Goal: Task Accomplishment & Management: Use online tool/utility

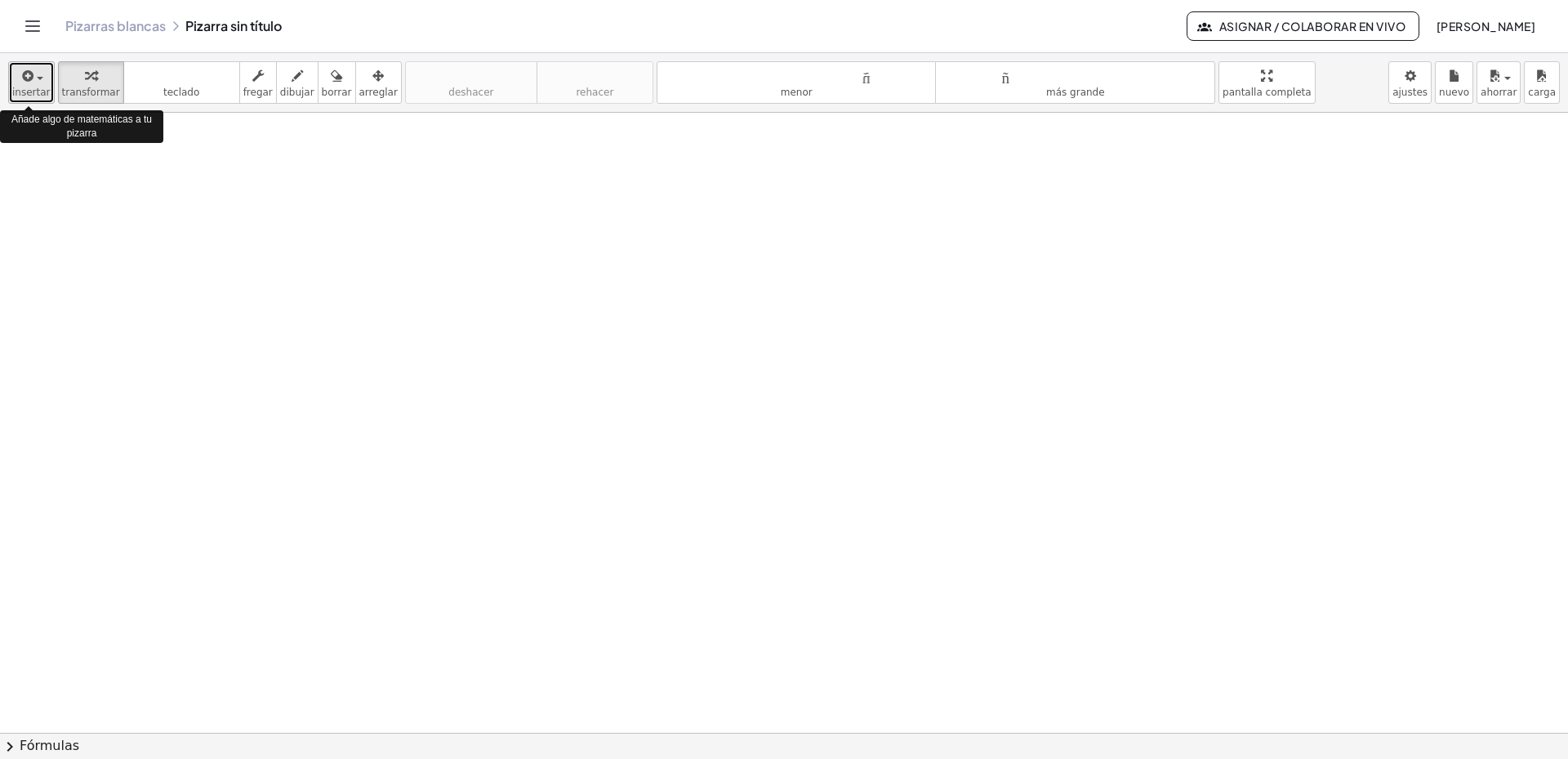
click at [36, 80] on div "button" at bounding box center [31, 75] width 38 height 20
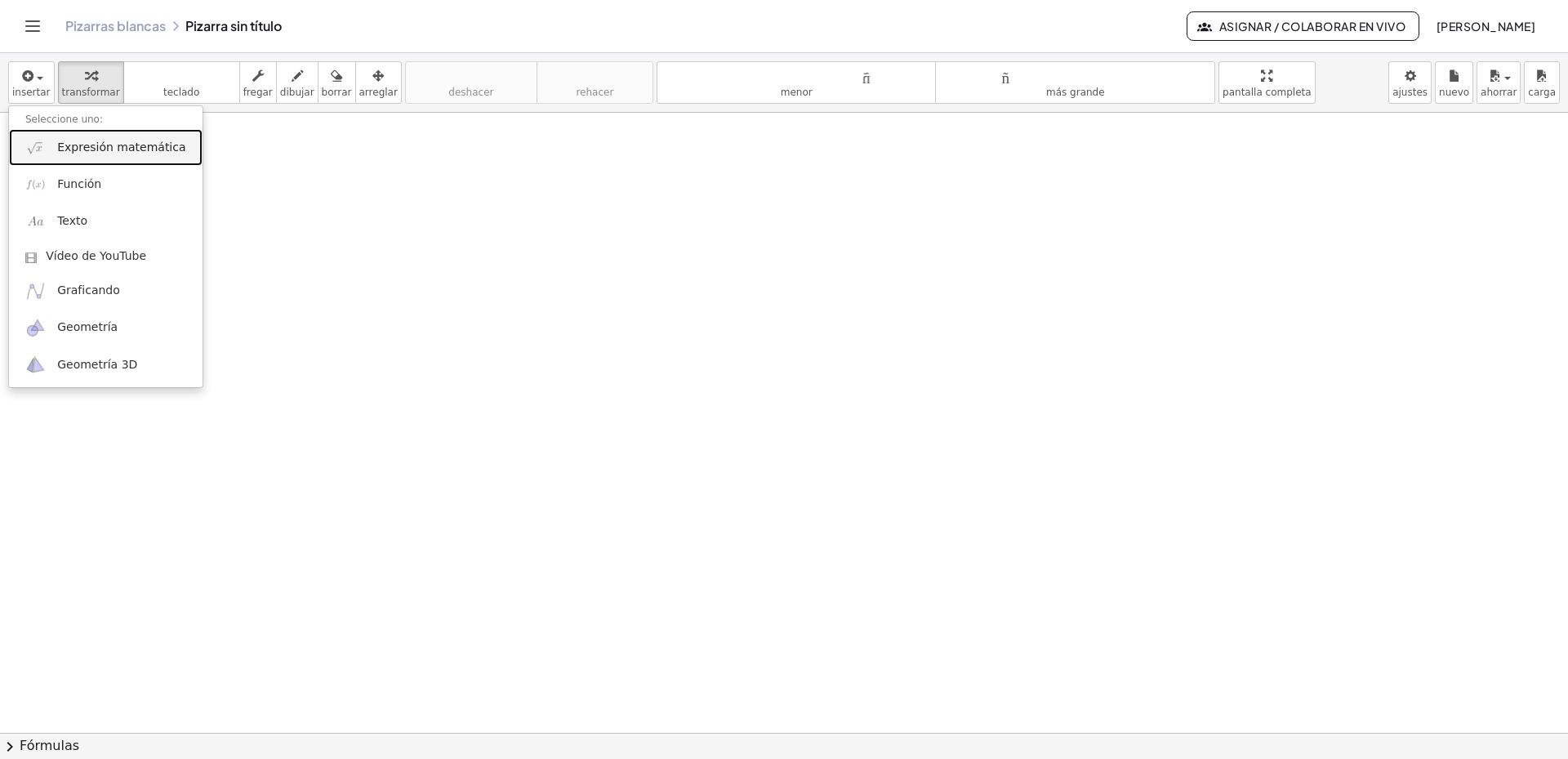
click at [98, 151] on font "Expresión matemática" at bounding box center [121, 147] width 128 height 13
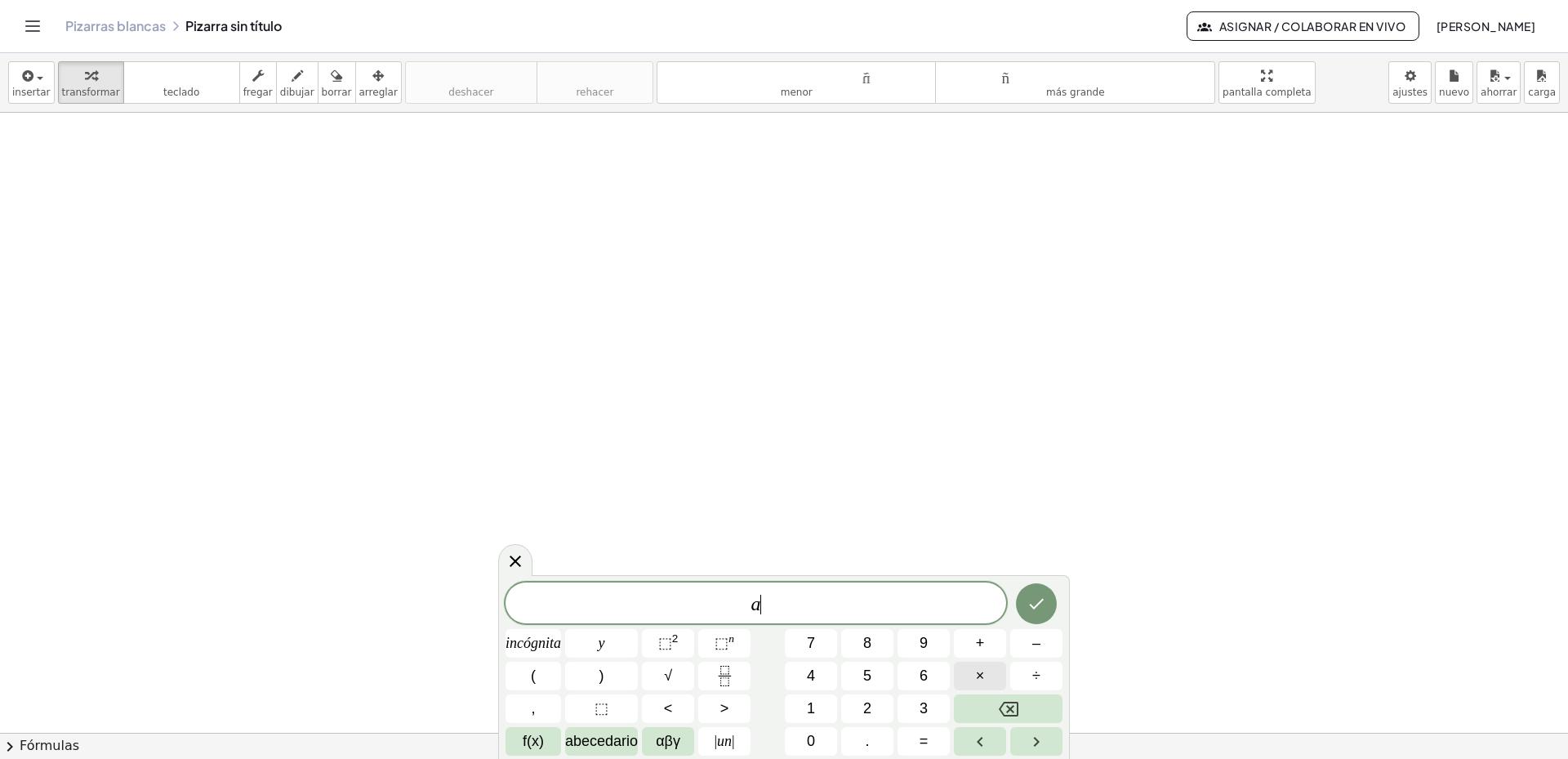
click at [981, 678] on font "×" at bounding box center [981, 676] width 9 height 16
click at [1036, 603] on icon "Hecho" at bounding box center [1037, 604] width 20 height 20
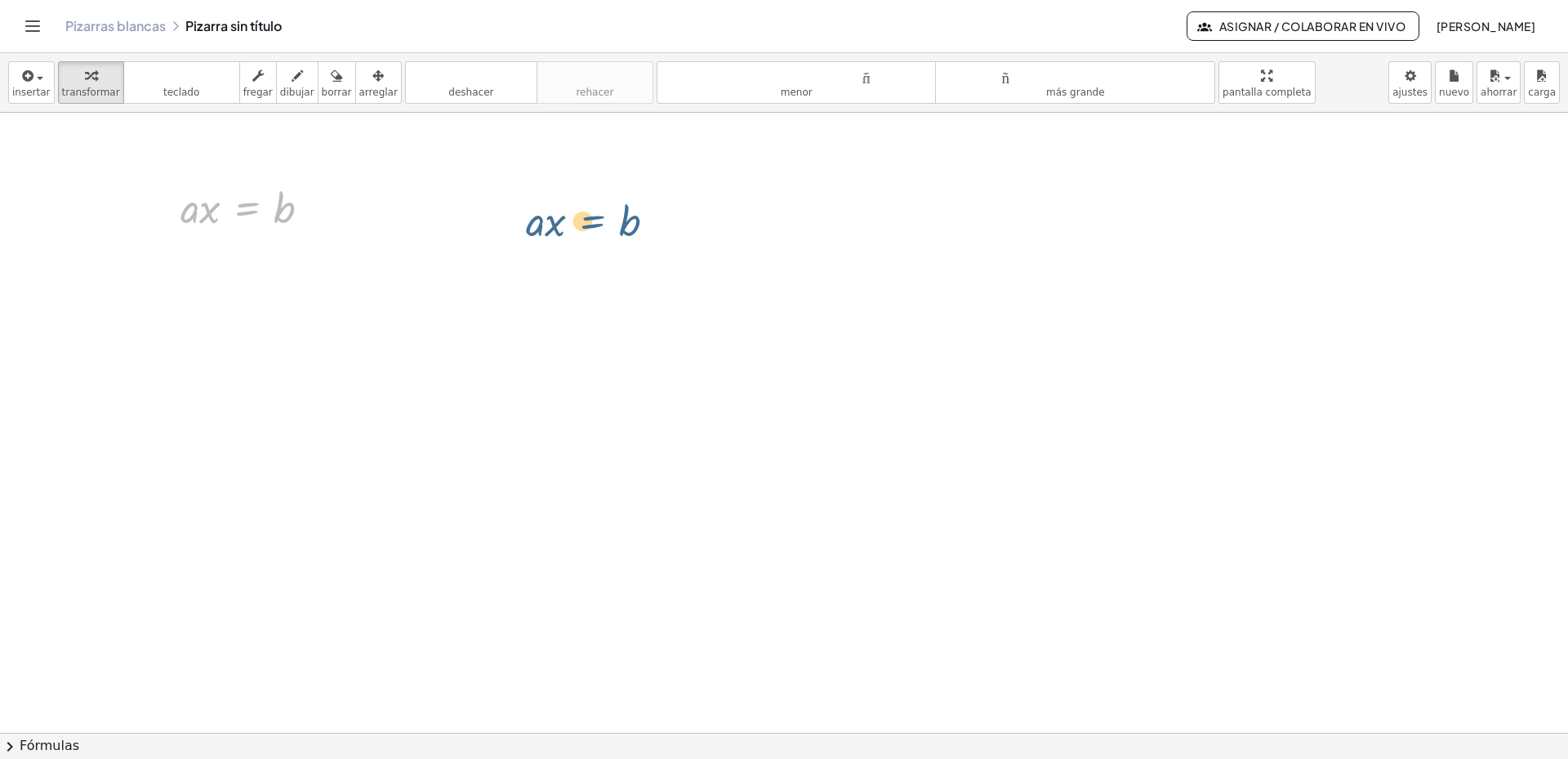
drag, startPoint x: 250, startPoint y: 210, endPoint x: 615, endPoint y: 215, distance: 365.0
click at [247, 249] on icon at bounding box center [247, 250] width 14 height 14
click at [310, 252] on icon at bounding box center [313, 249] width 14 height 14
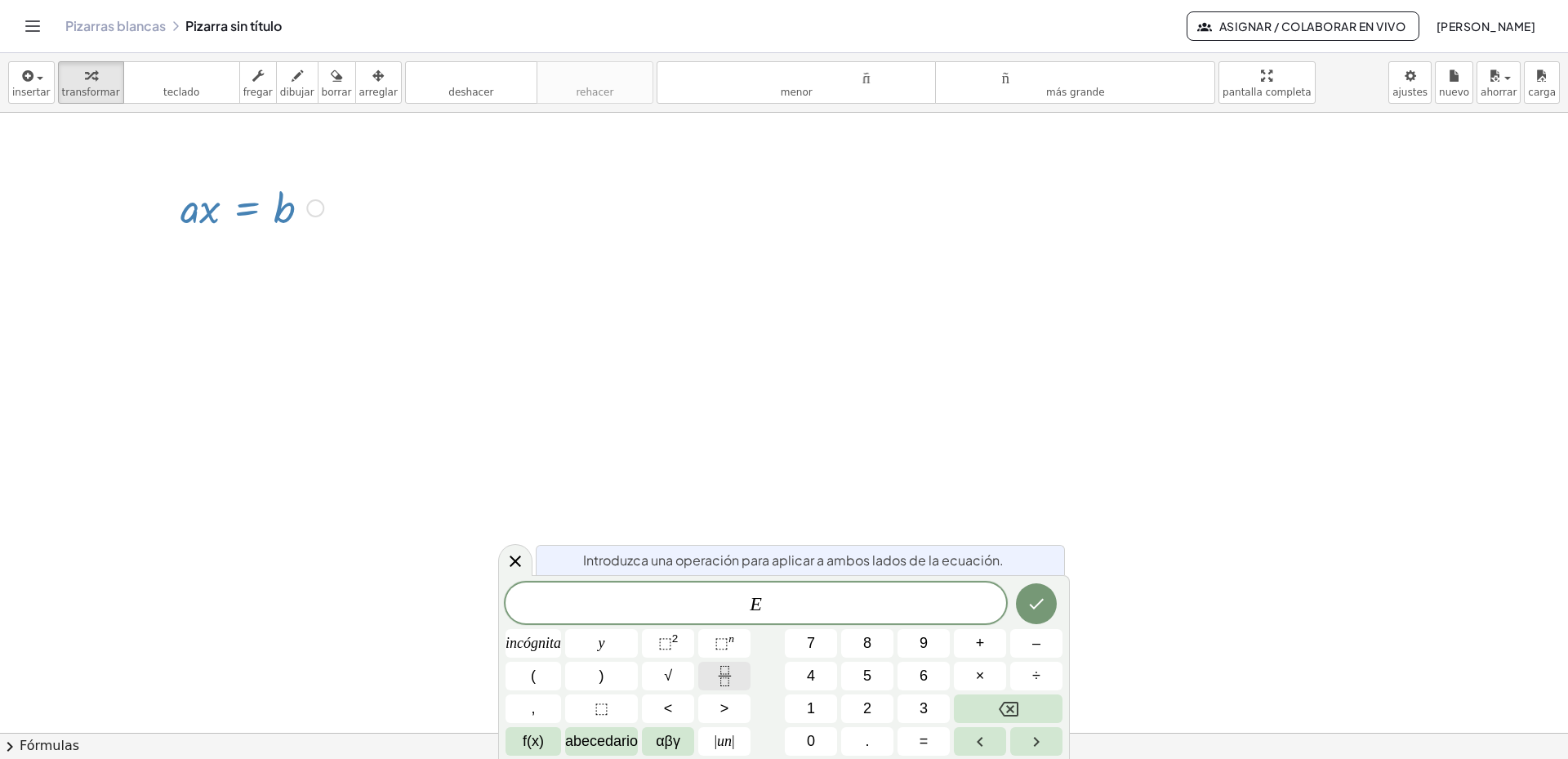
click at [723, 677] on icon "Fracción" at bounding box center [725, 676] width 21 height 21
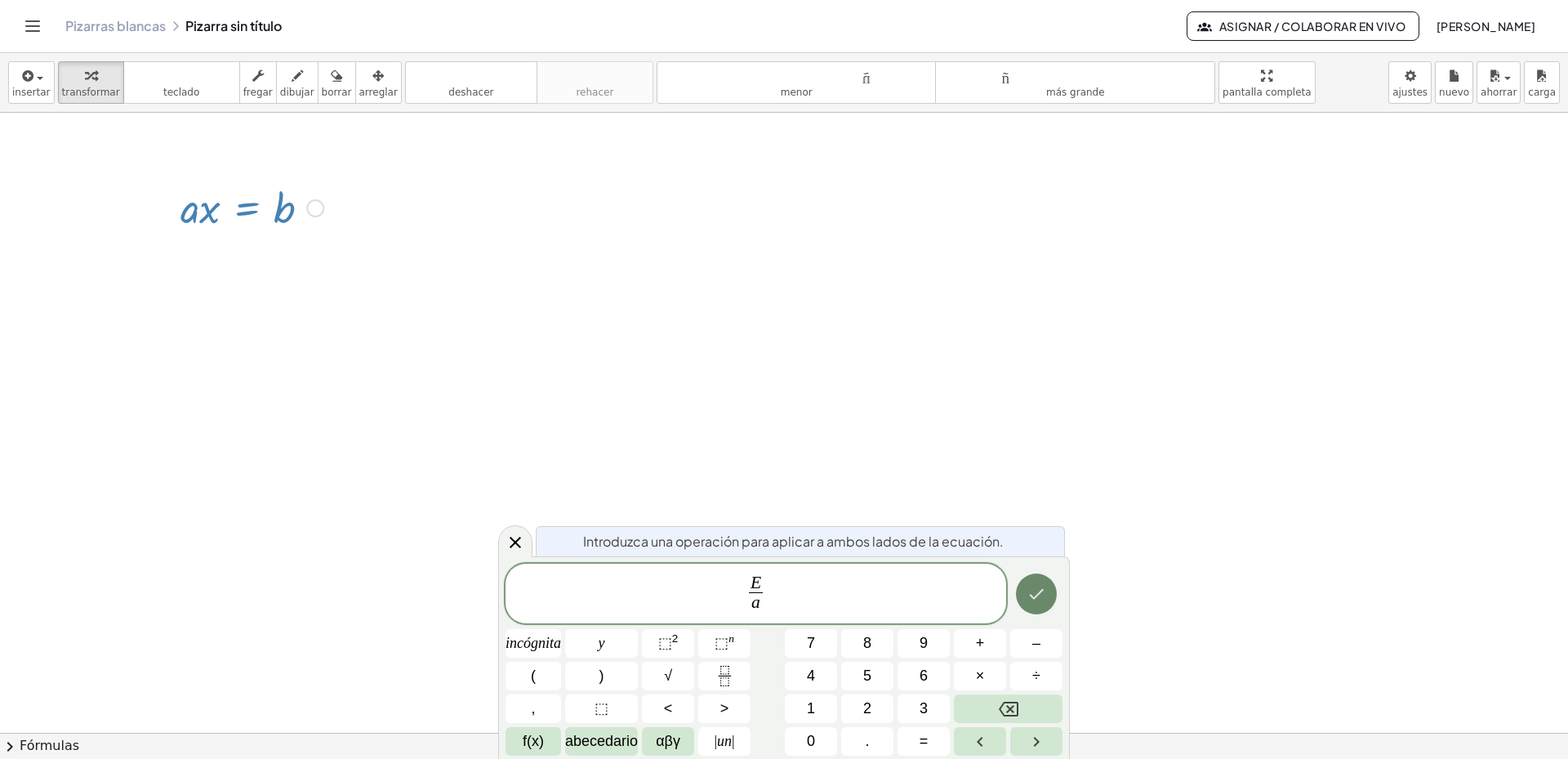
click at [1046, 601] on icon "Hecho" at bounding box center [1037, 594] width 20 height 20
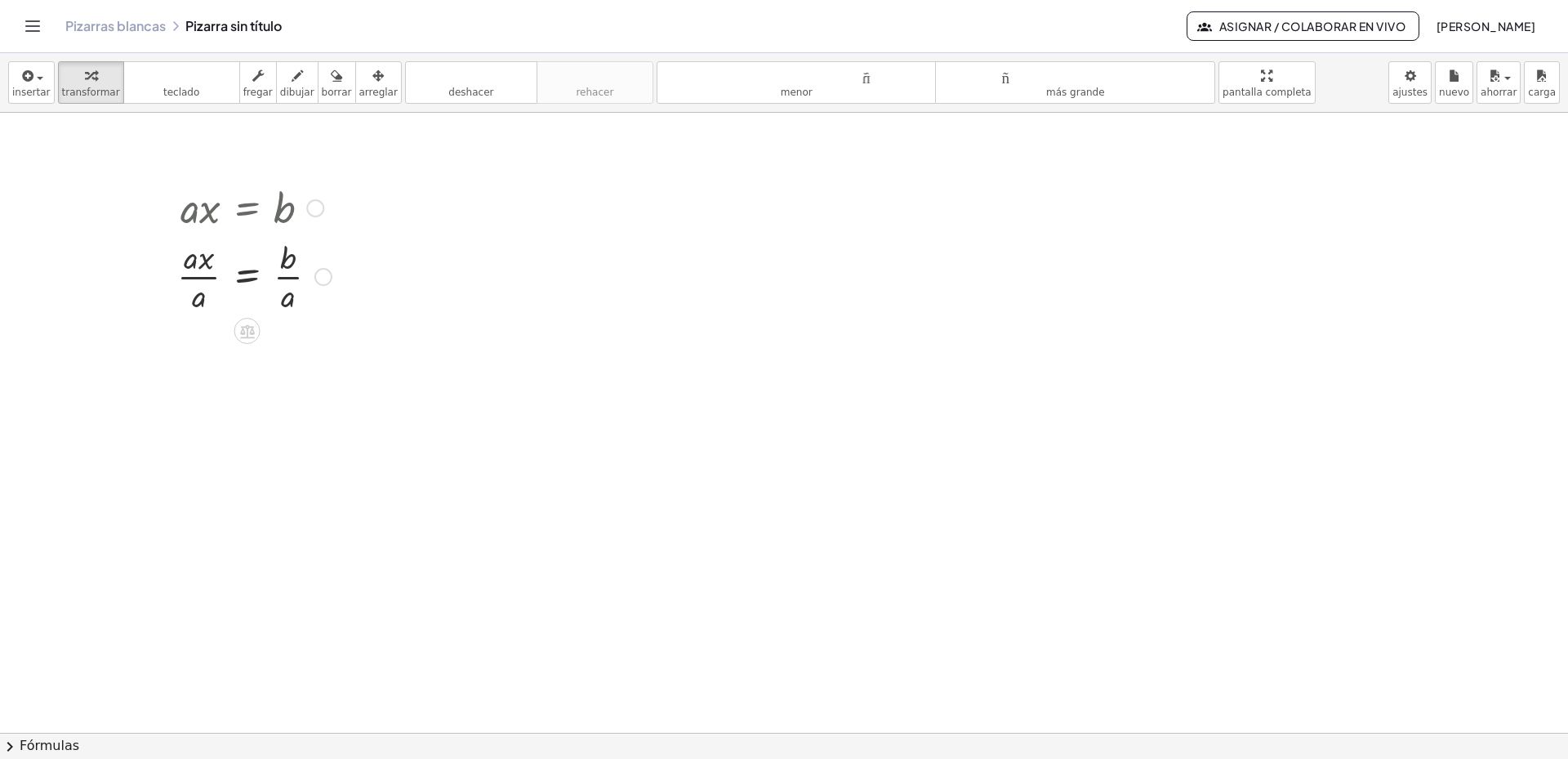
drag, startPoint x: 323, startPoint y: 290, endPoint x: 308, endPoint y: 474, distance: 184.6
drag, startPoint x: 322, startPoint y: 275, endPoint x: 298, endPoint y: 524, distance: 250.2
click at [315, 277] on div at bounding box center [254, 276] width 170 height 82
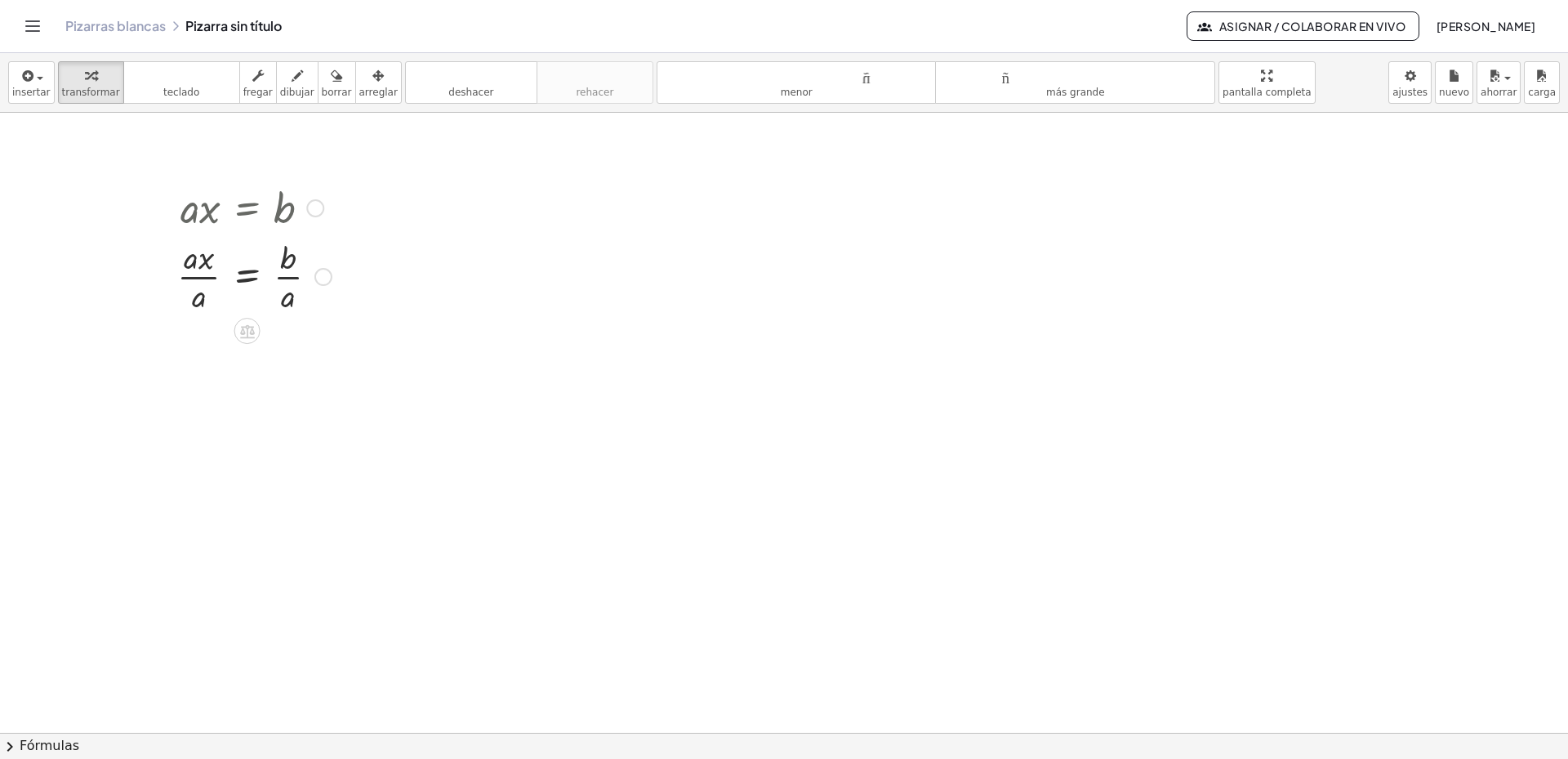
click at [324, 276] on div at bounding box center [324, 277] width 18 height 18
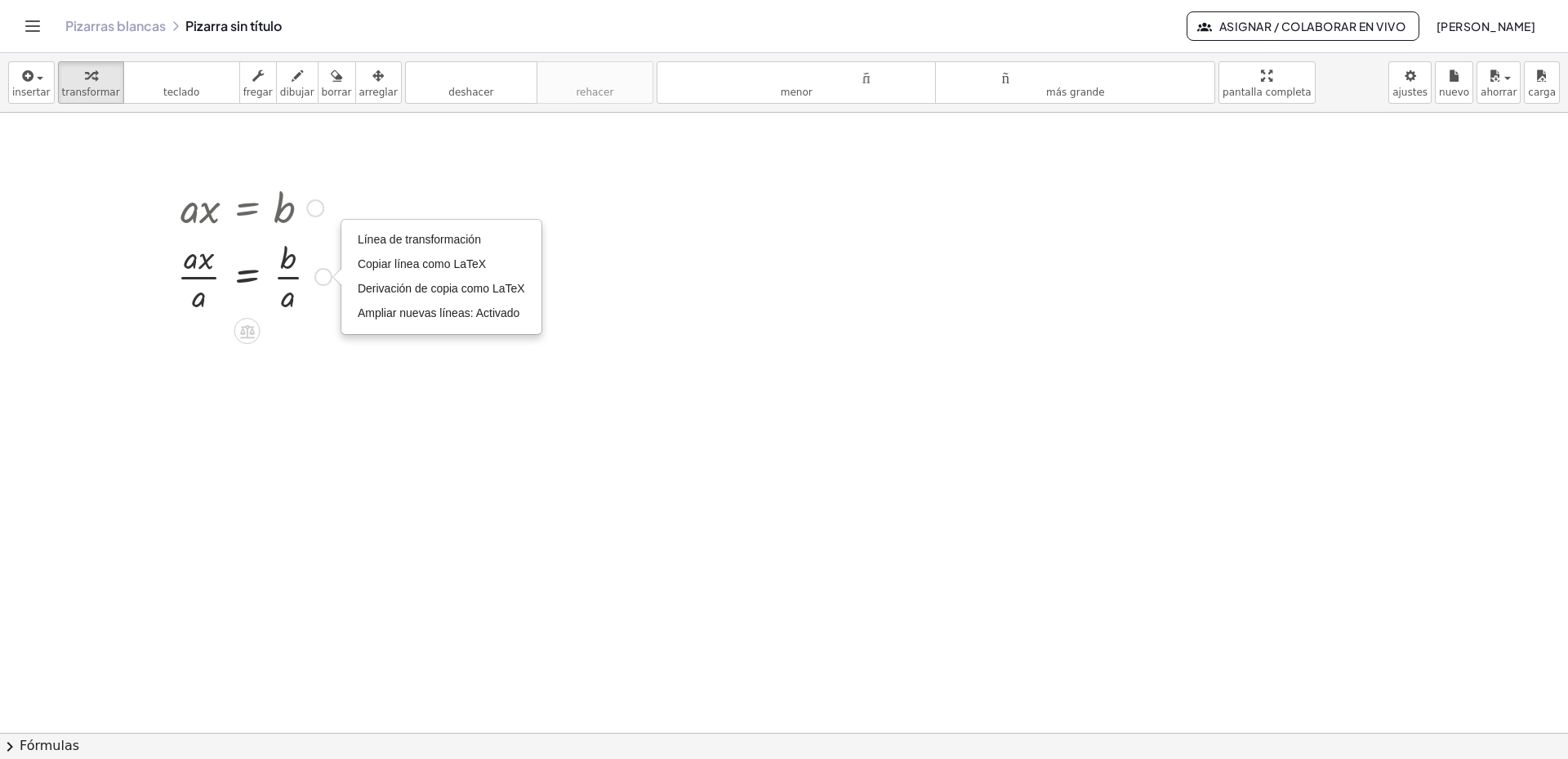
drag, startPoint x: 323, startPoint y: 279, endPoint x: 314, endPoint y: 329, distance: 50.8
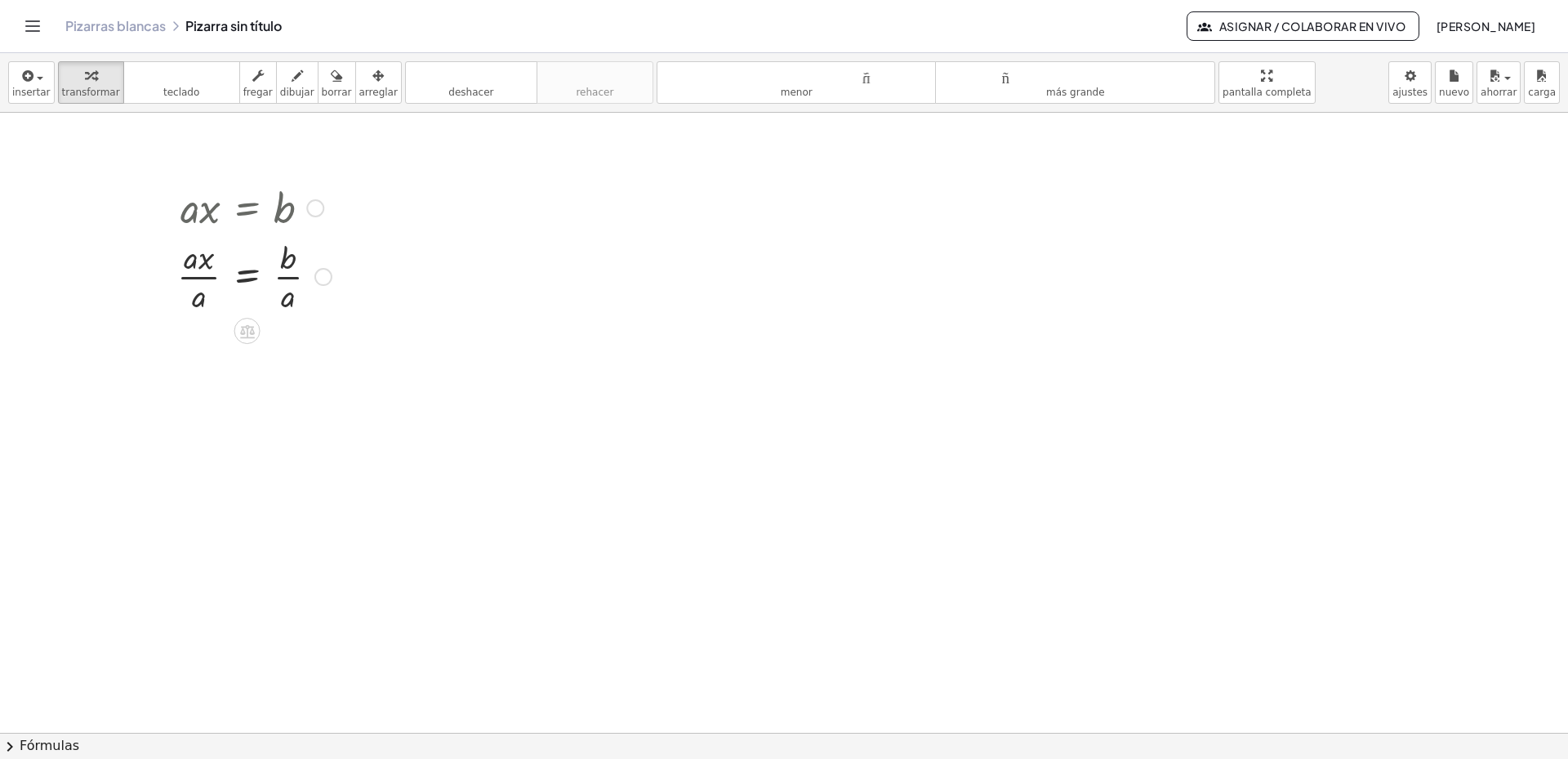
drag, startPoint x: 328, startPoint y: 278, endPoint x: 307, endPoint y: 378, distance: 102.2
click at [325, 278] on div "Línea de transformación Copiar línea como LaTeX Derivación de copia como LaTeX …" at bounding box center [324, 277] width 18 height 18
click at [326, 278] on div "Línea de transformación Copiar línea como LaTeX Derivación de copia como LaTeX …" at bounding box center [324, 277] width 18 height 18
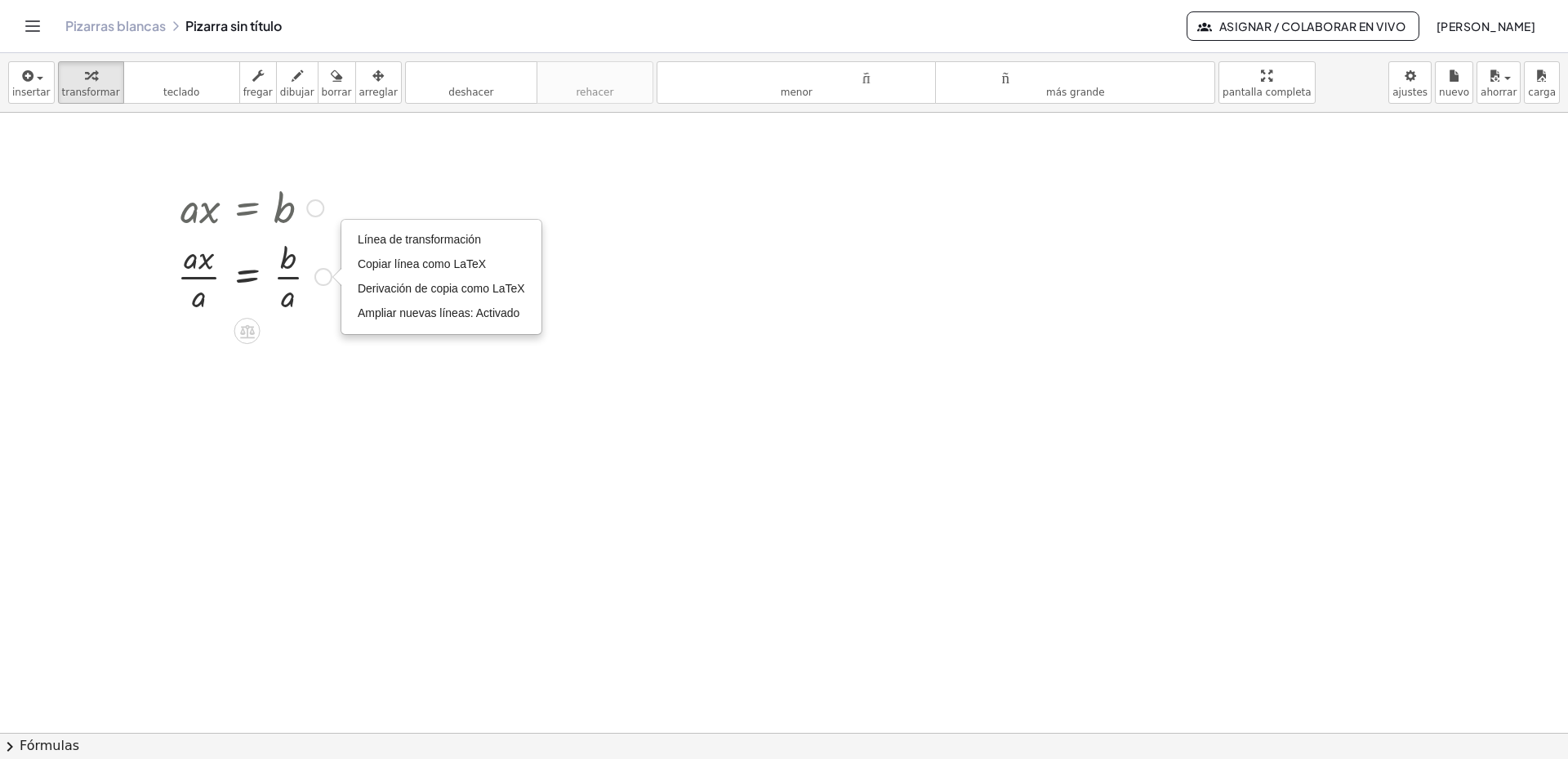
click at [326, 279] on div "Línea de transformación Copiar línea como LaTeX Derivación de copia como LaTeX …" at bounding box center [324, 277] width 18 height 18
drag, startPoint x: 326, startPoint y: 279, endPoint x: 315, endPoint y: 315, distance: 37.6
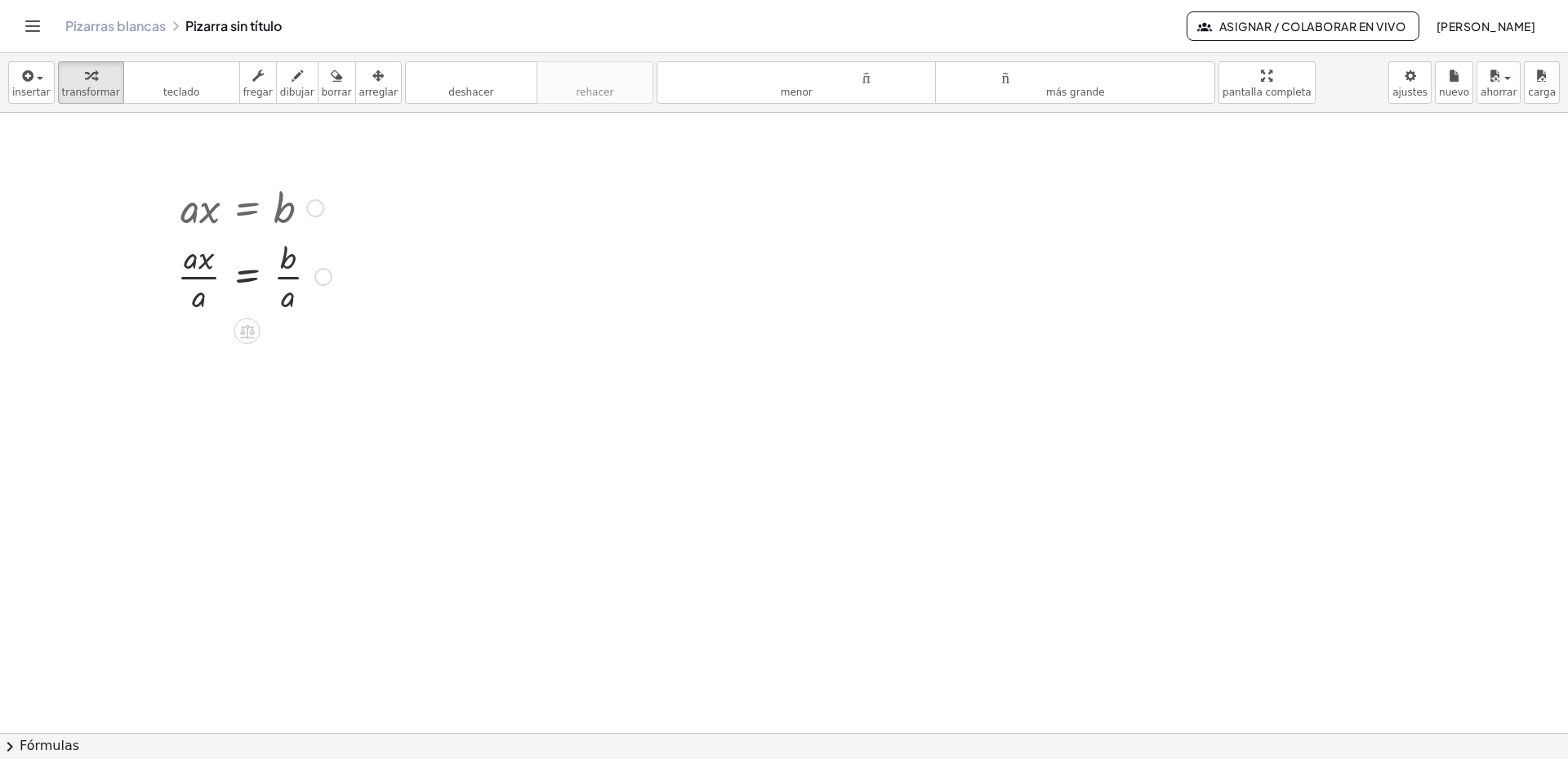
click at [249, 281] on div at bounding box center [254, 276] width 170 height 82
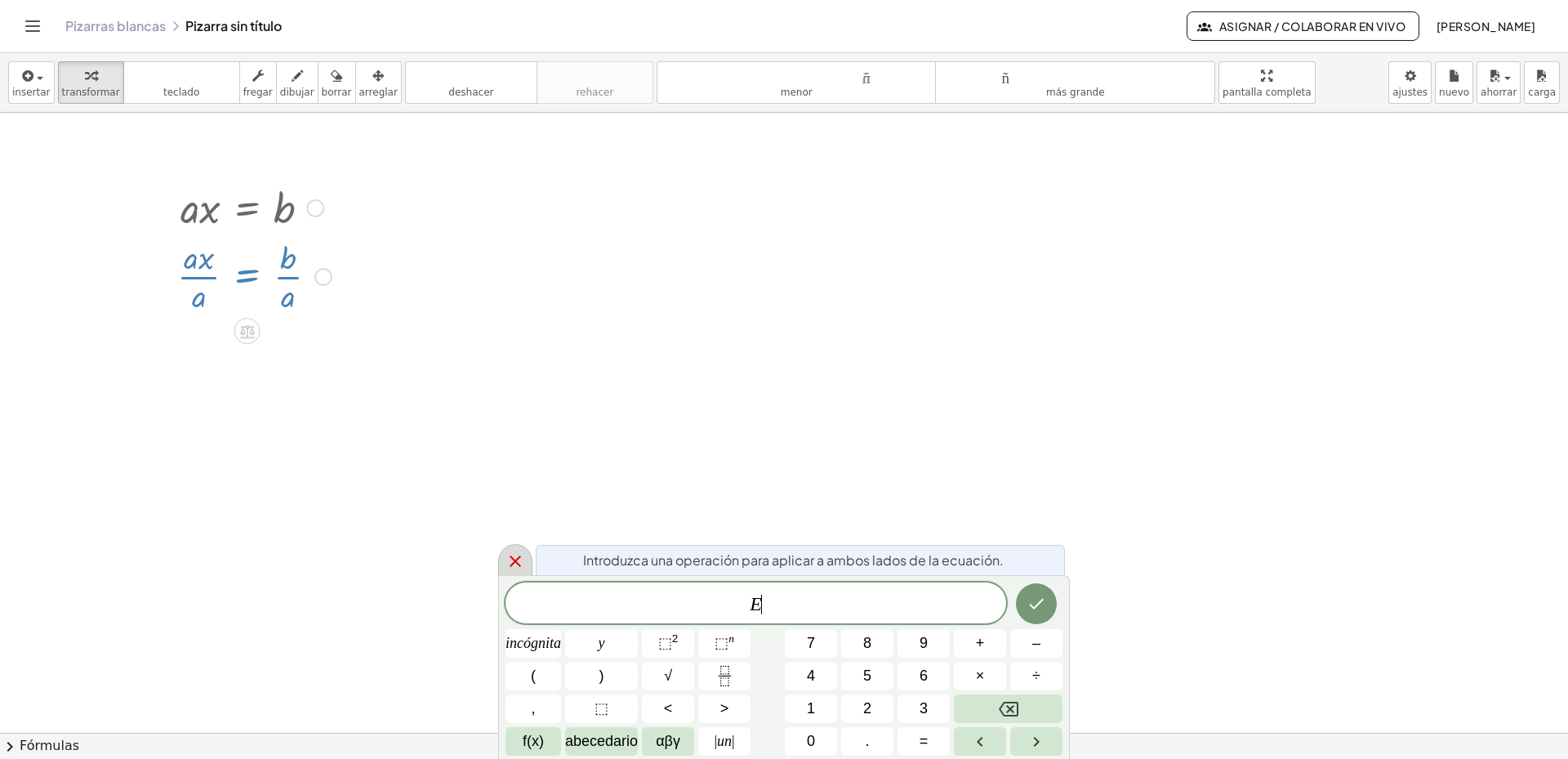
click at [513, 561] on icon at bounding box center [515, 561] width 12 height 12
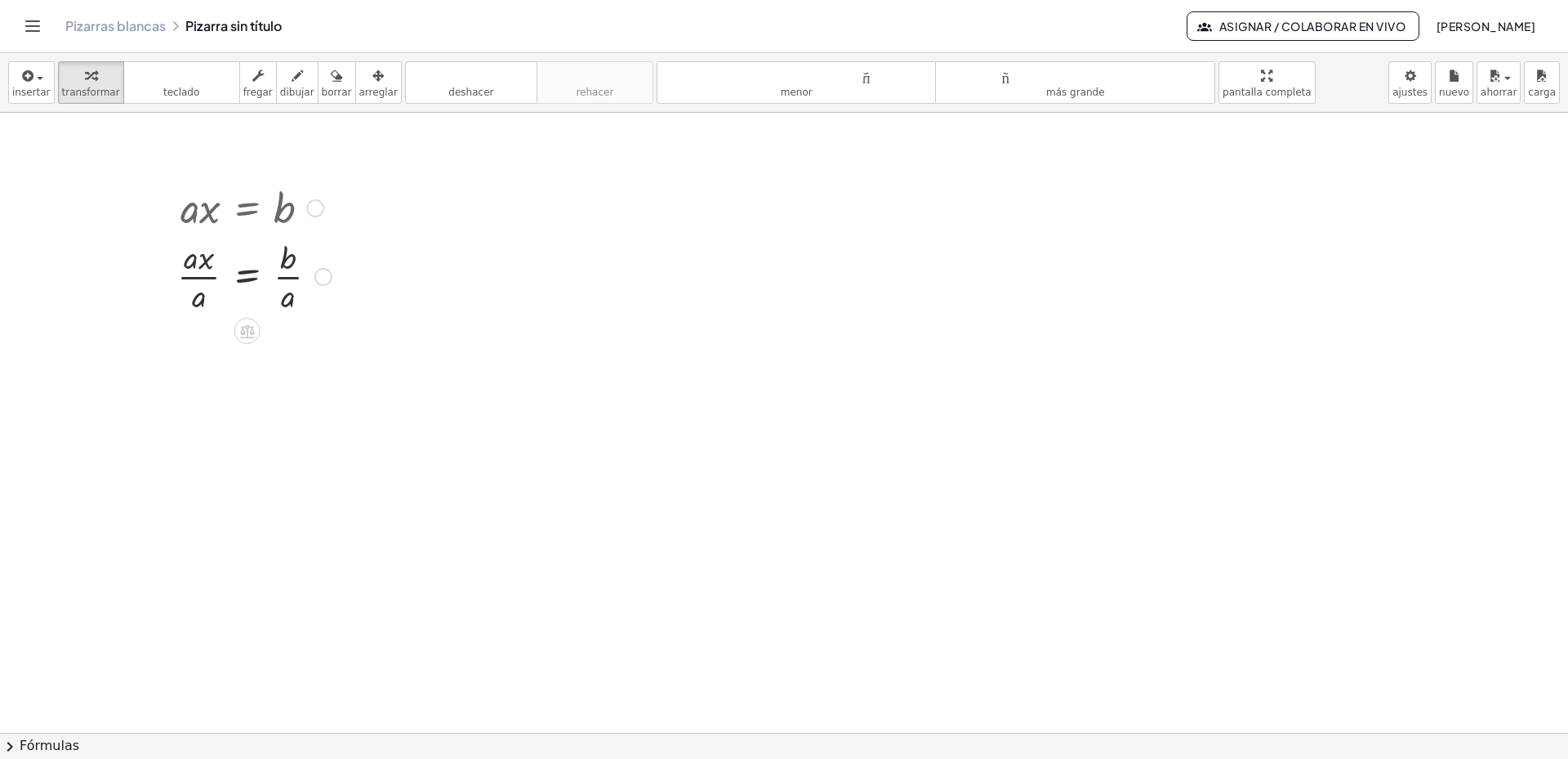
click at [203, 301] on div at bounding box center [254, 276] width 170 height 82
click at [322, 361] on div "Línea de transformación Copiar línea como LaTeX Derivación de copia como LaTeX …" at bounding box center [324, 359] width 18 height 18
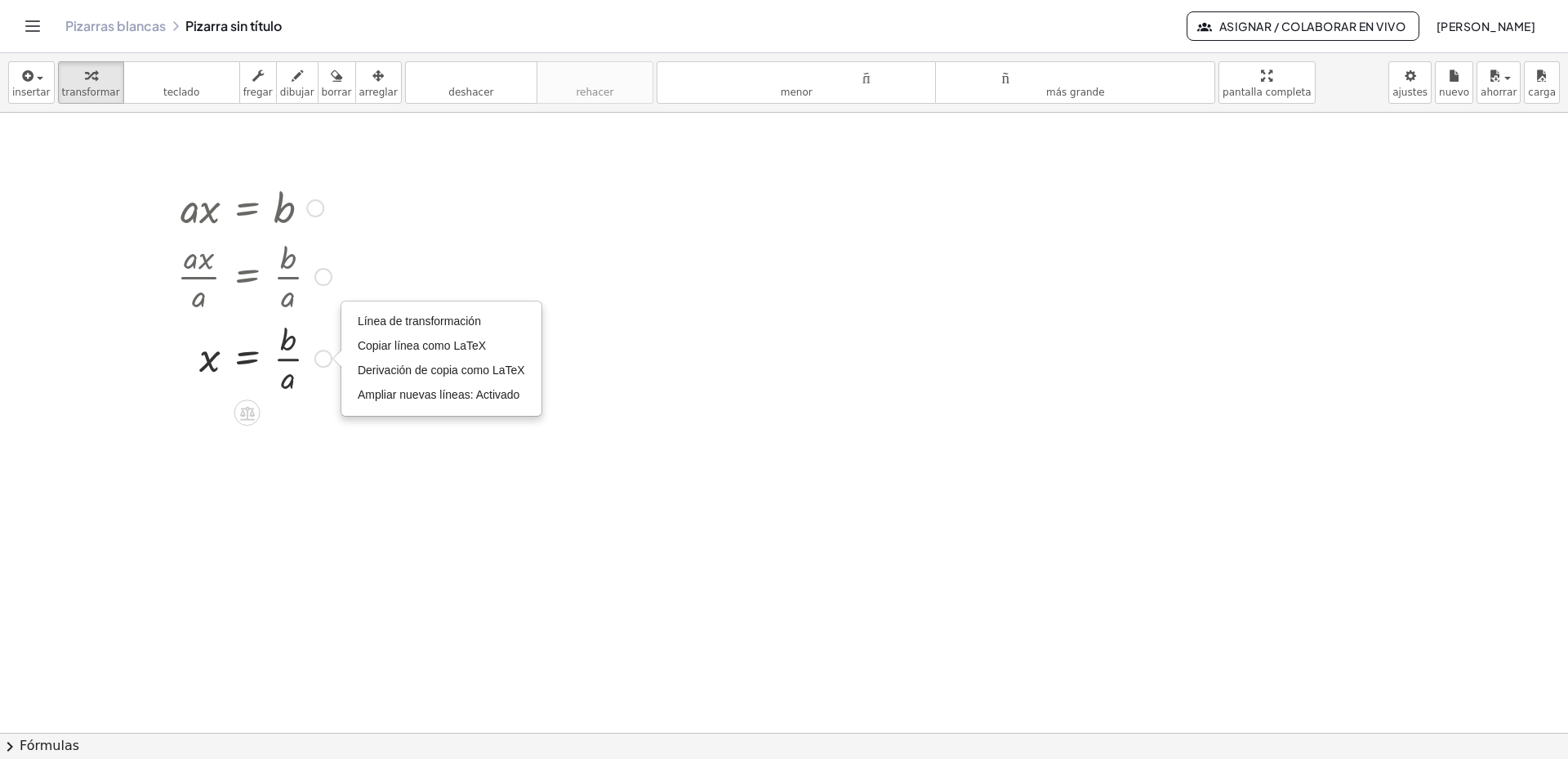
drag, startPoint x: 320, startPoint y: 359, endPoint x: 306, endPoint y: 419, distance: 61.6
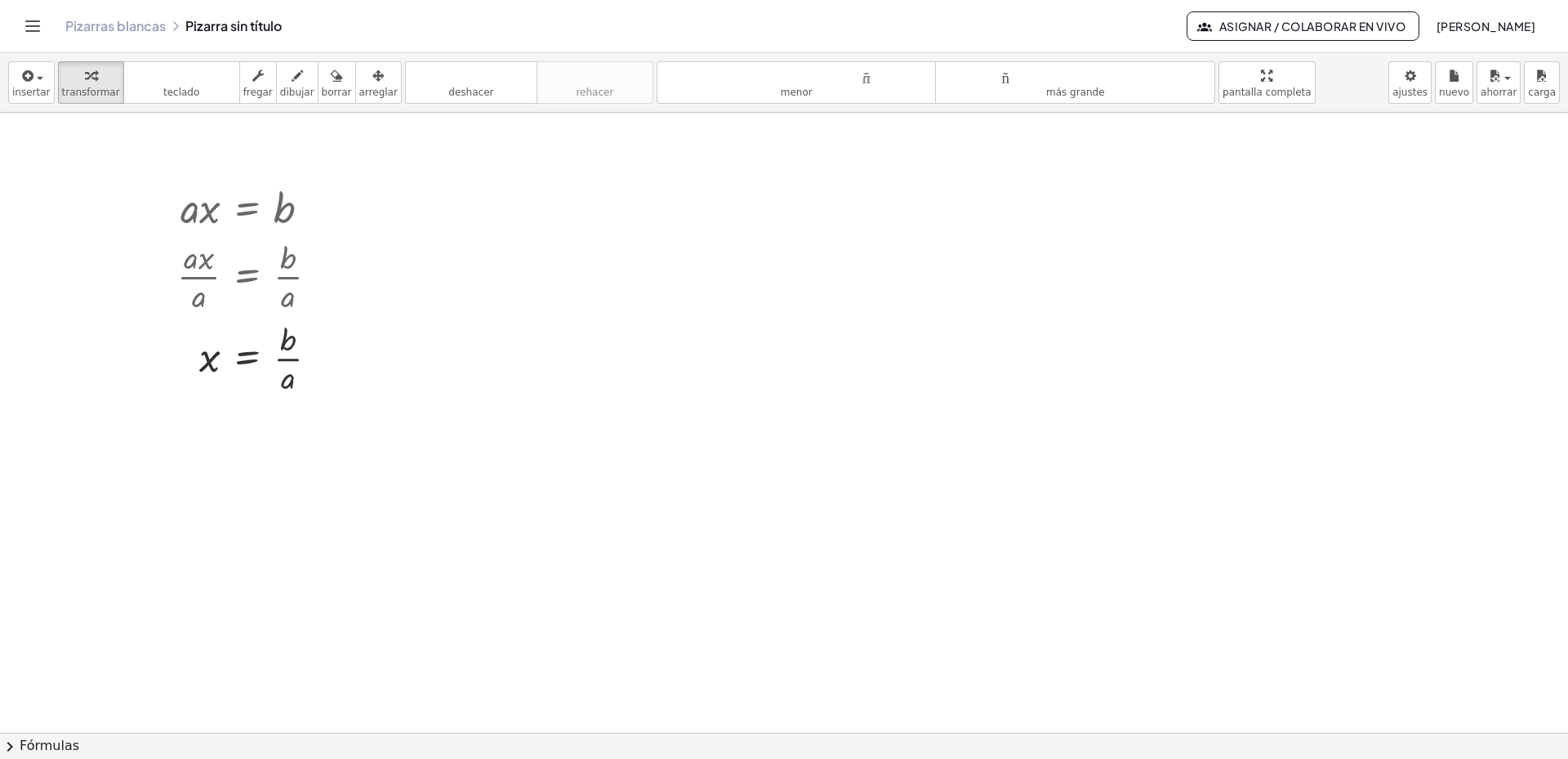
drag, startPoint x: 244, startPoint y: 414, endPoint x: 385, endPoint y: 393, distance: 142.6
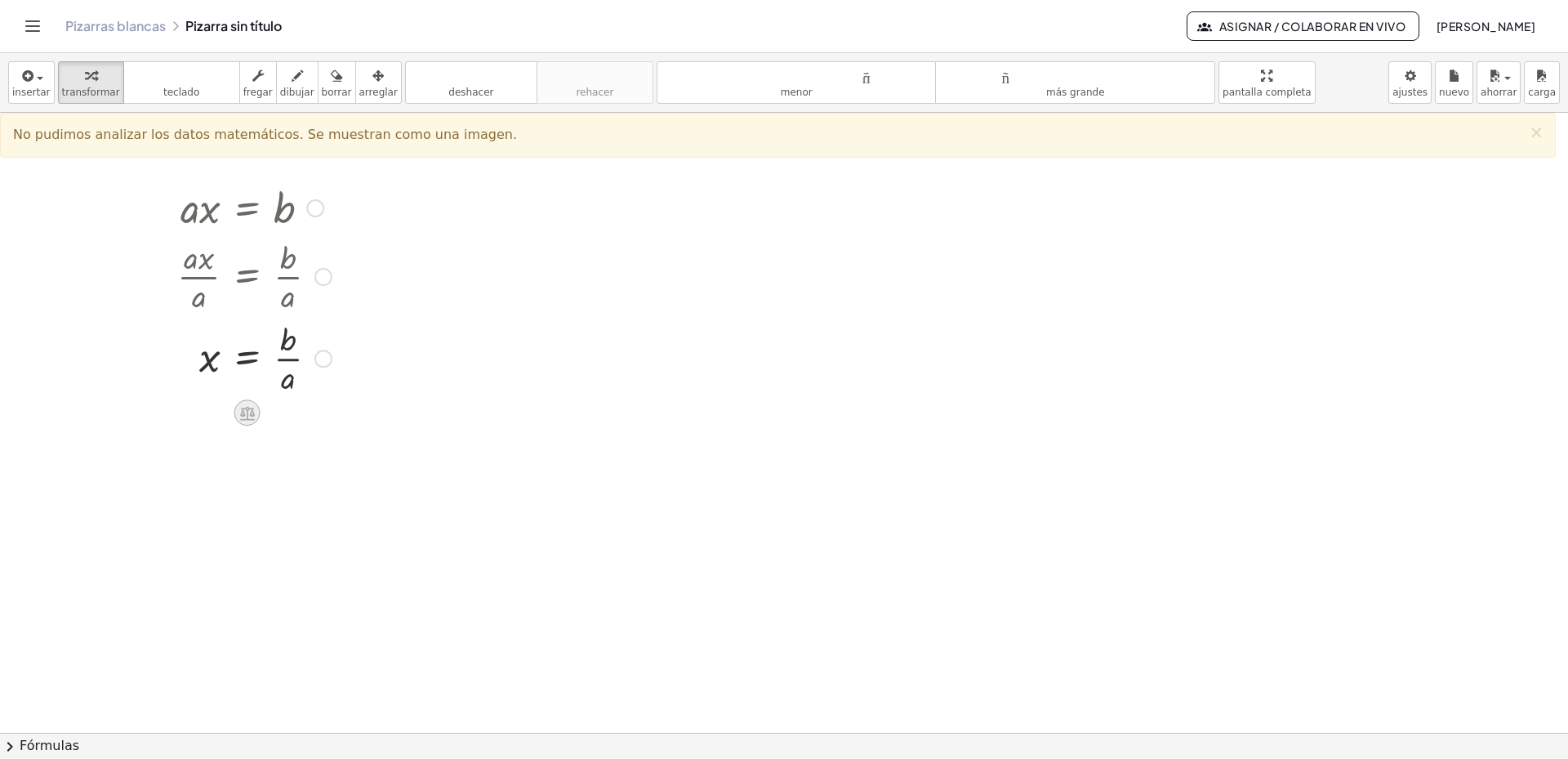
click at [244, 406] on icon at bounding box center [247, 413] width 17 height 17
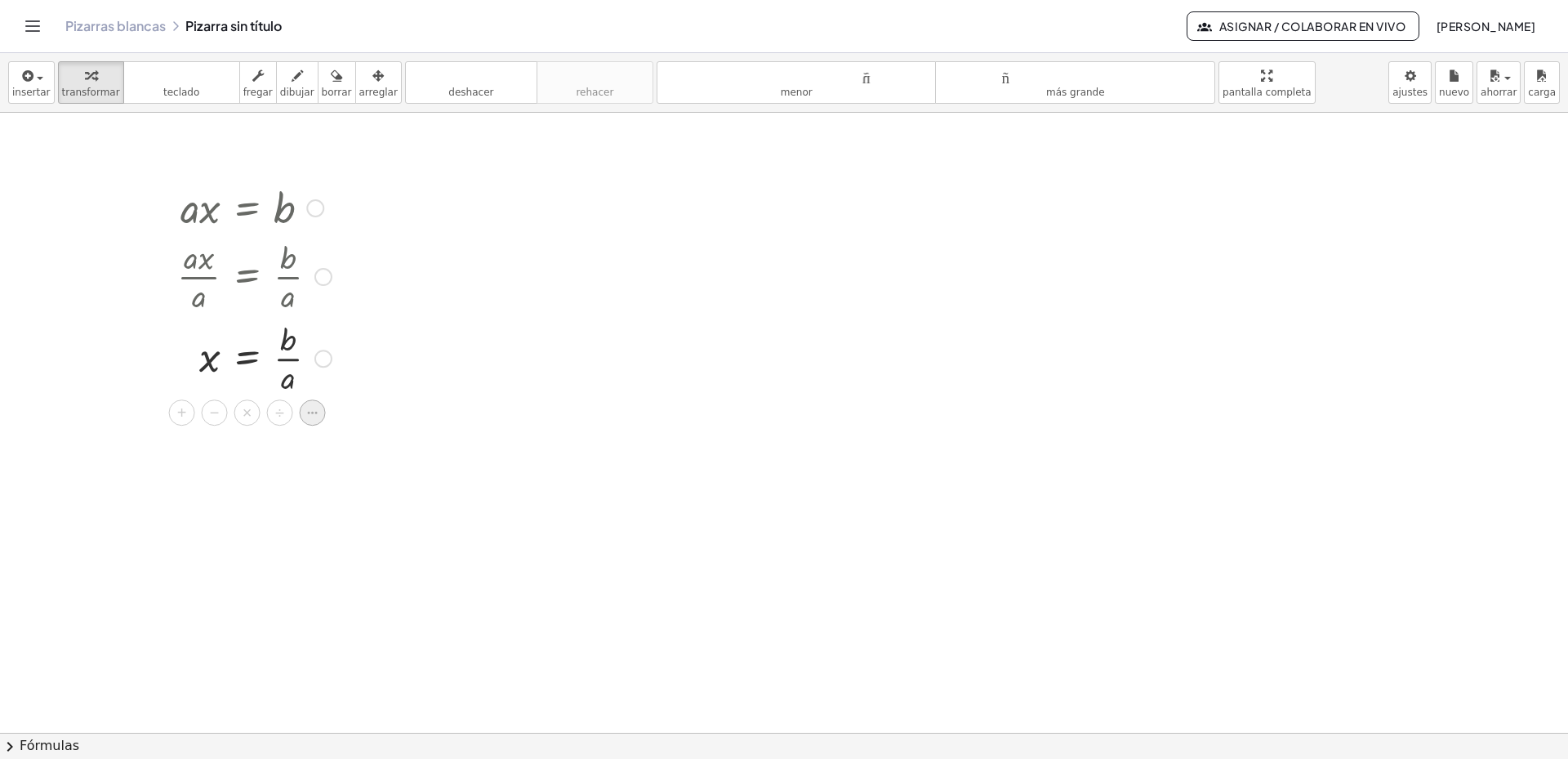
click at [313, 420] on icon at bounding box center [313, 412] width 14 height 14
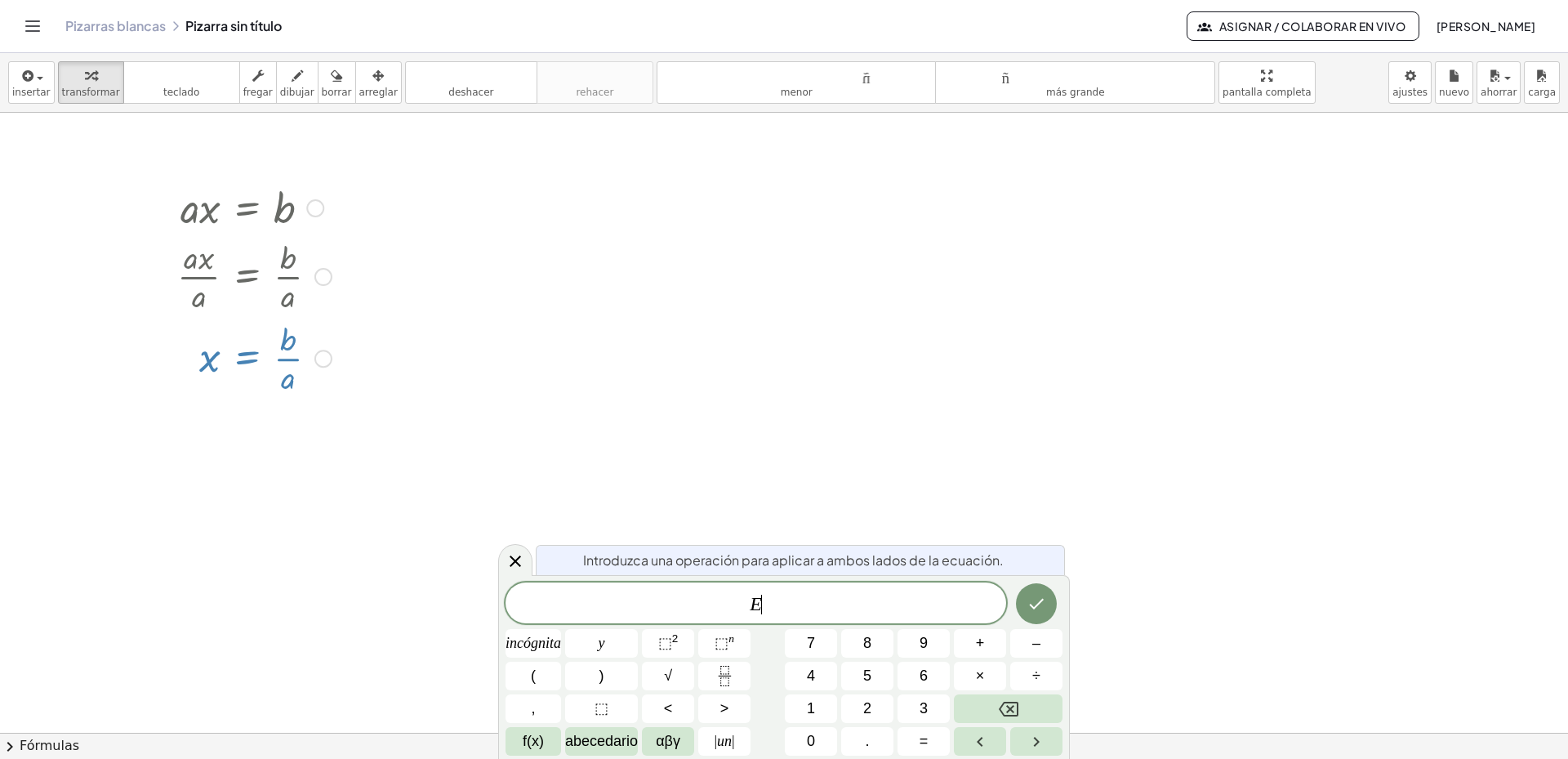
click at [314, 420] on icon at bounding box center [313, 412] width 14 height 14
click at [510, 555] on icon at bounding box center [515, 561] width 20 height 20
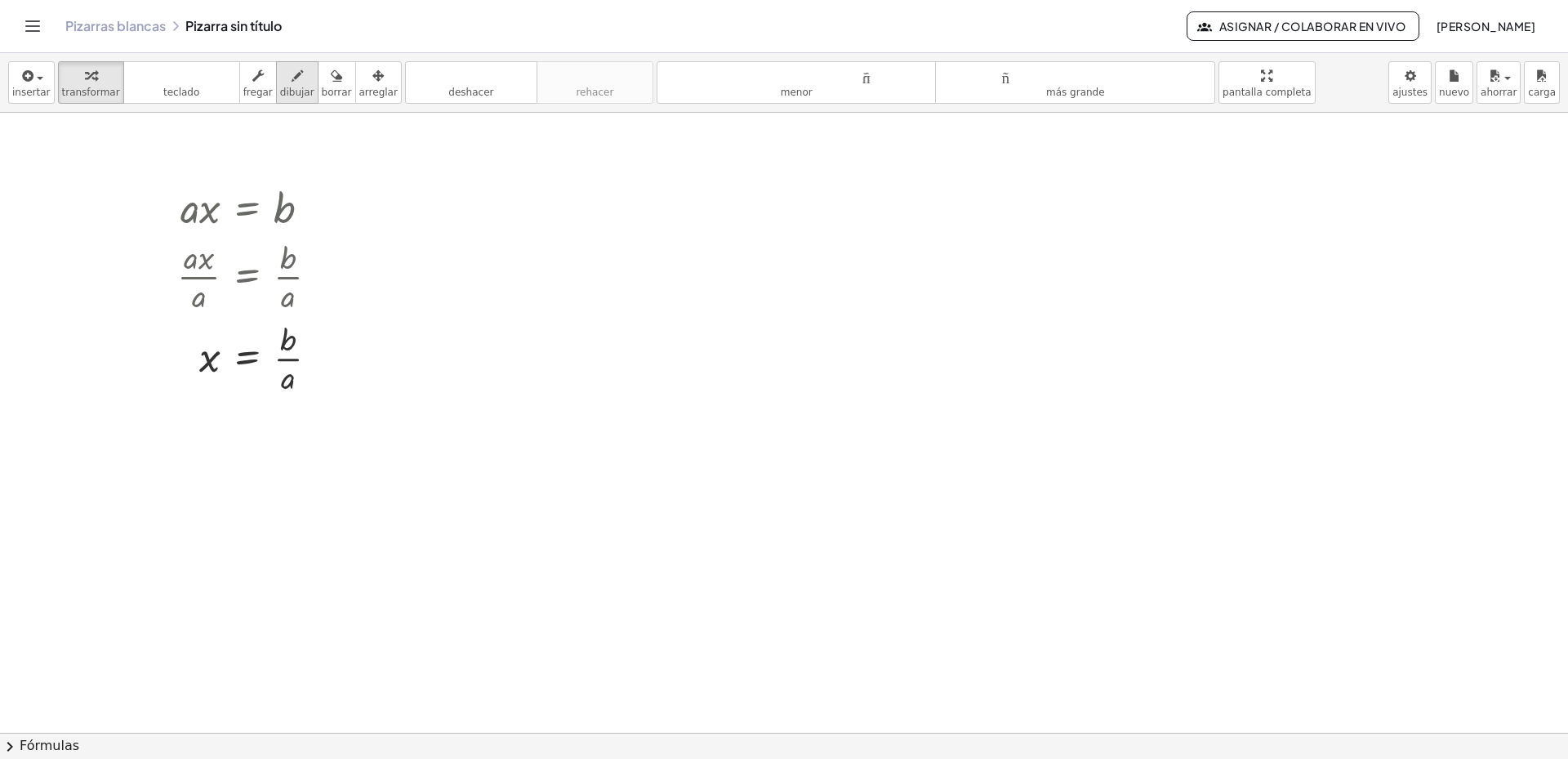
click at [282, 91] on font "dibujar" at bounding box center [297, 92] width 34 height 12
drag, startPoint x: 206, startPoint y: 324, endPoint x: 178, endPoint y: 343, distance: 33.8
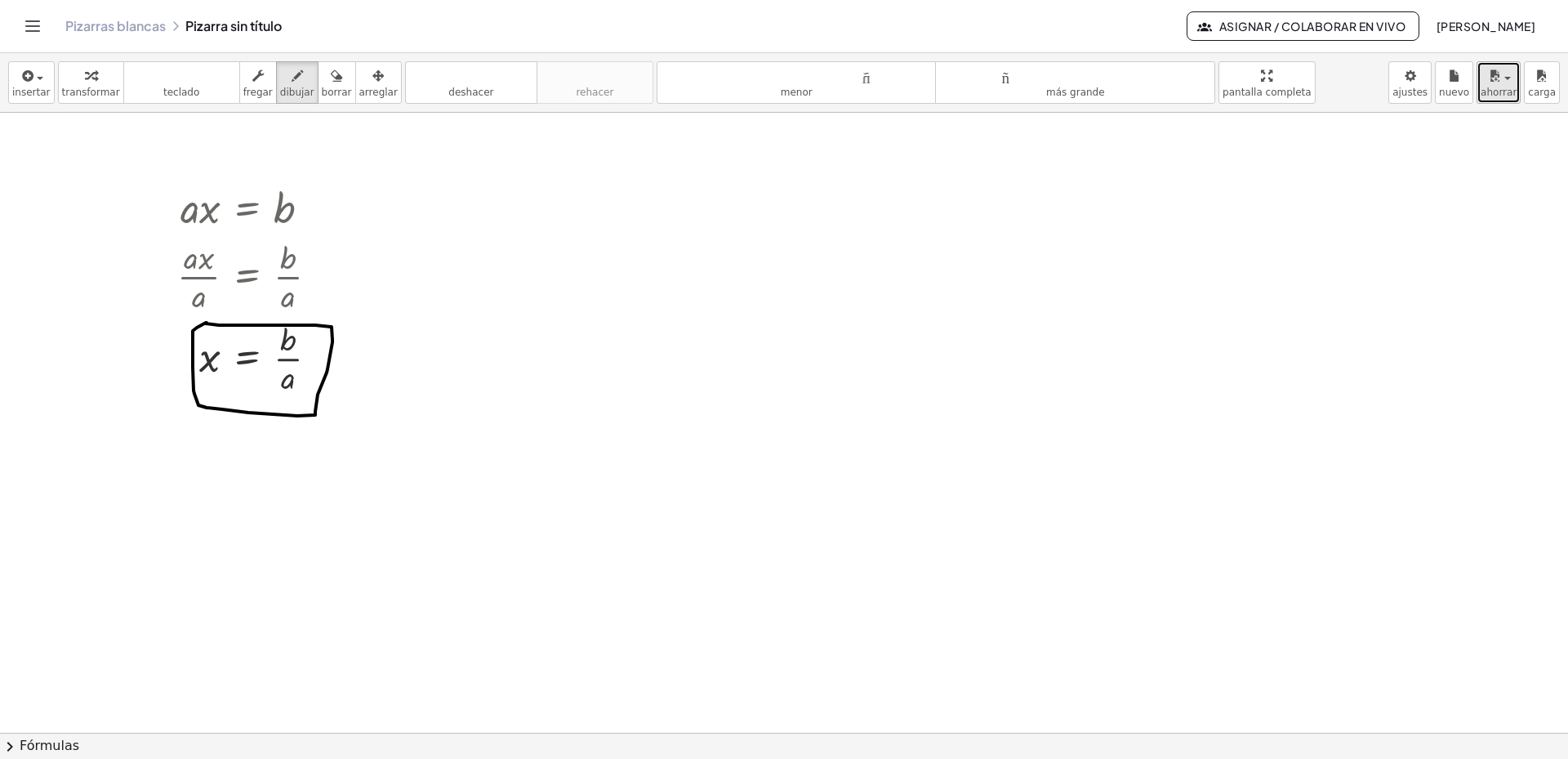
click at [1516, 82] on div "button" at bounding box center [1498, 75] width 36 height 20
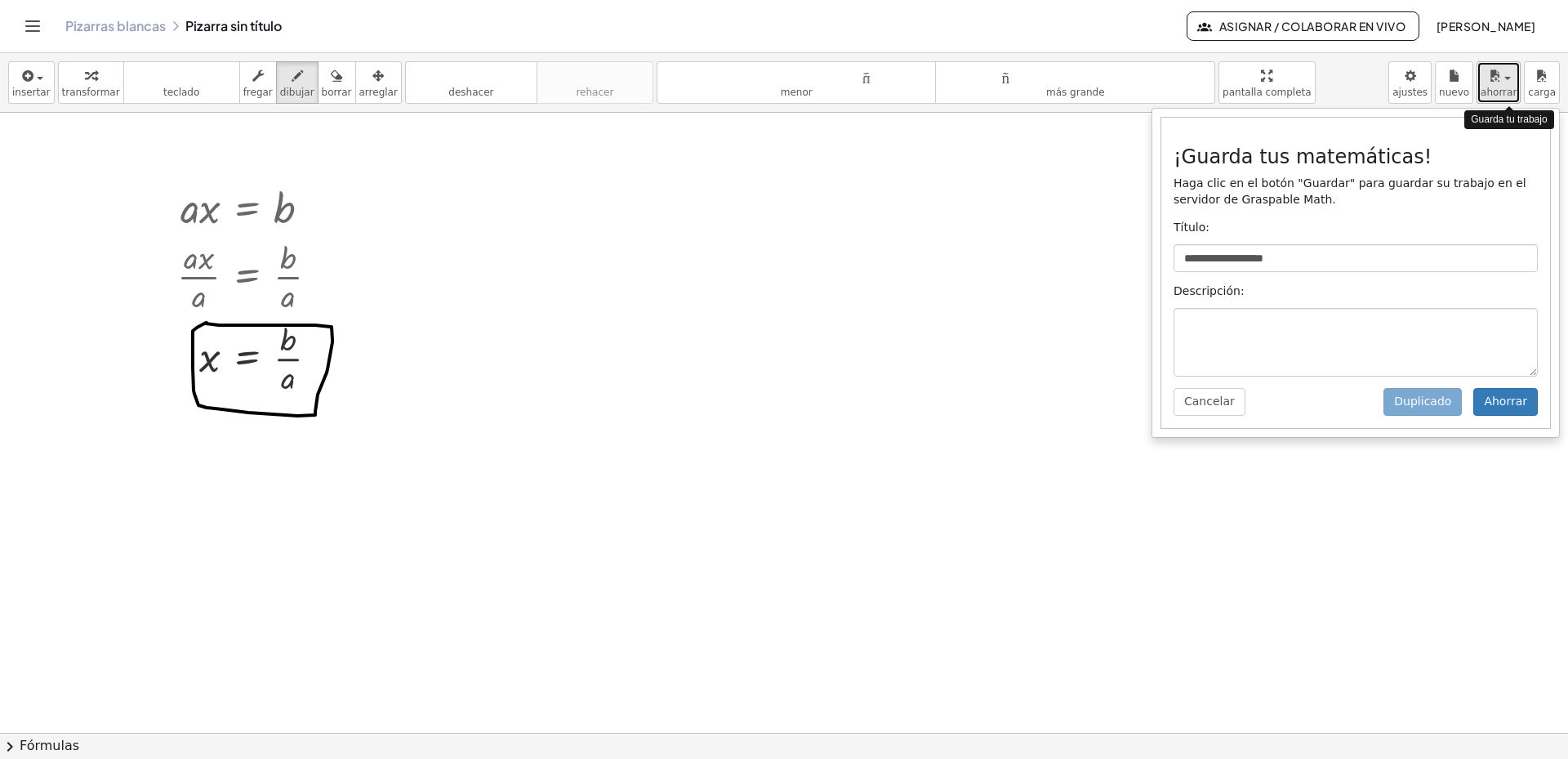
click at [1516, 82] on div "button" at bounding box center [1498, 75] width 36 height 20
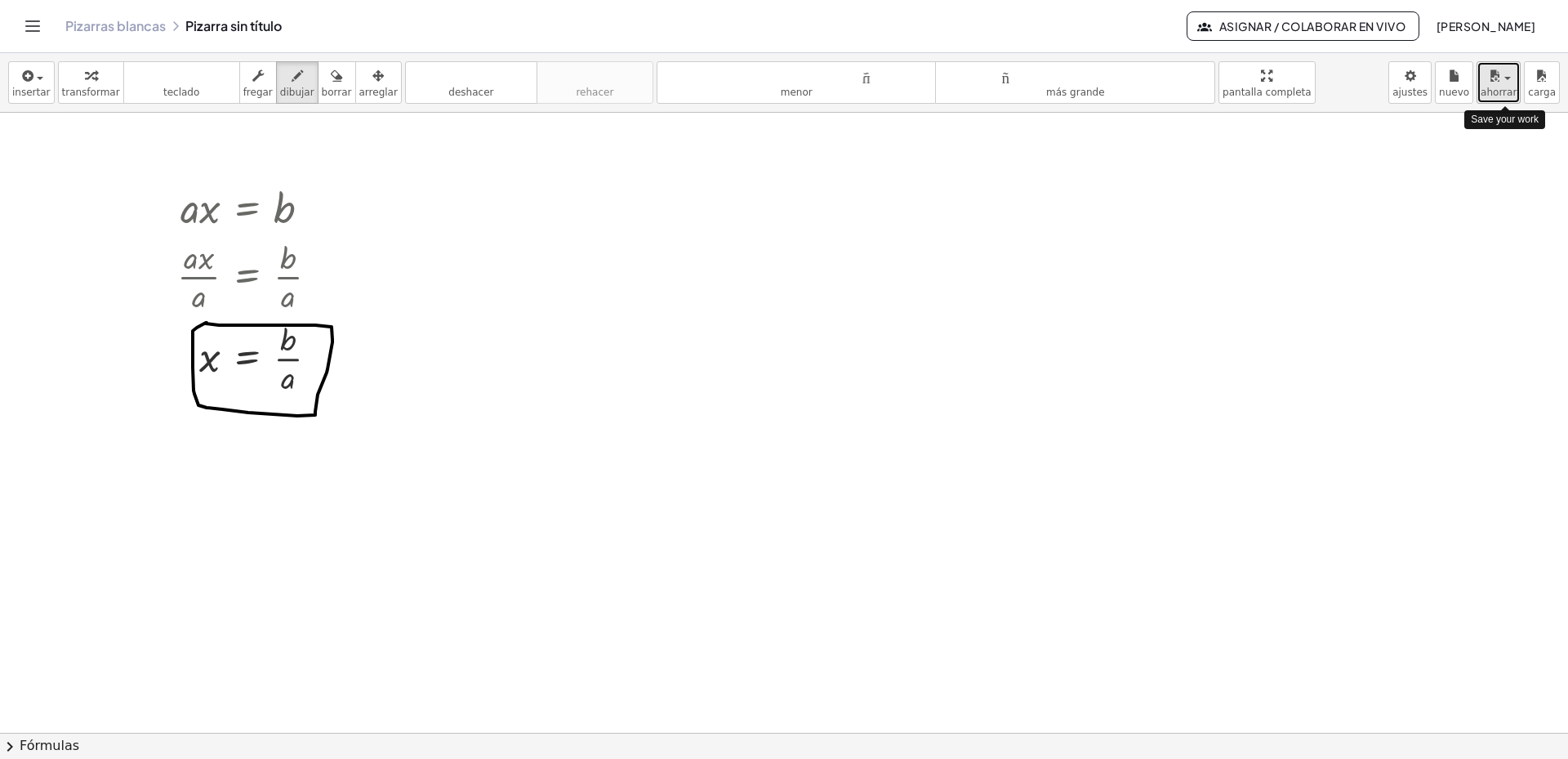
click at [1515, 85] on button "ahorrar" at bounding box center [1498, 83] width 44 height 43
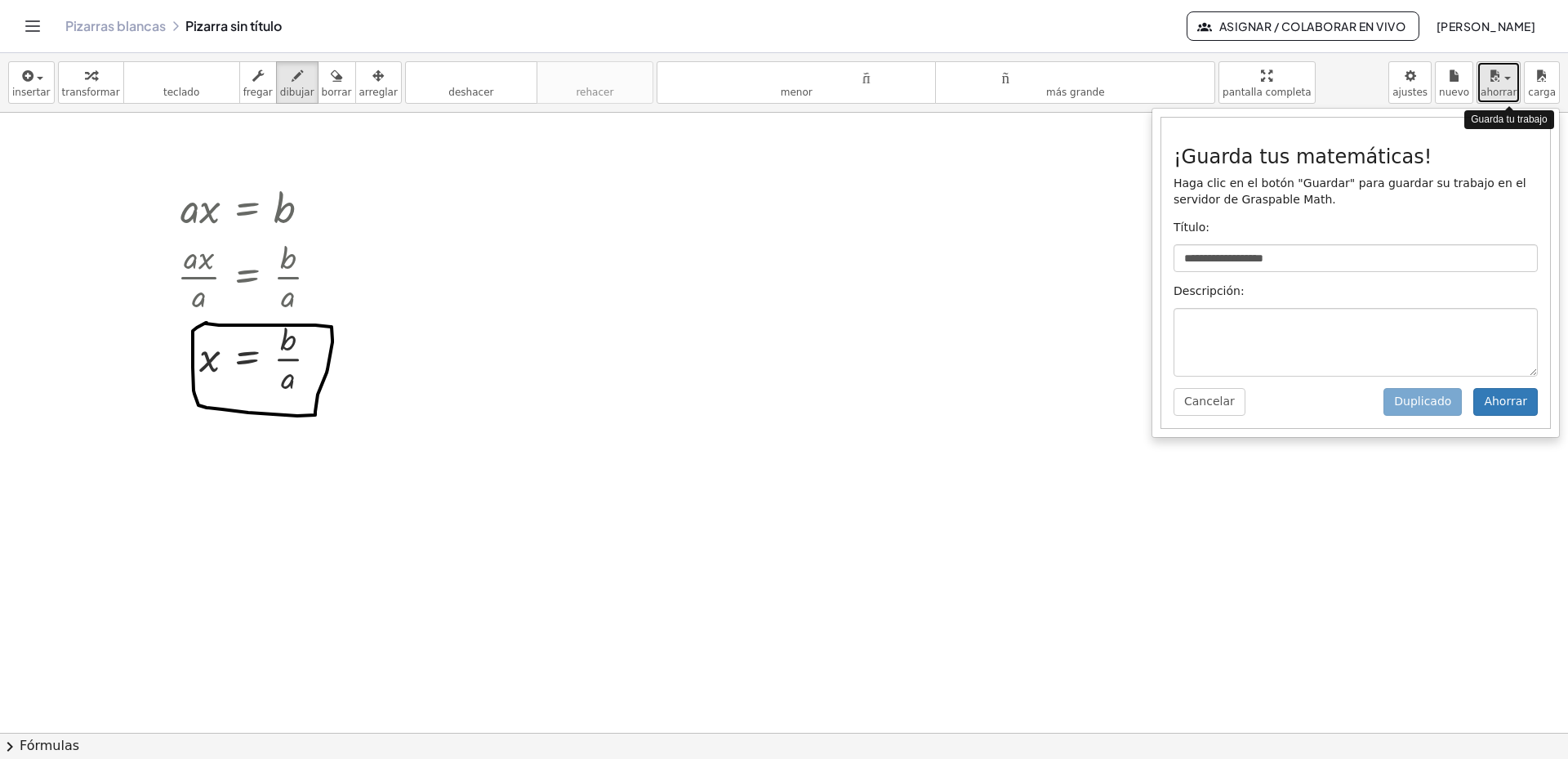
click at [1518, 85] on button "ahorrar" at bounding box center [1498, 83] width 44 height 43
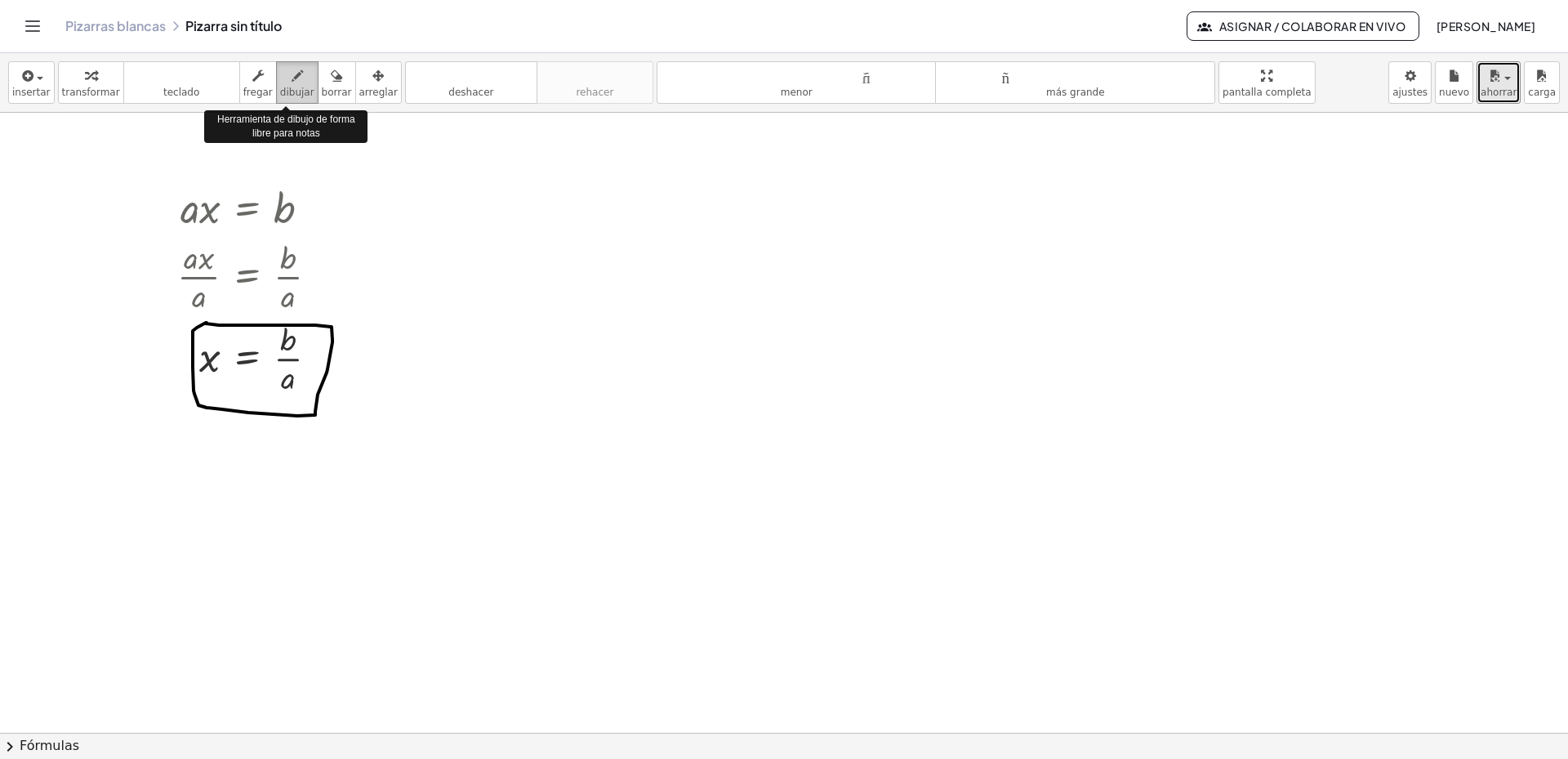
click at [291, 78] on icon "button" at bounding box center [297, 76] width 12 height 20
click at [1429, 85] on body "**********" at bounding box center [784, 379] width 1568 height 759
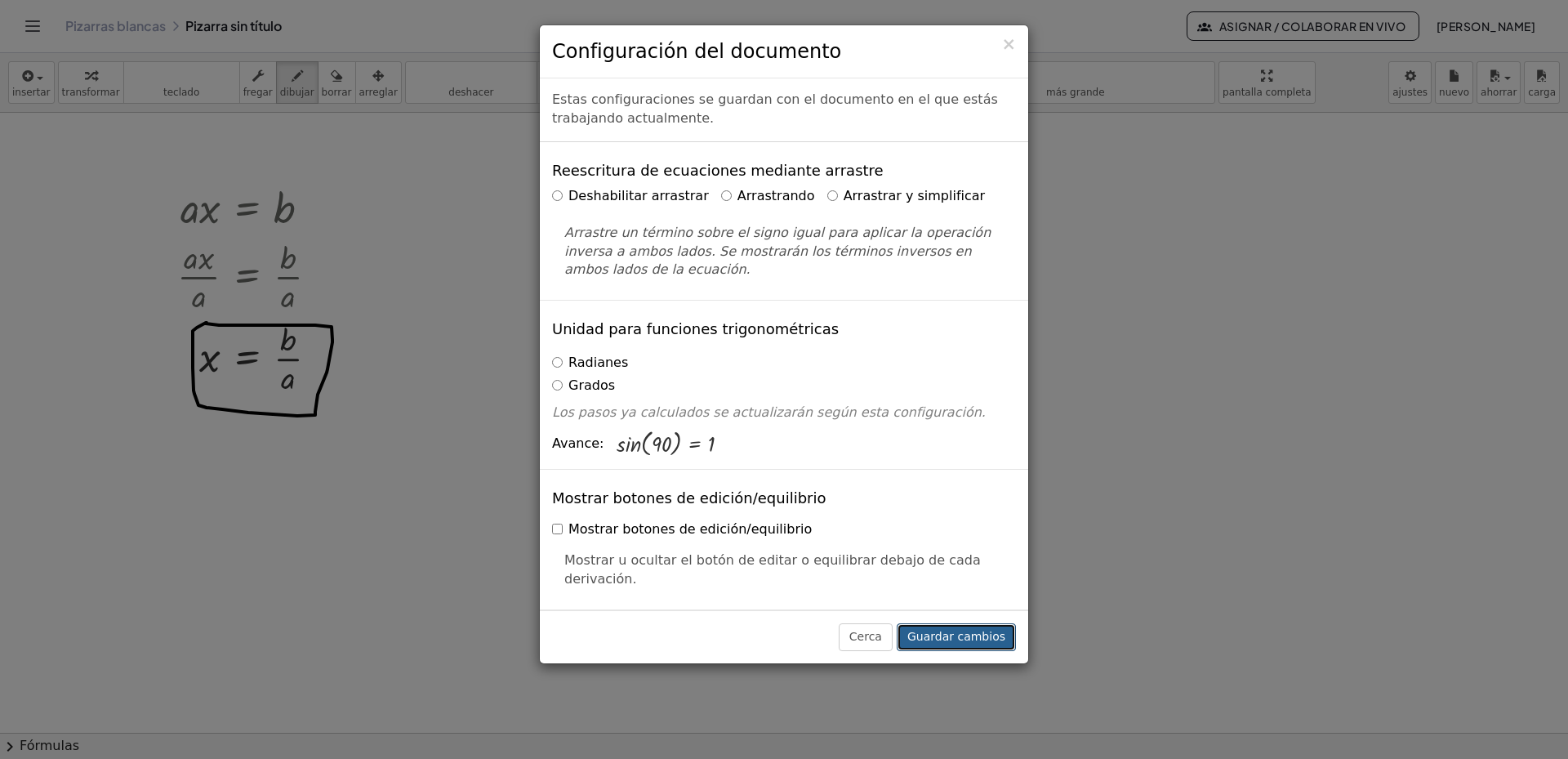
click at [956, 629] on button "Guardar cambios" at bounding box center [956, 637] width 119 height 28
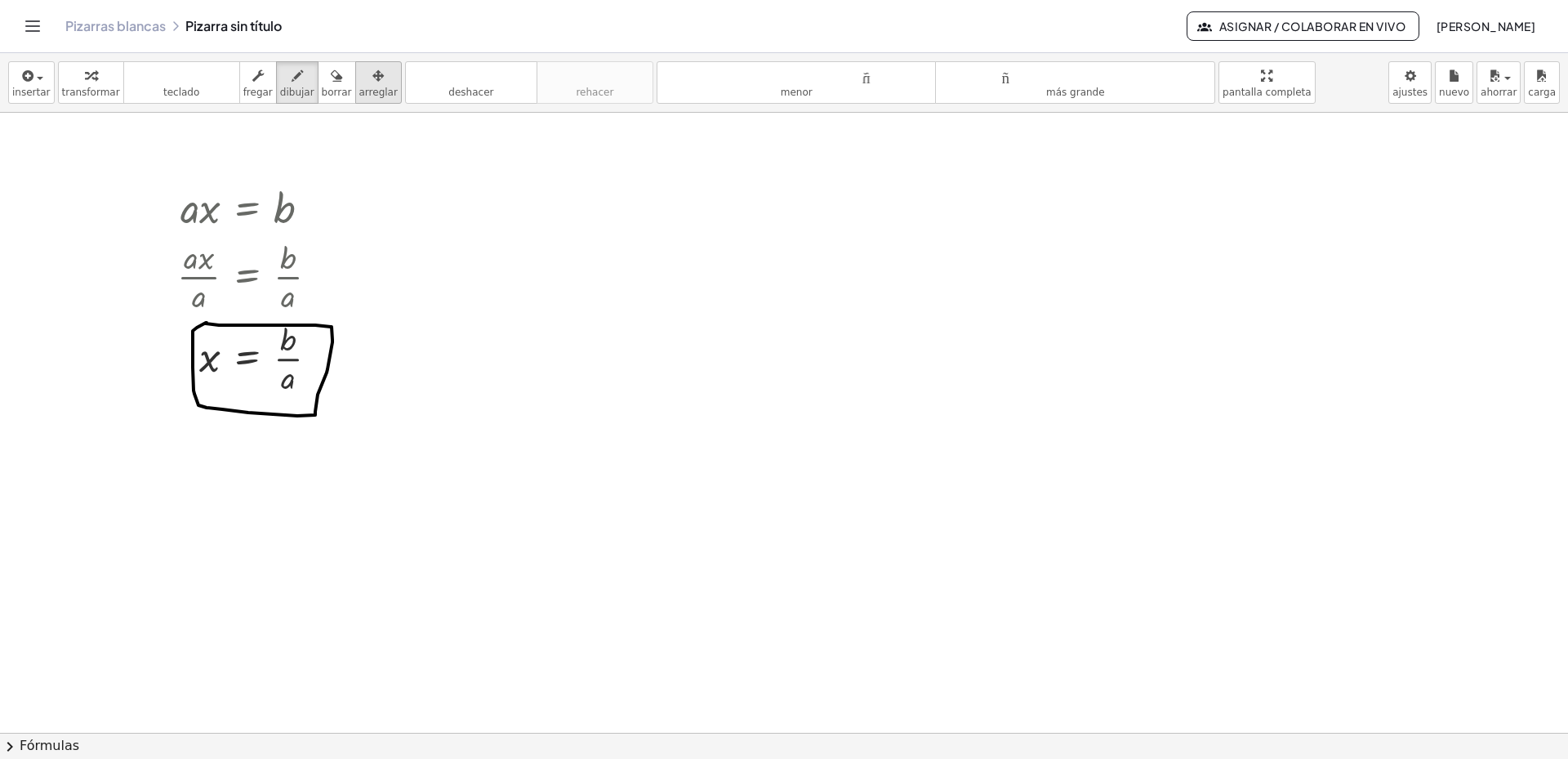
click at [359, 95] on font "arreglar" at bounding box center [378, 92] width 38 height 12
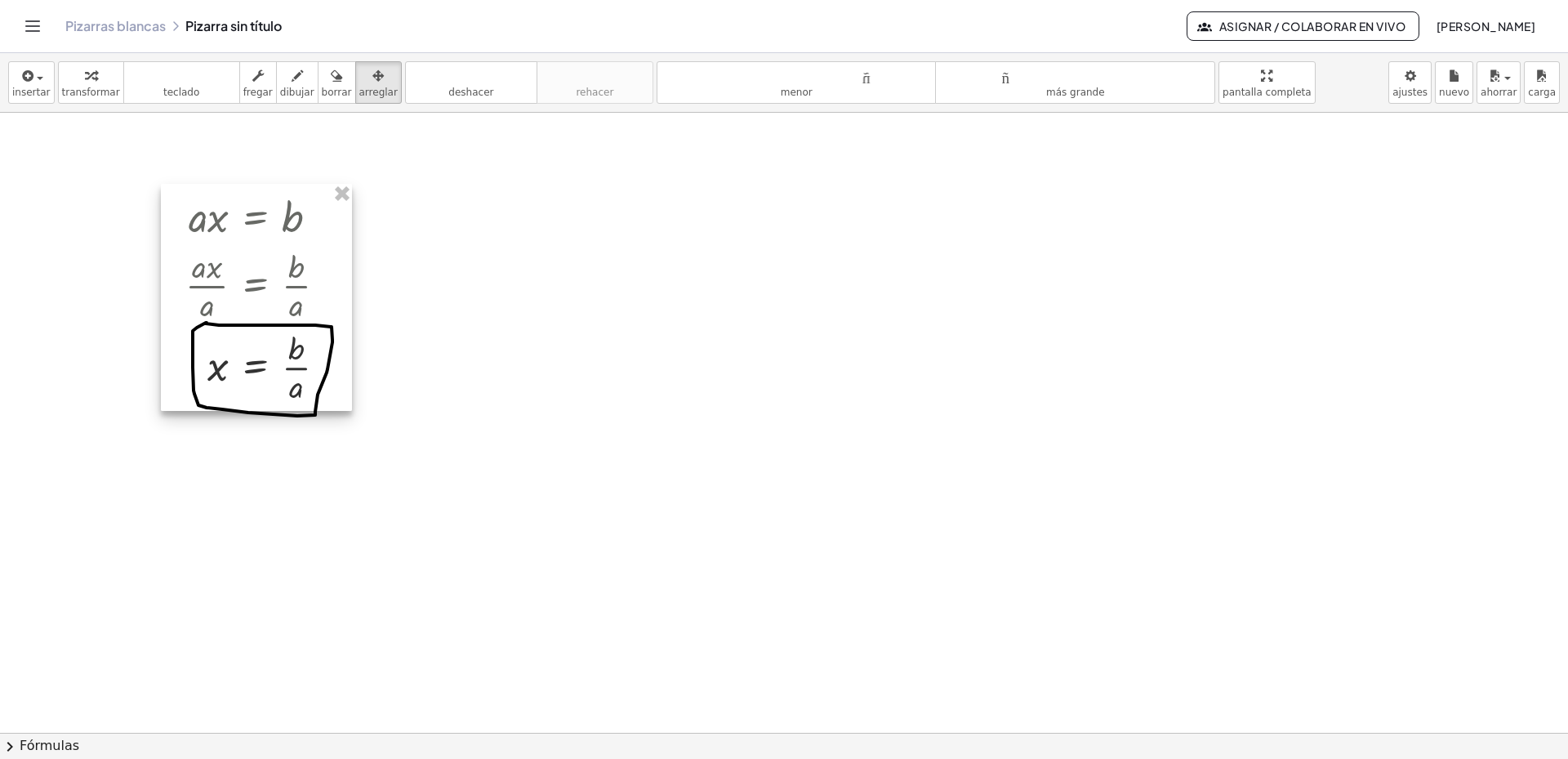
drag, startPoint x: 385, startPoint y: 259, endPoint x: 324, endPoint y: 268, distance: 61.7
click at [324, 268] on div at bounding box center [256, 297] width 191 height 227
click at [260, 190] on div at bounding box center [256, 297] width 191 height 227
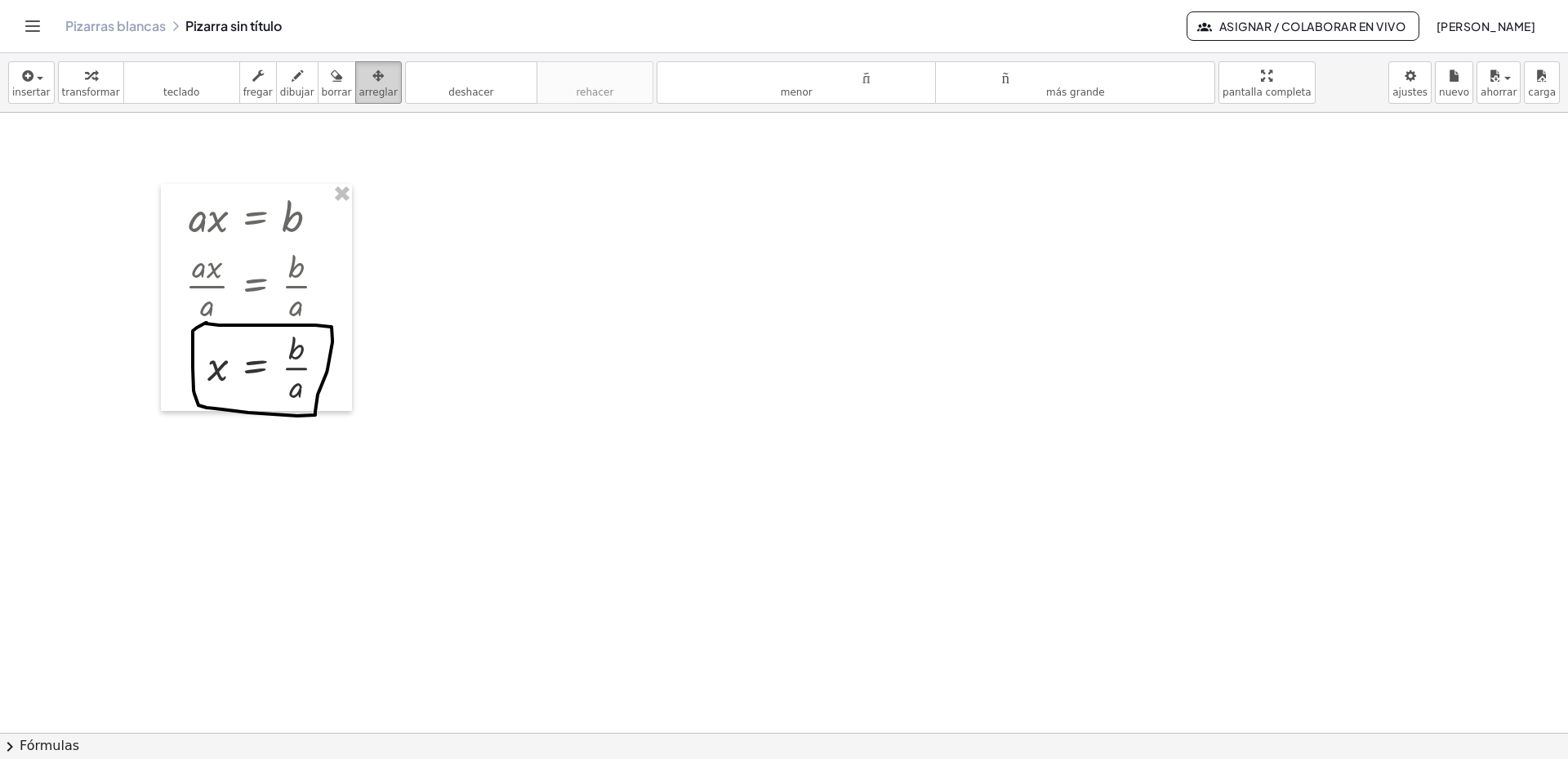
click at [359, 87] on font "arreglar" at bounding box center [378, 92] width 38 height 12
click at [326, 74] on div "button" at bounding box center [337, 75] width 30 height 20
click at [322, 90] on font "borrar" at bounding box center [337, 92] width 30 height 12
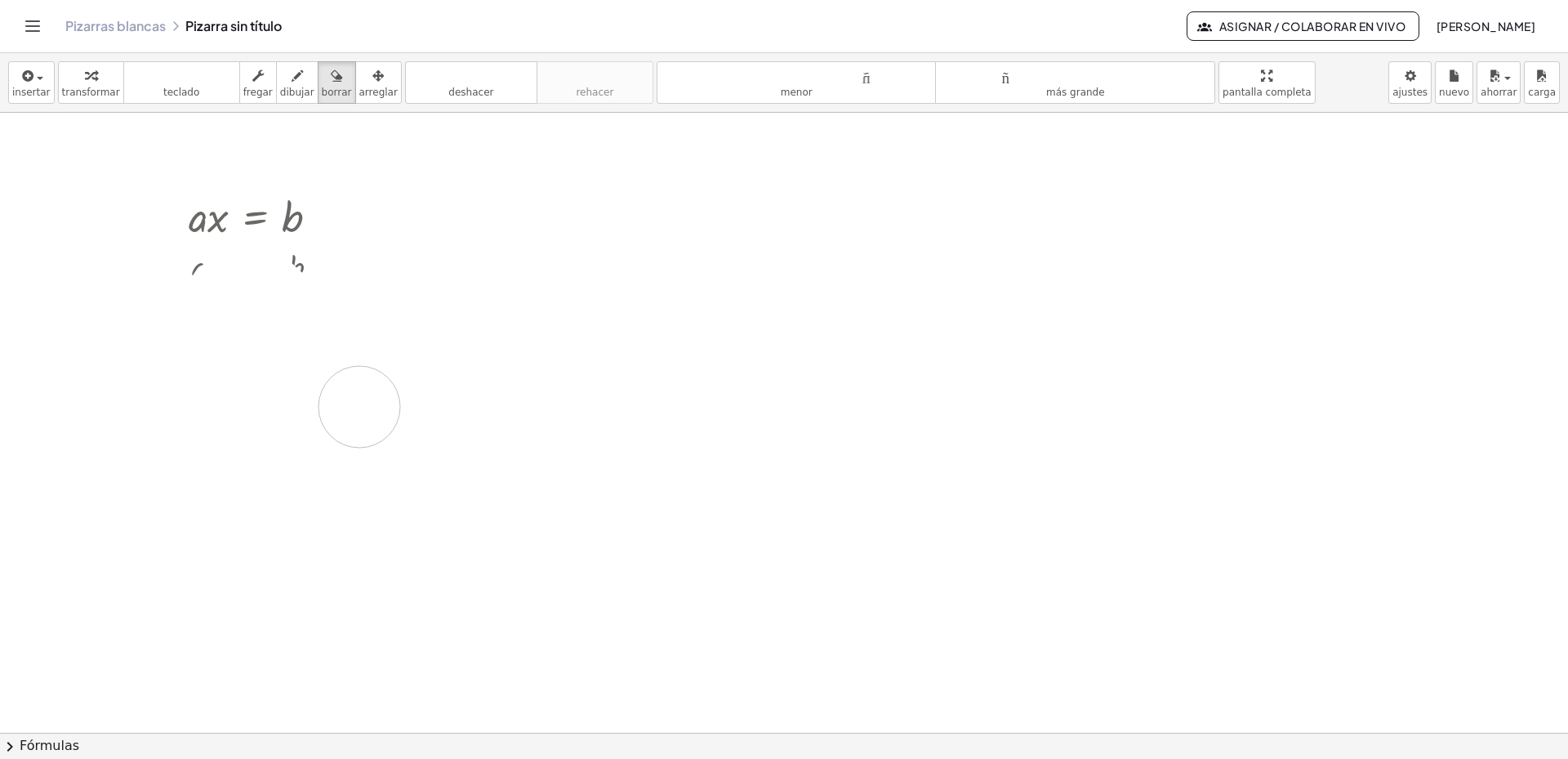
drag, startPoint x: 259, startPoint y: 320, endPoint x: 458, endPoint y: 297, distance: 200.3
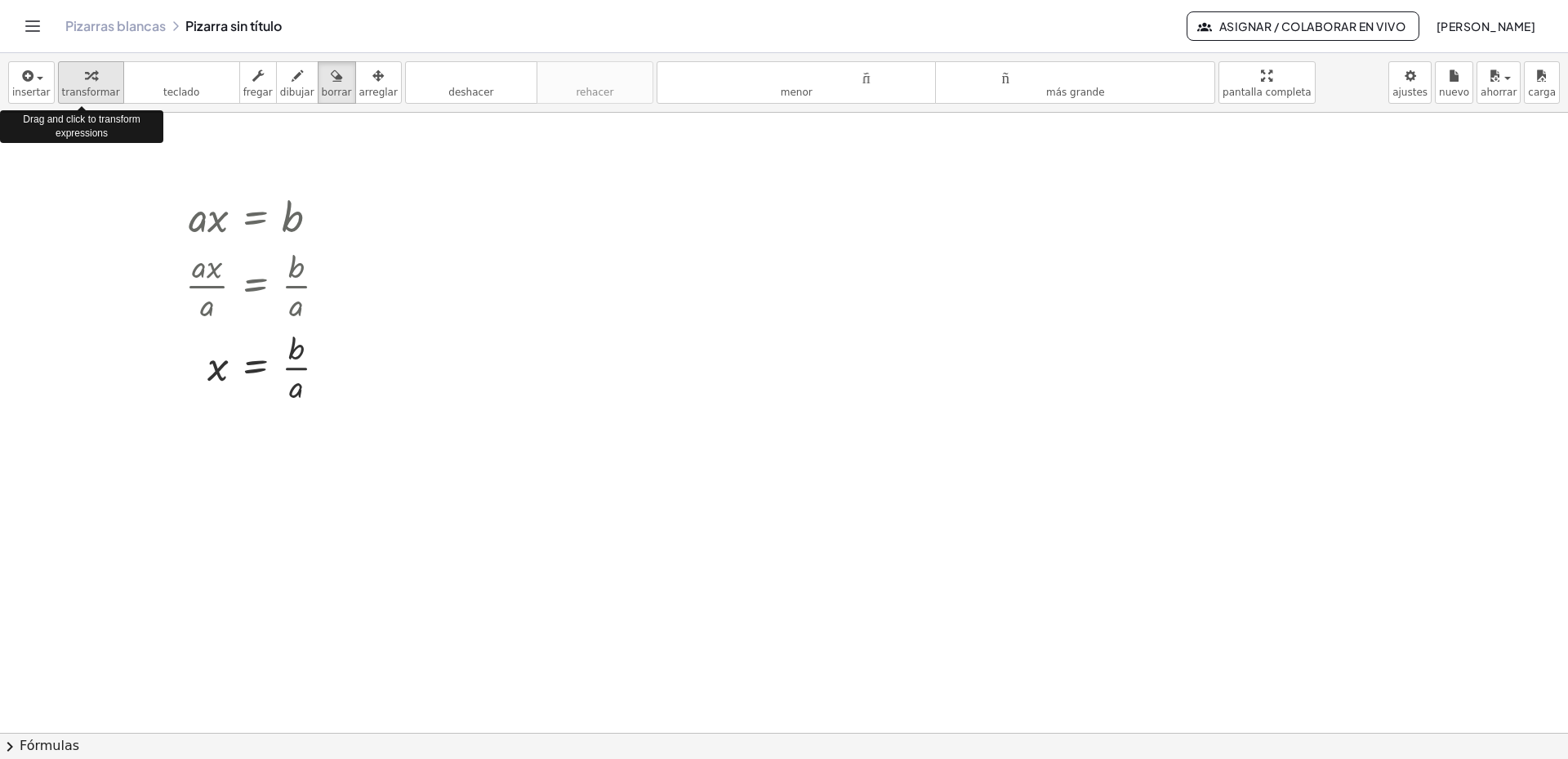
click at [85, 80] on icon "button" at bounding box center [90, 76] width 12 height 20
drag, startPoint x: 298, startPoint y: 392, endPoint x: 207, endPoint y: 368, distance: 94.1
click at [207, 368] on div at bounding box center [262, 367] width 170 height 82
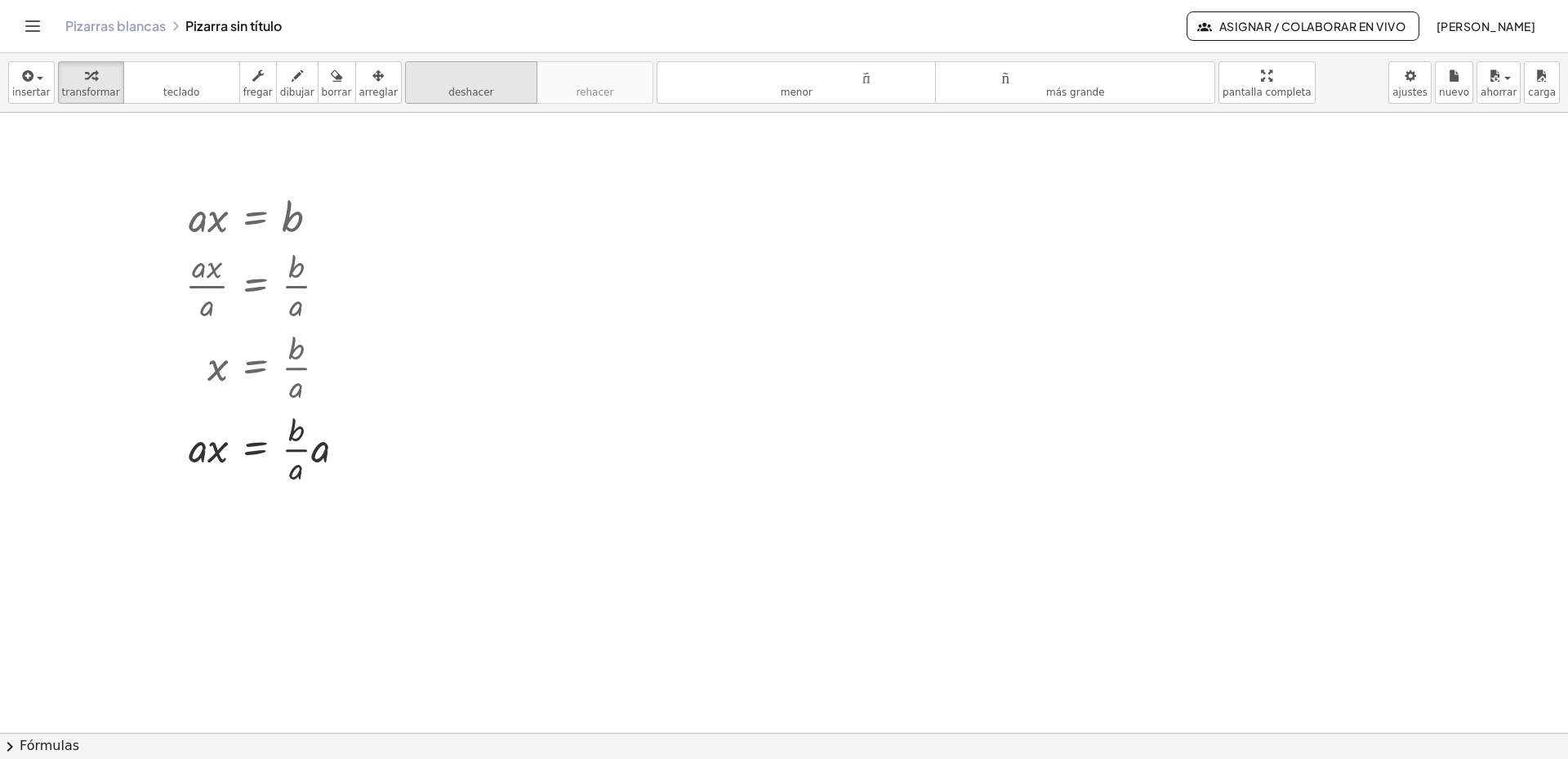
click at [472, 95] on button "deshacer deshacer" at bounding box center [471, 83] width 132 height 43
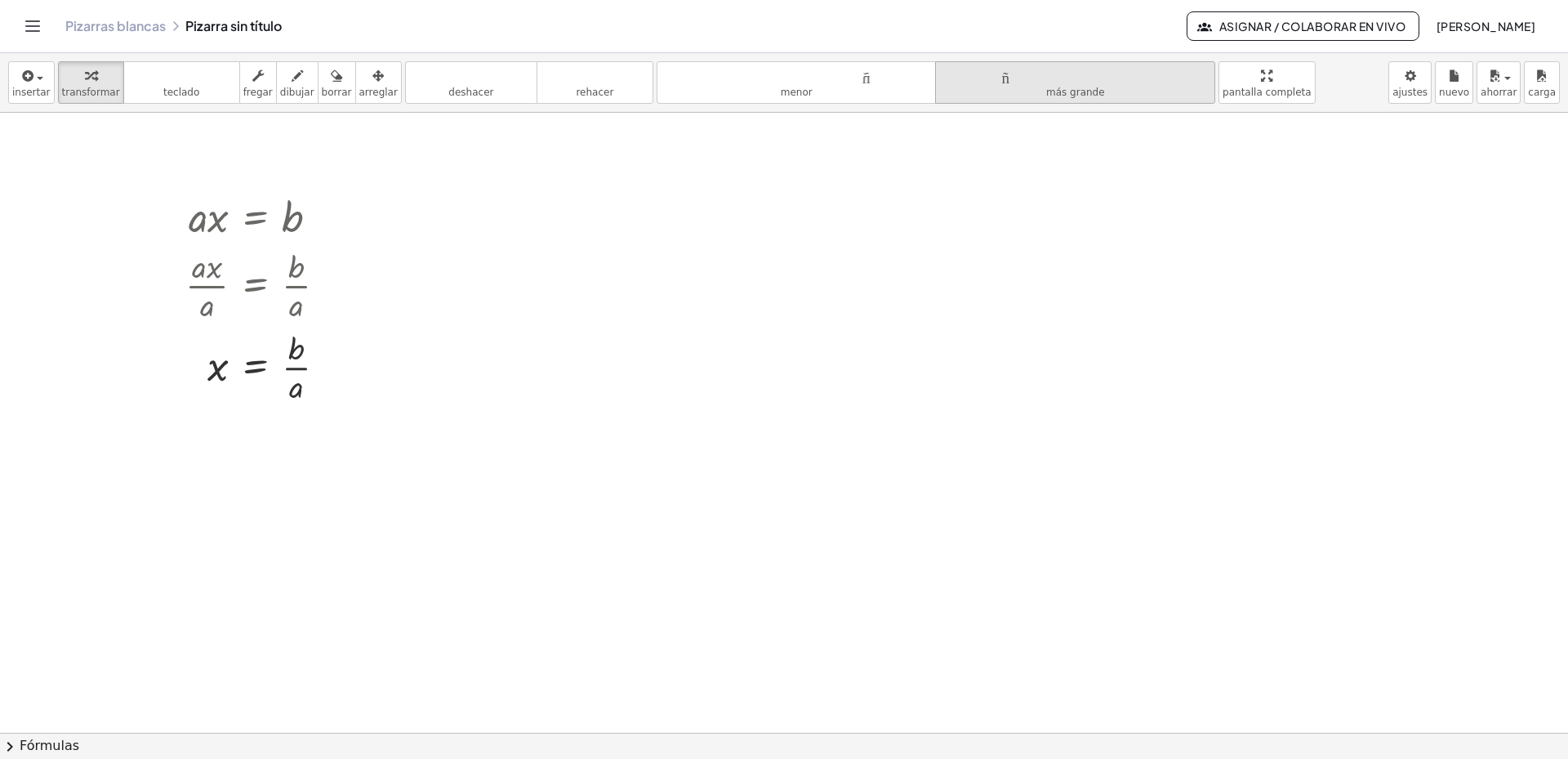
click at [1057, 95] on font "más grande" at bounding box center [1076, 92] width 59 height 12
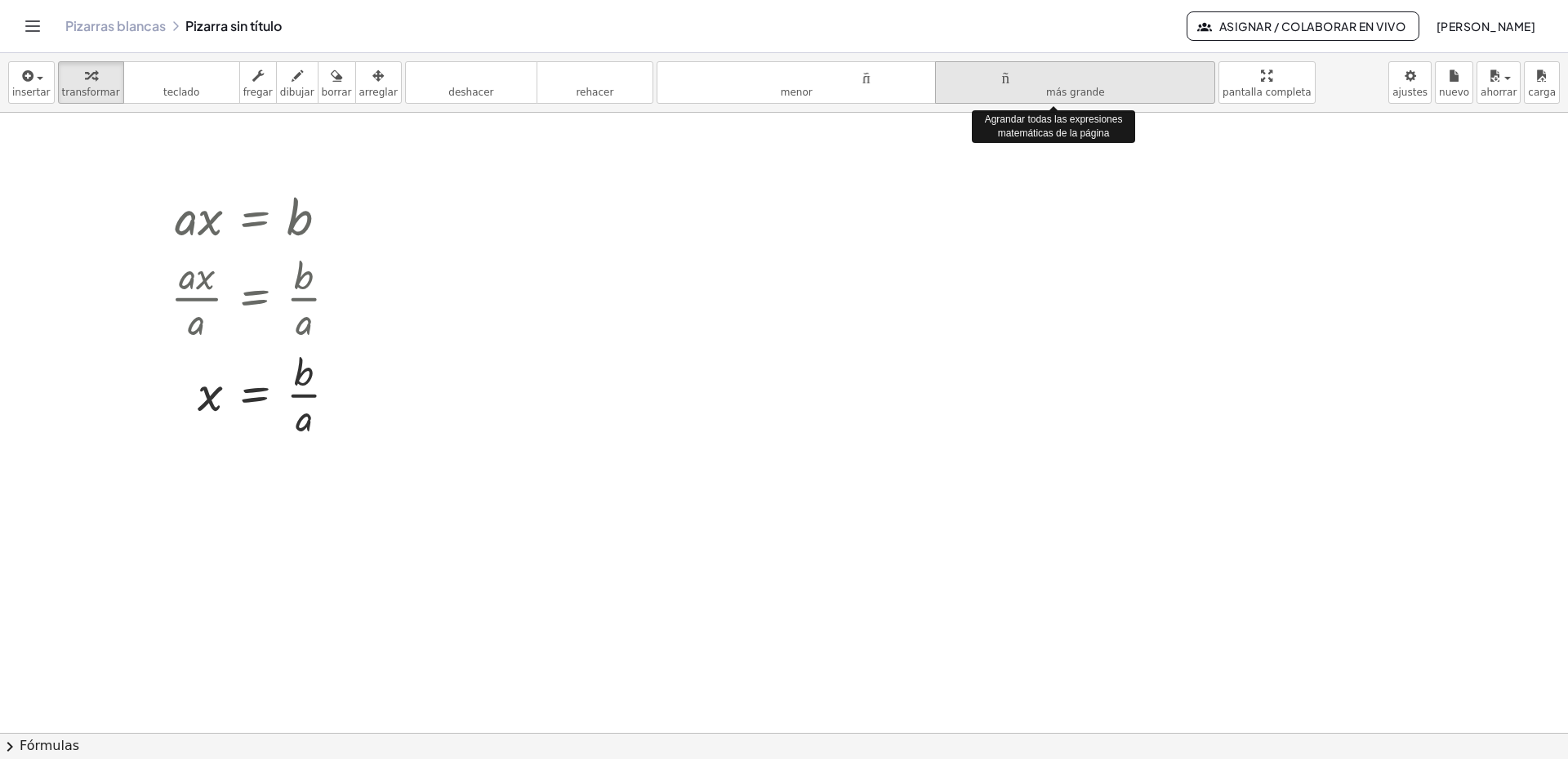
click at [1057, 95] on font "más grande" at bounding box center [1076, 92] width 59 height 12
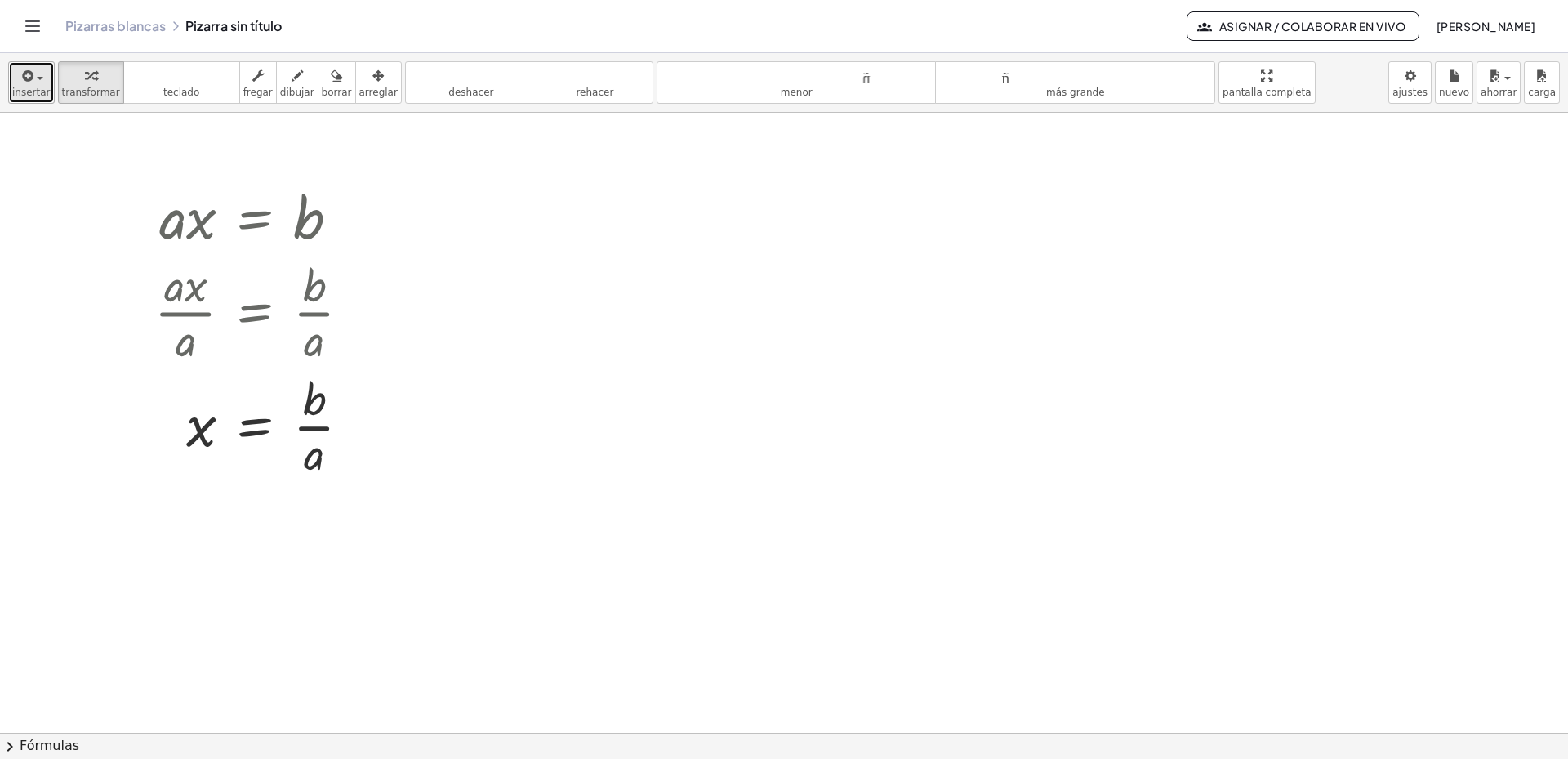
click at [37, 78] on span "button" at bounding box center [39, 78] width 6 height 4
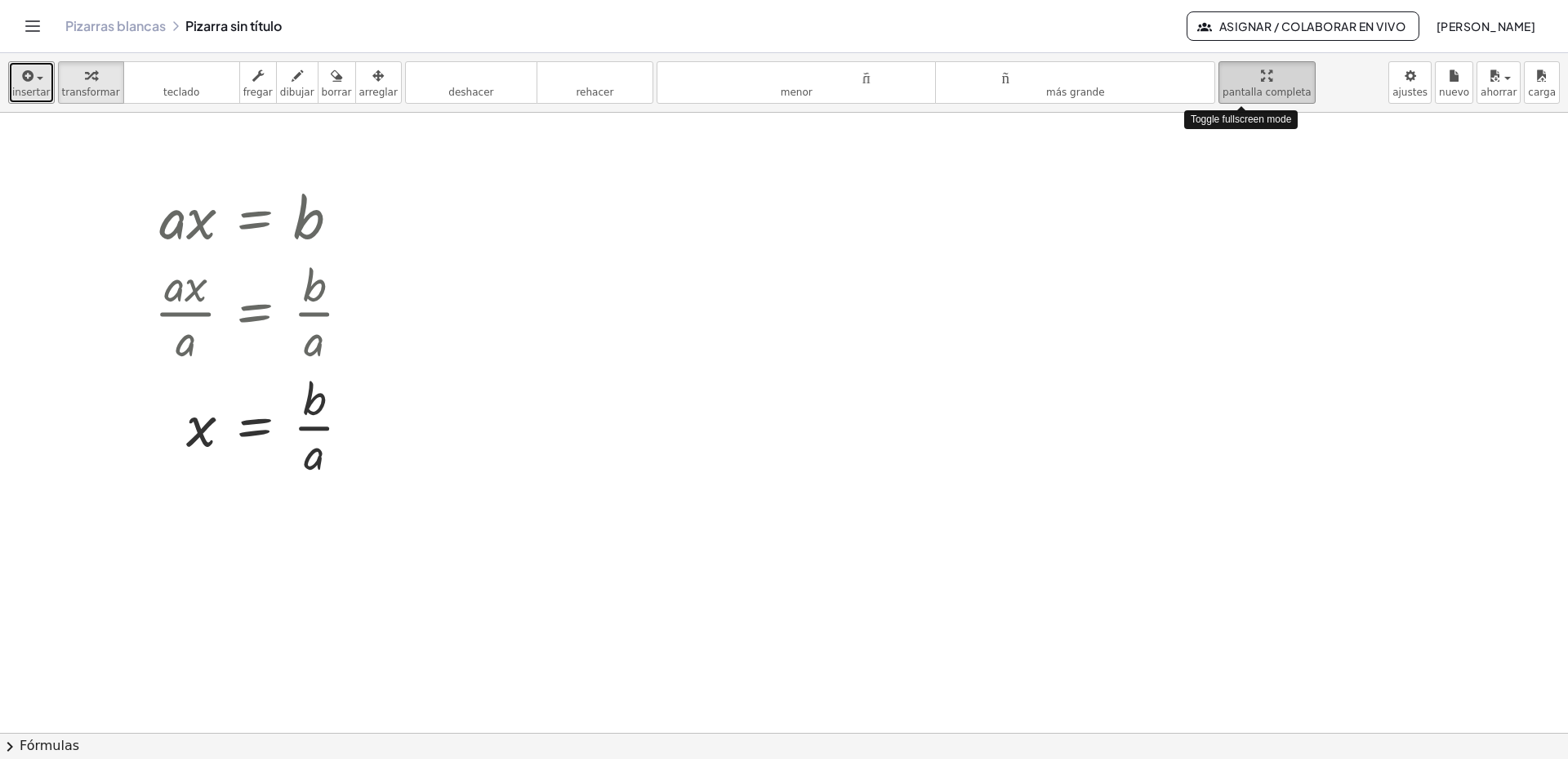
click at [1260, 185] on div "**********" at bounding box center [784, 407] width 1568 height 706
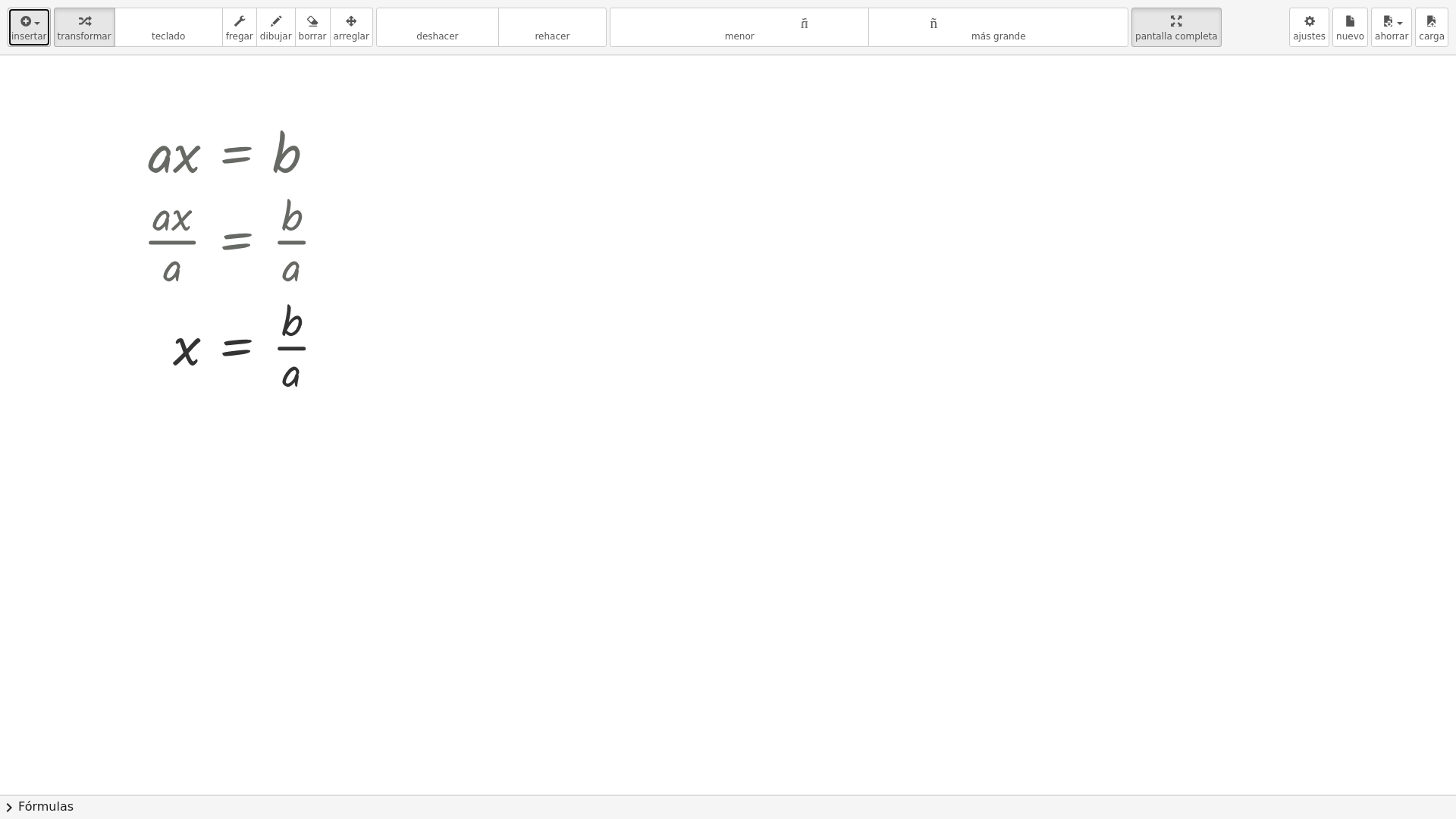
click at [31, 34] on font "insertar" at bounding box center [29, 36] width 36 height 11
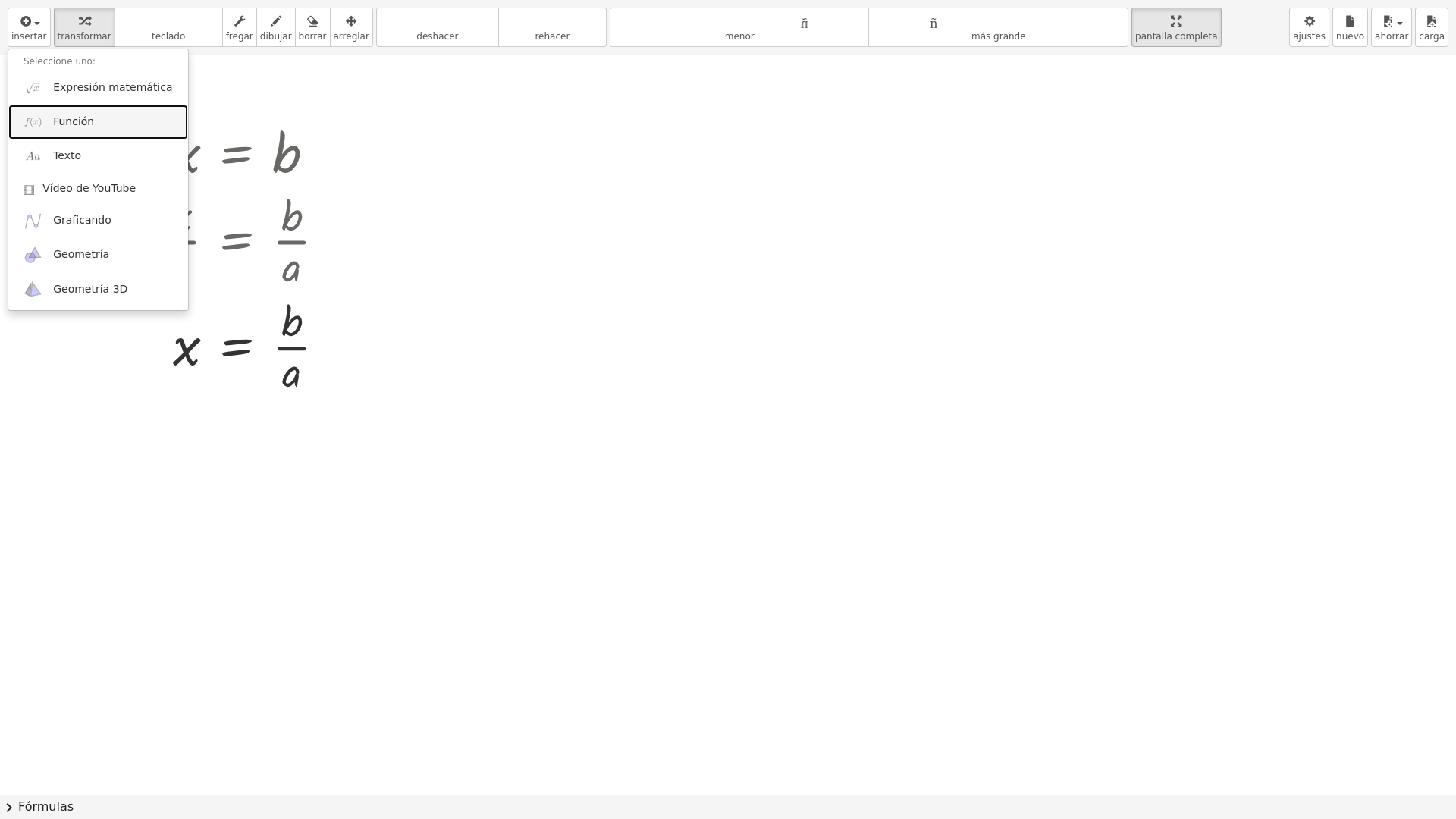
click at [55, 122] on font "Función" at bounding box center [73, 121] width 41 height 12
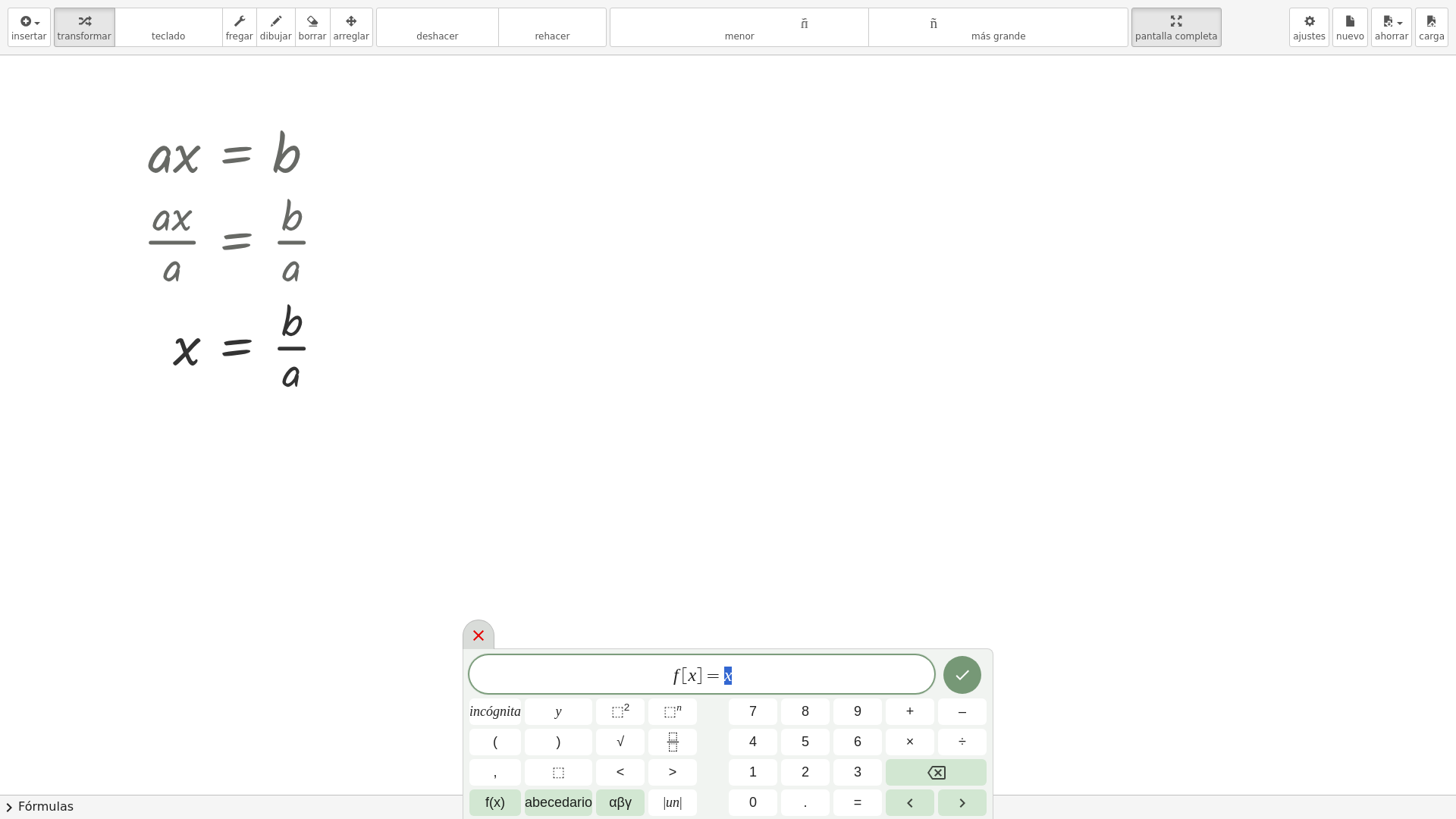
click at [477, 638] on icon at bounding box center [478, 635] width 11 height 11
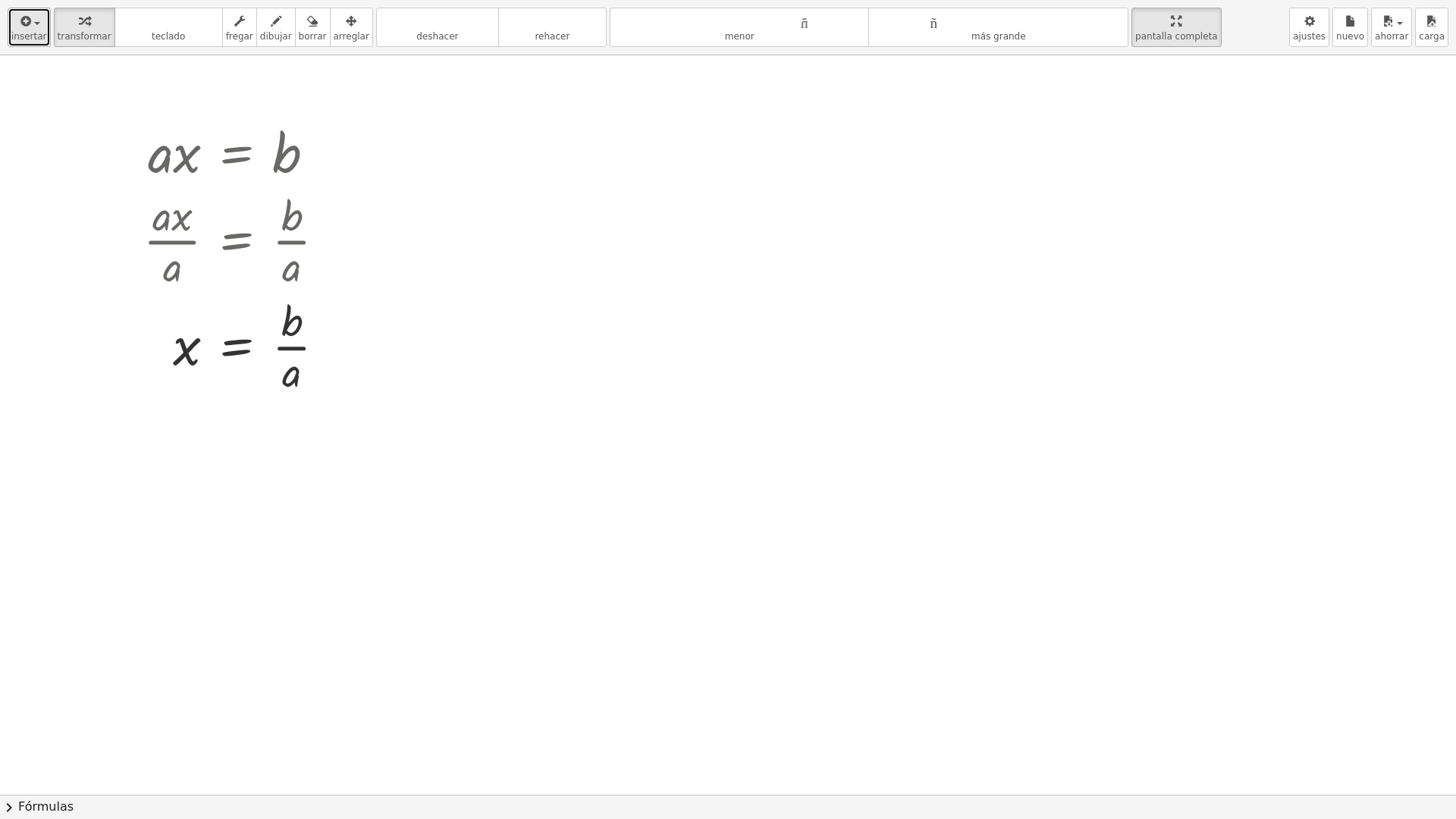
click at [31, 30] on button "insertar" at bounding box center [29, 27] width 43 height 40
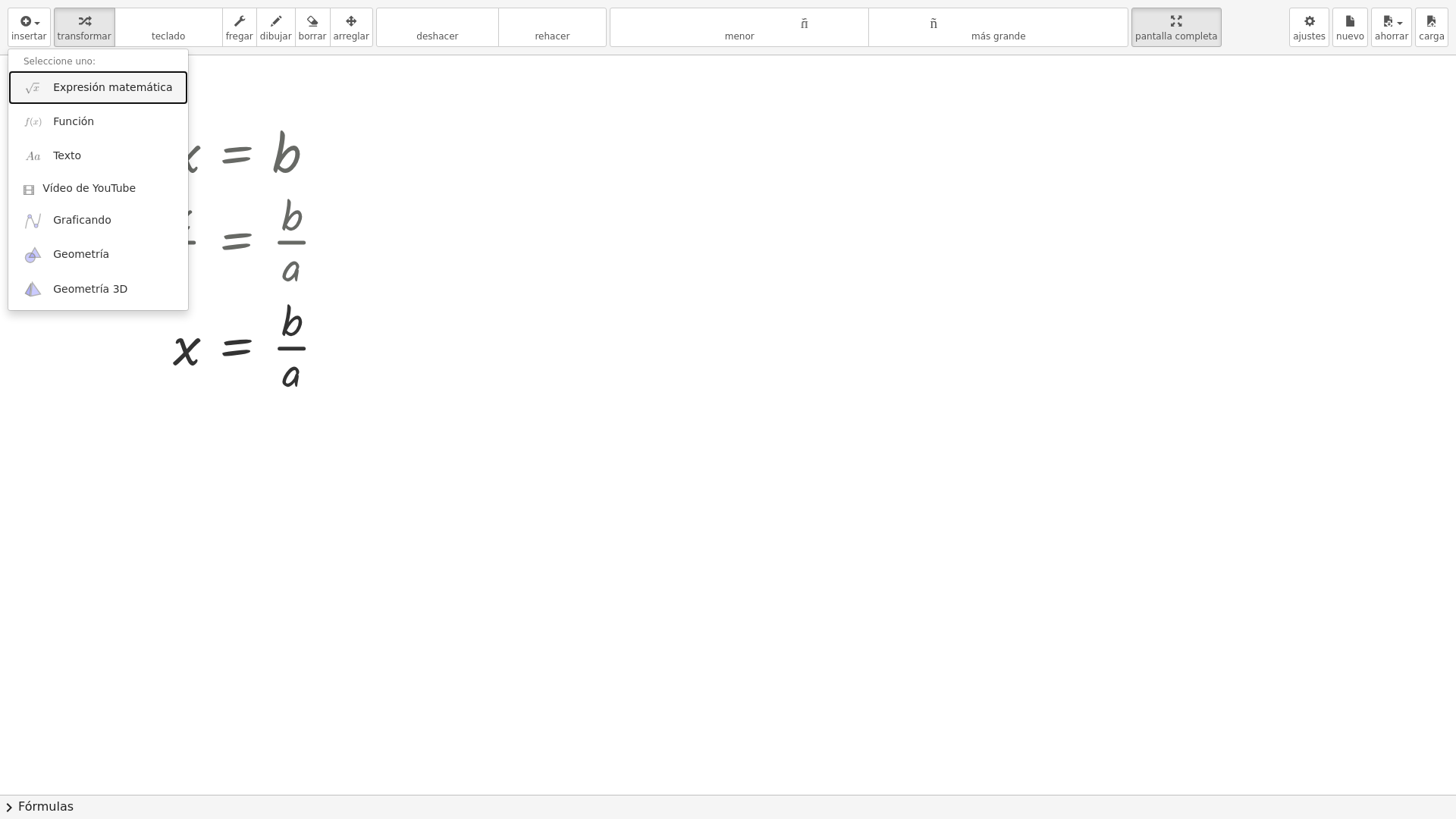
click at [113, 93] on font "Expresión matemática" at bounding box center [113, 87] width 119 height 12
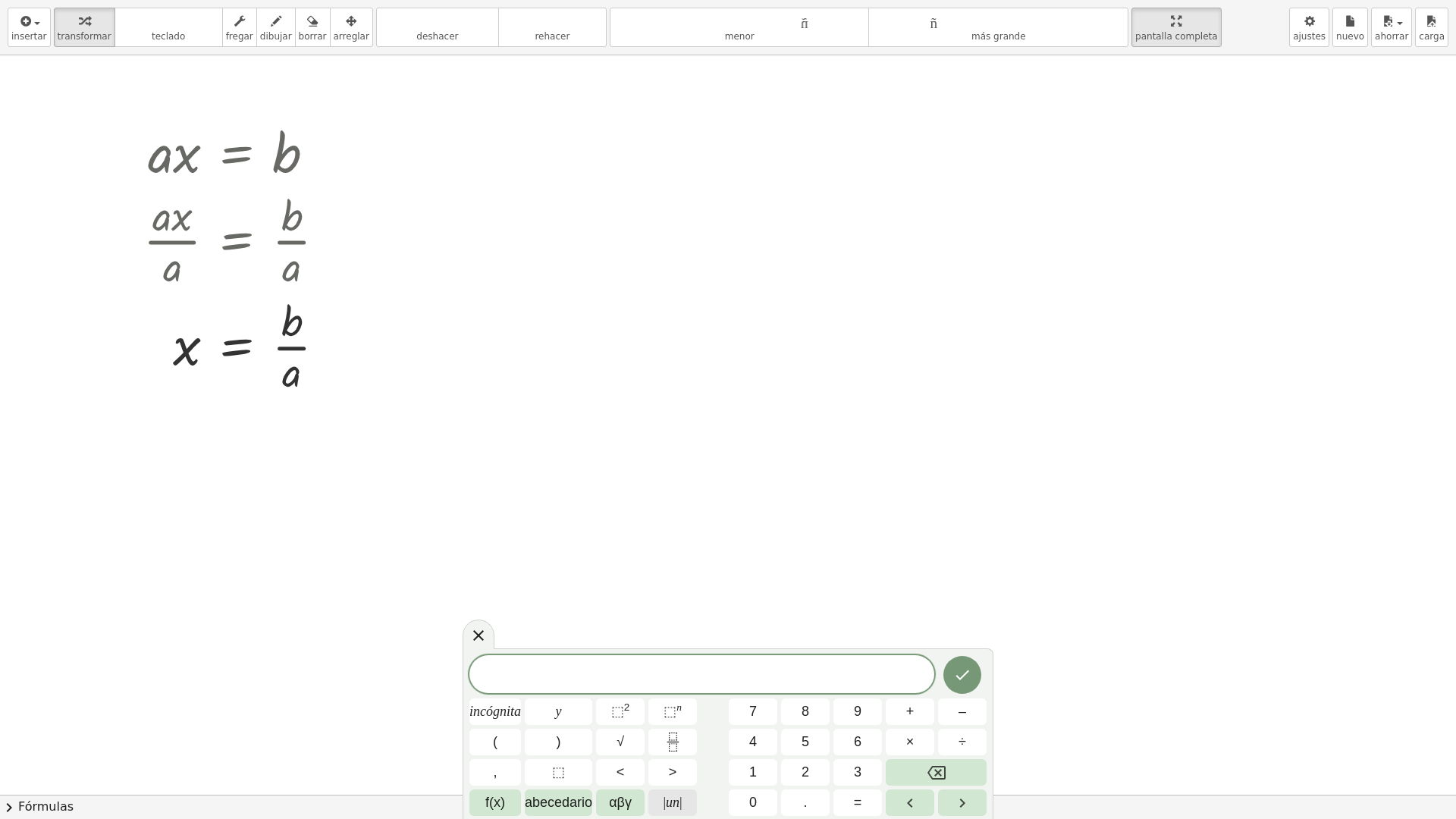
click at [666, 703] on font "un" at bounding box center [672, 802] width 13 height 15
click at [488, 703] on font "incógnita" at bounding box center [495, 711] width 51 height 15
click at [569, 703] on button "y" at bounding box center [559, 711] width 68 height 26
click at [511, 703] on font "incógnita" at bounding box center [495, 711] width 51 height 15
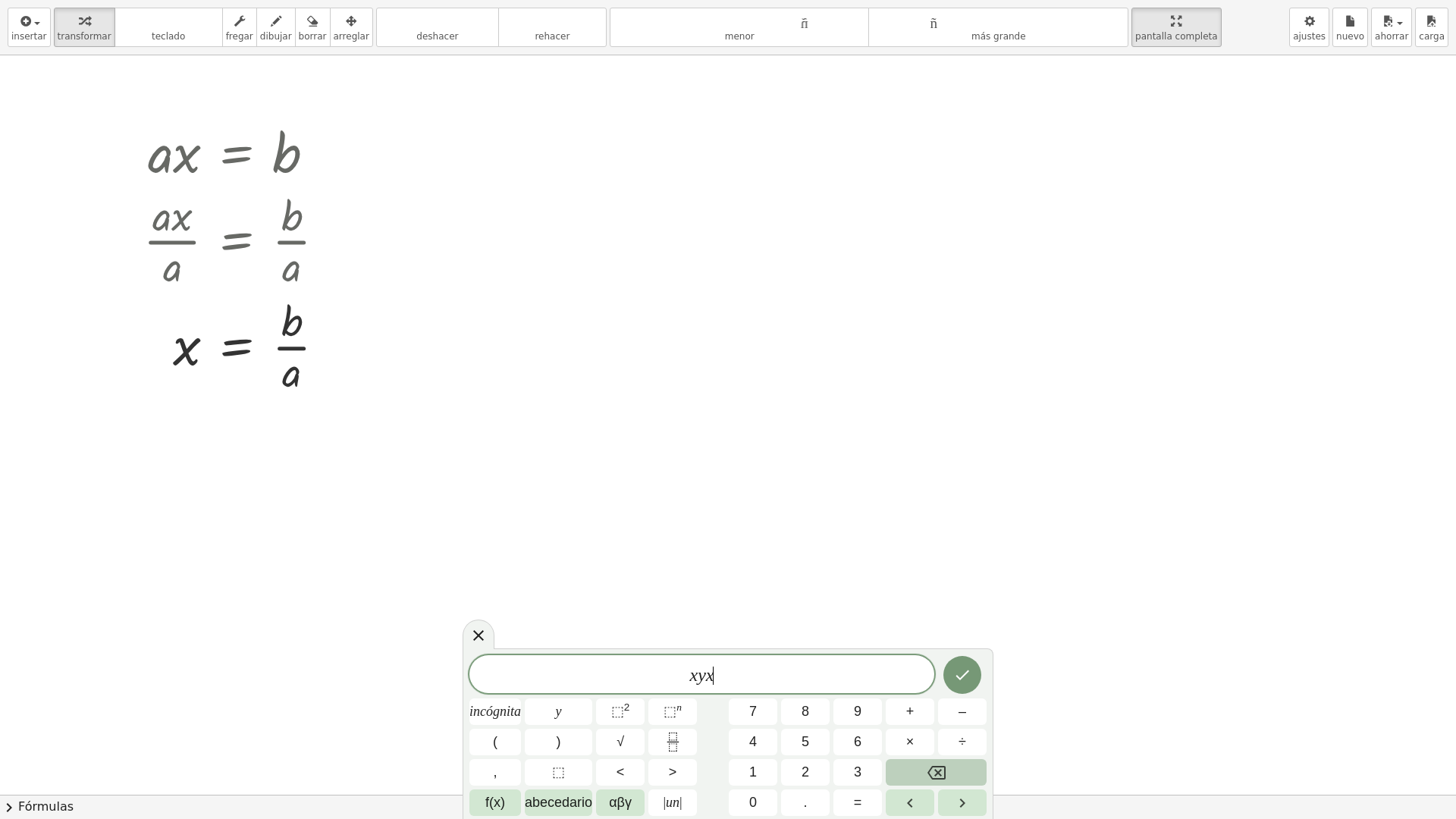
click at [935, 703] on icon "Retroceso" at bounding box center [937, 773] width 18 height 18
click at [479, 641] on icon at bounding box center [478, 635] width 18 height 18
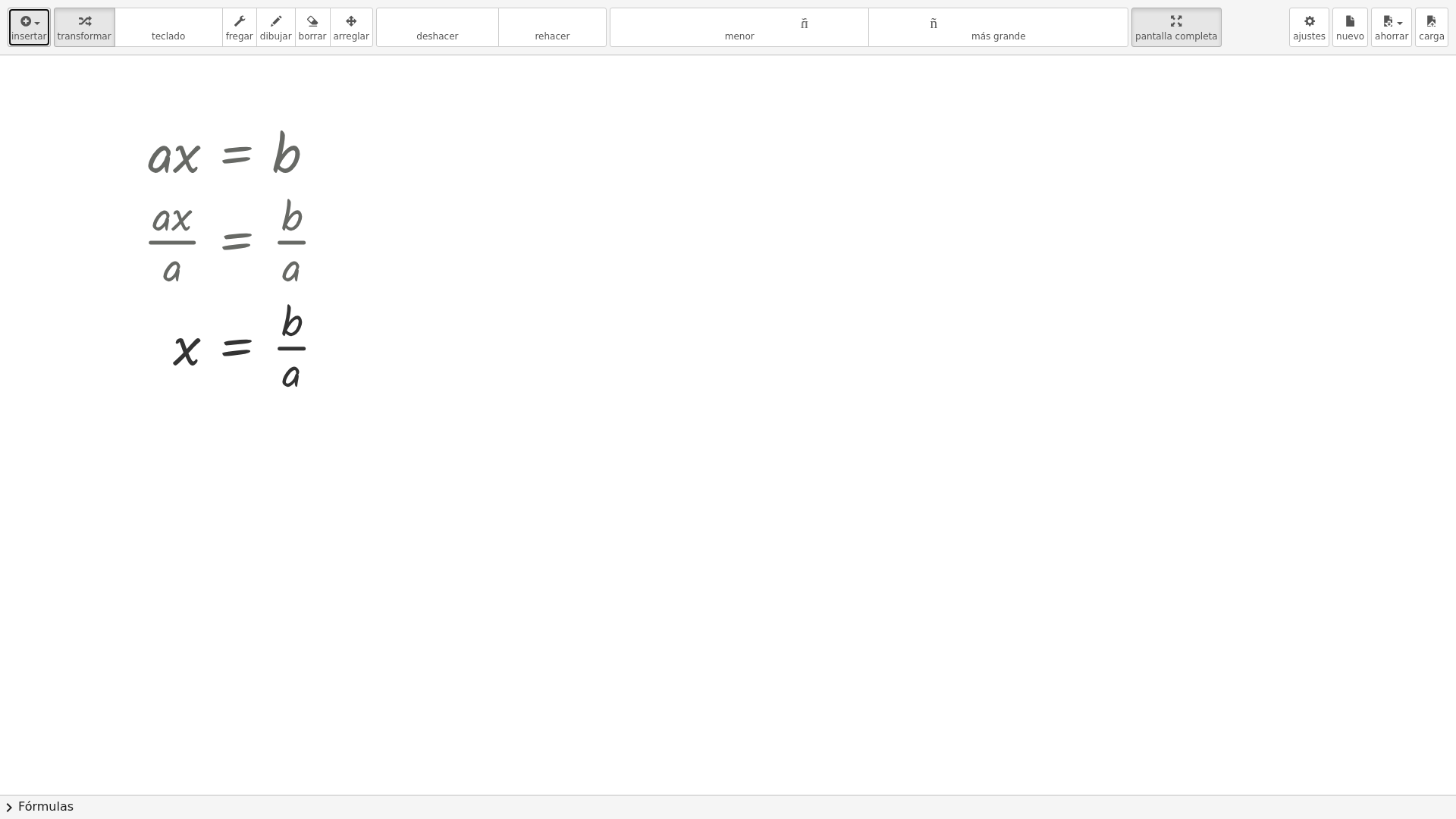
click at [31, 34] on font "insertar" at bounding box center [29, 36] width 36 height 11
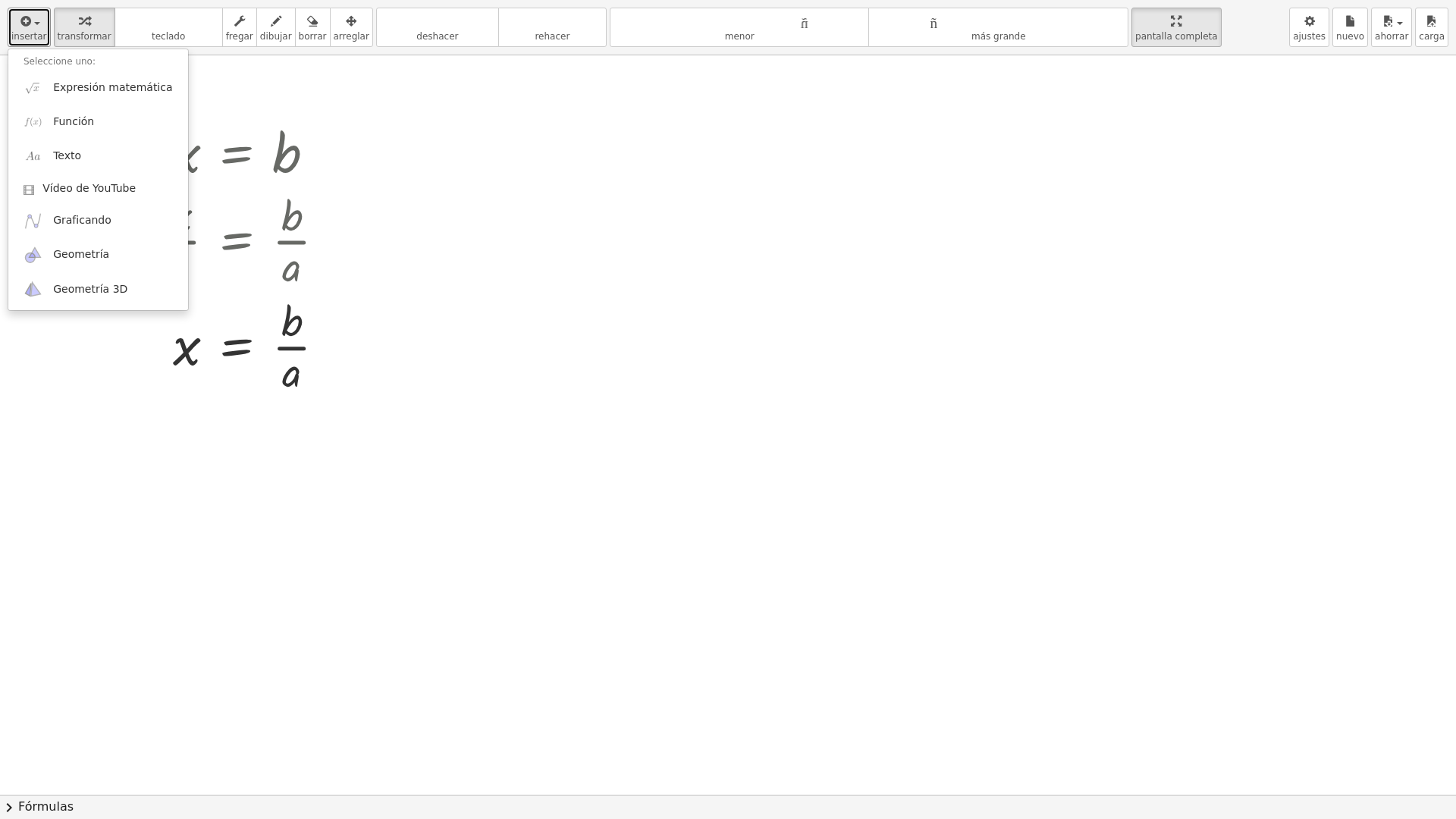
click at [587, 258] on div at bounding box center [728, 794] width 1456 height 1478
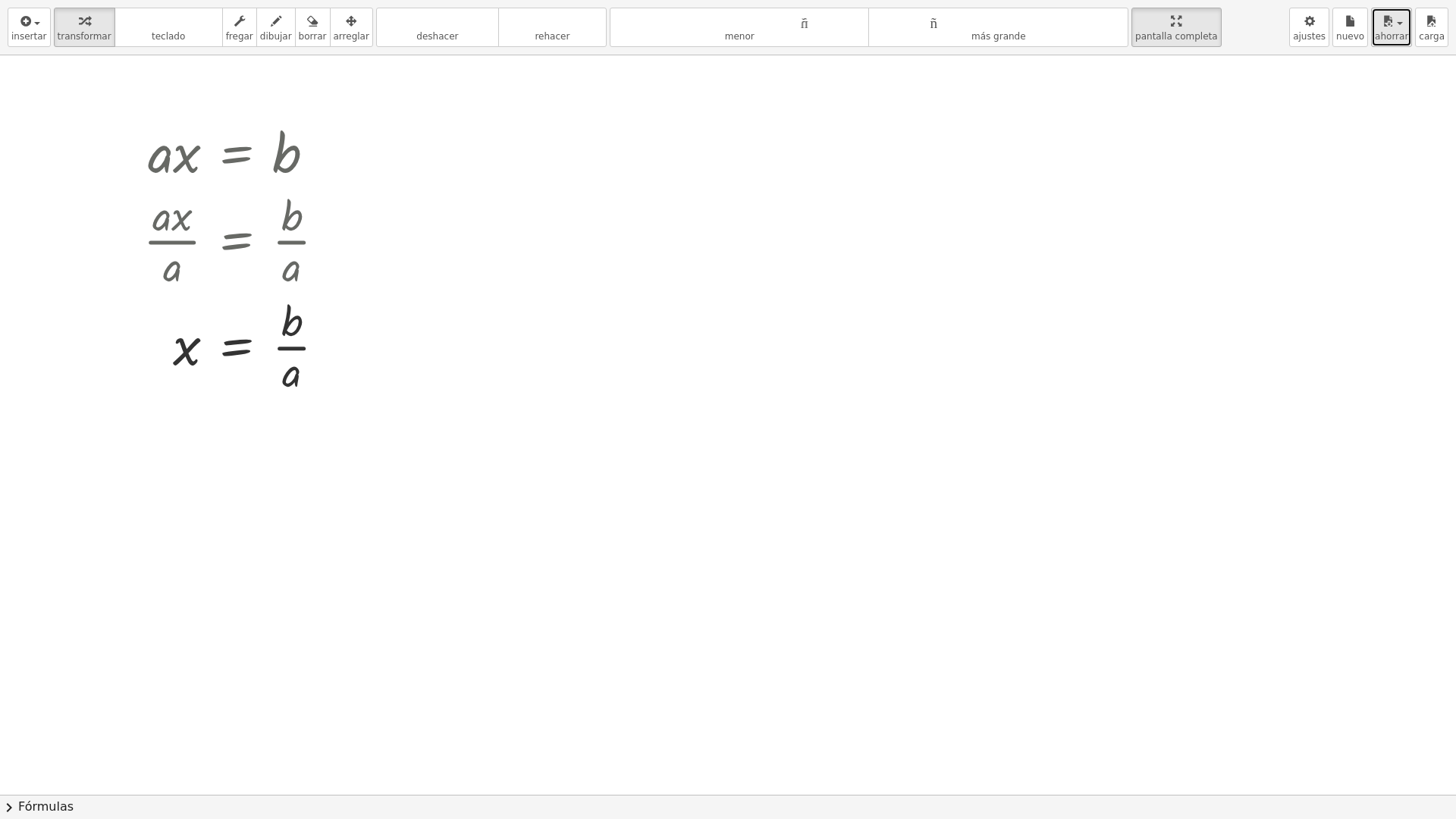
click at [1412, 41] on button "ahorrar" at bounding box center [1391, 27] width 41 height 40
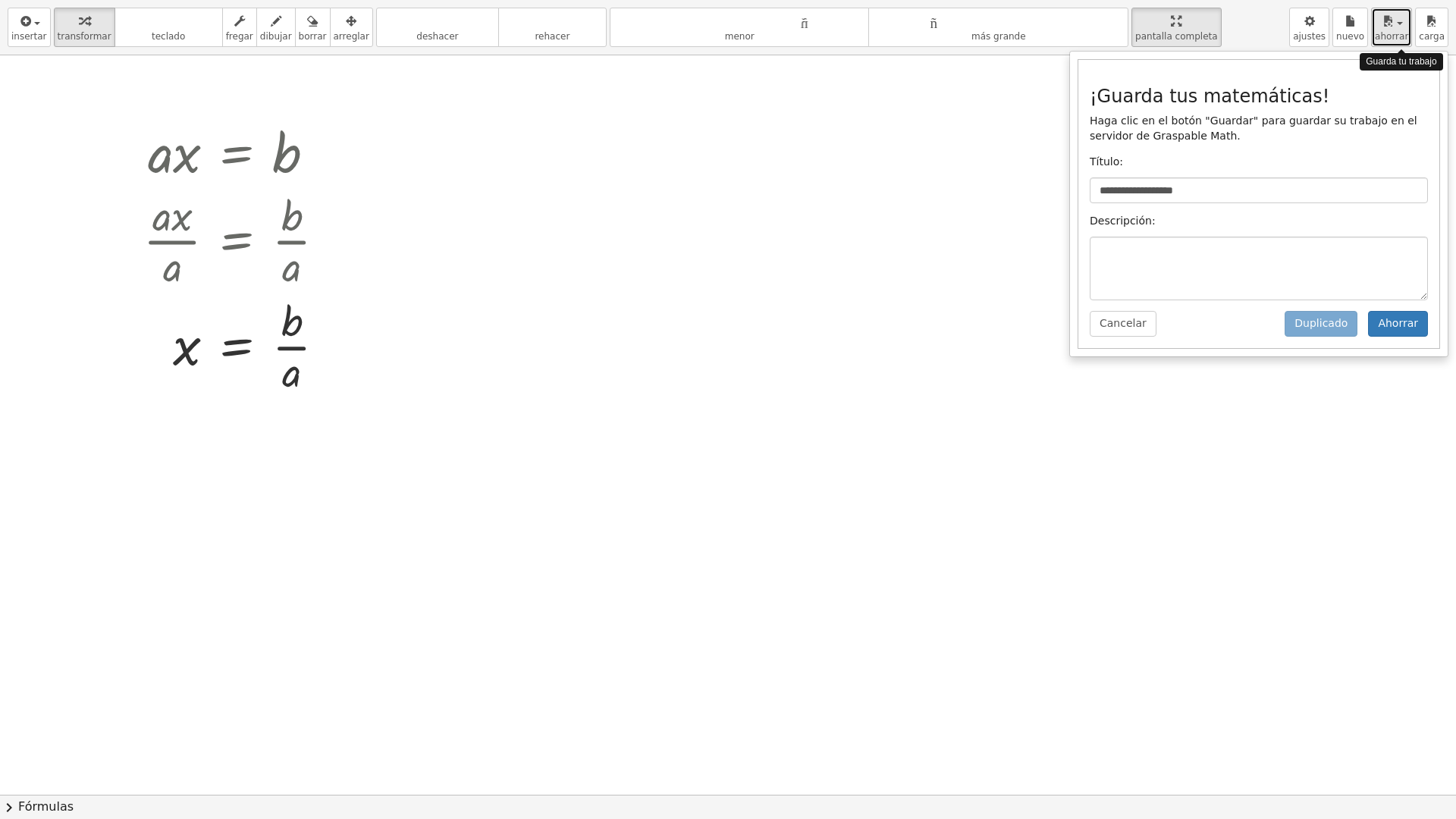
click at [1407, 41] on font "ahorrar" at bounding box center [1391, 36] width 33 height 11
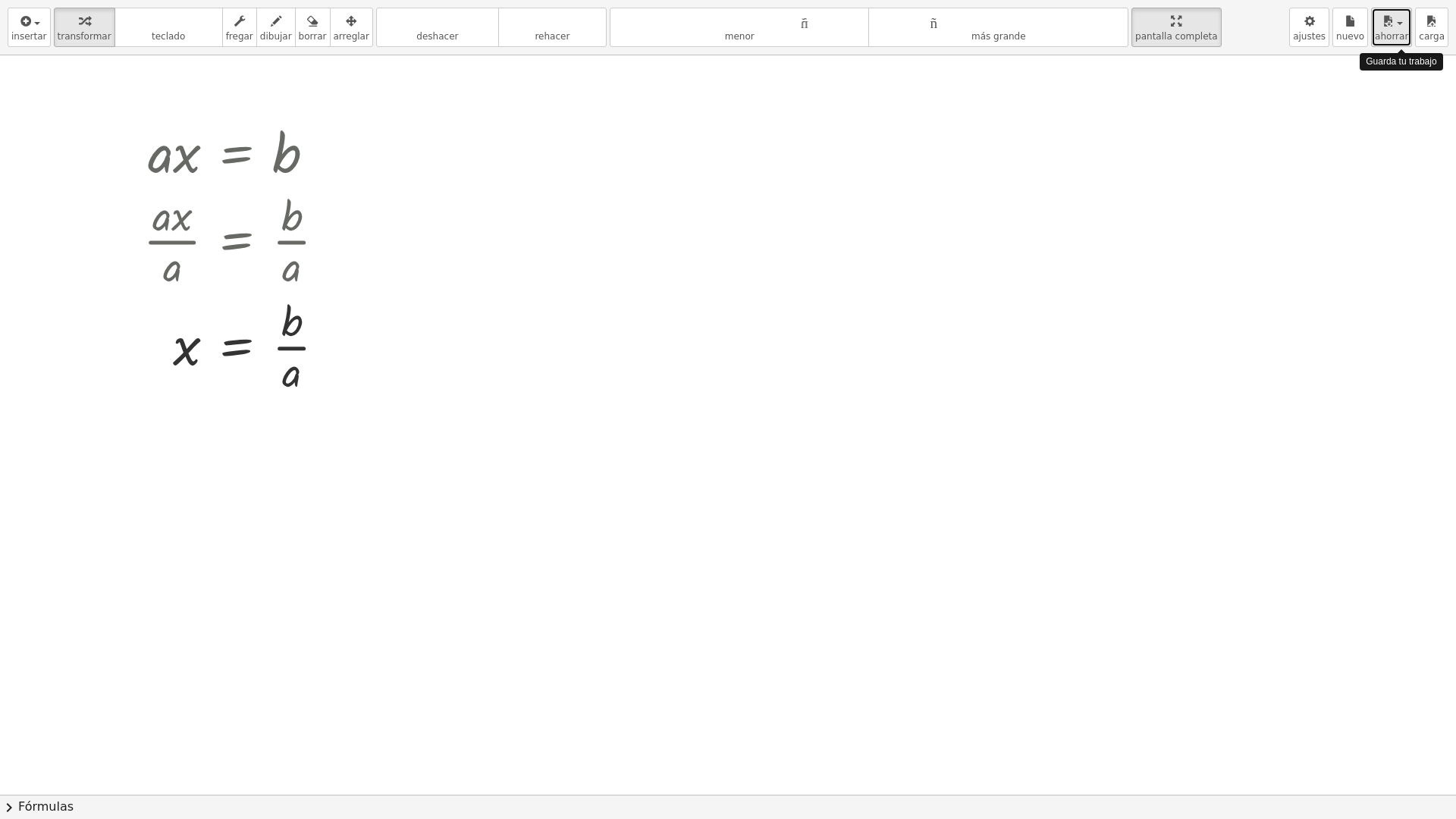
click at [1407, 41] on font "ahorrar" at bounding box center [1391, 36] width 33 height 11
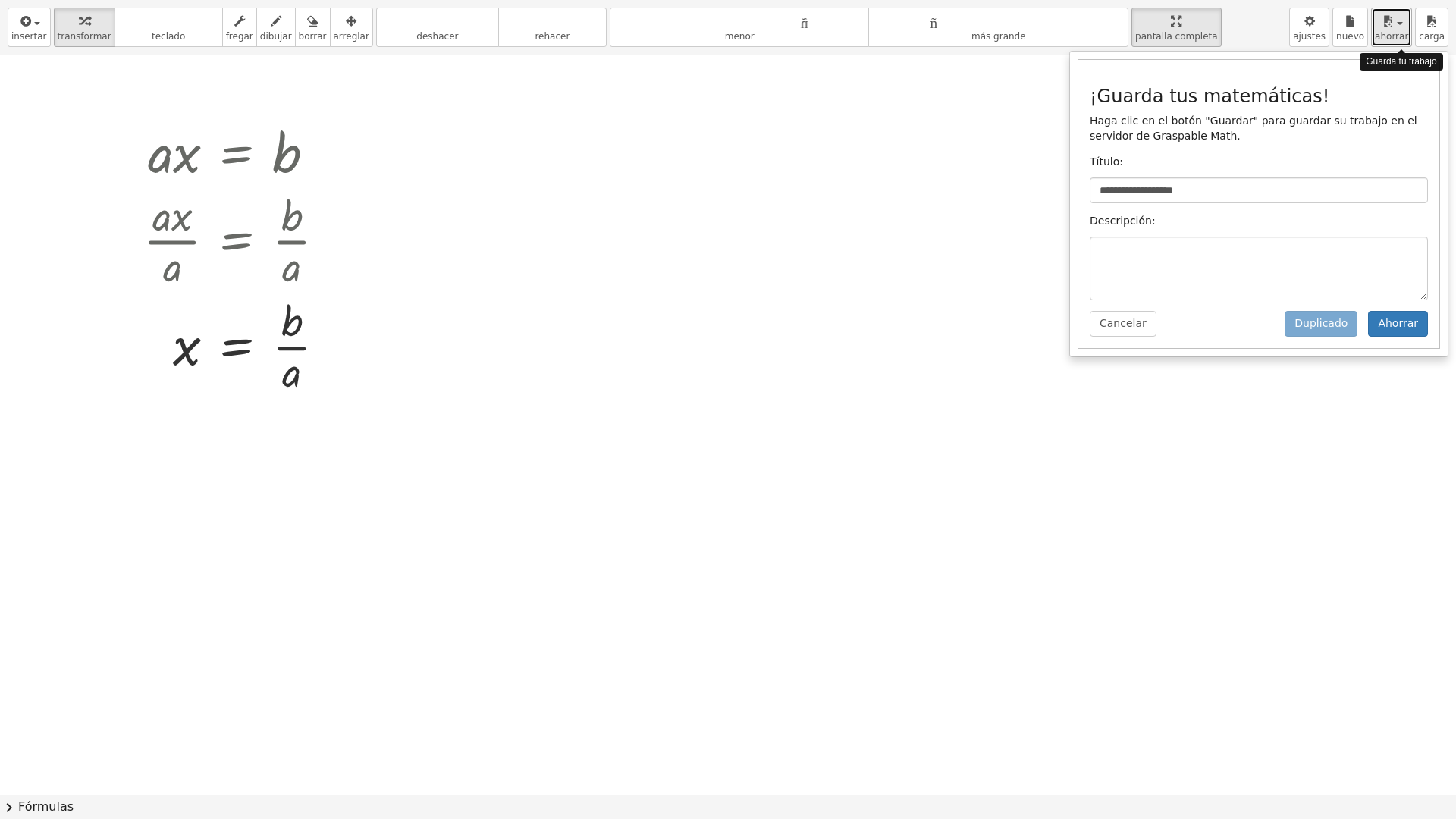
click at [1407, 41] on font "ahorrar" at bounding box center [1391, 36] width 33 height 11
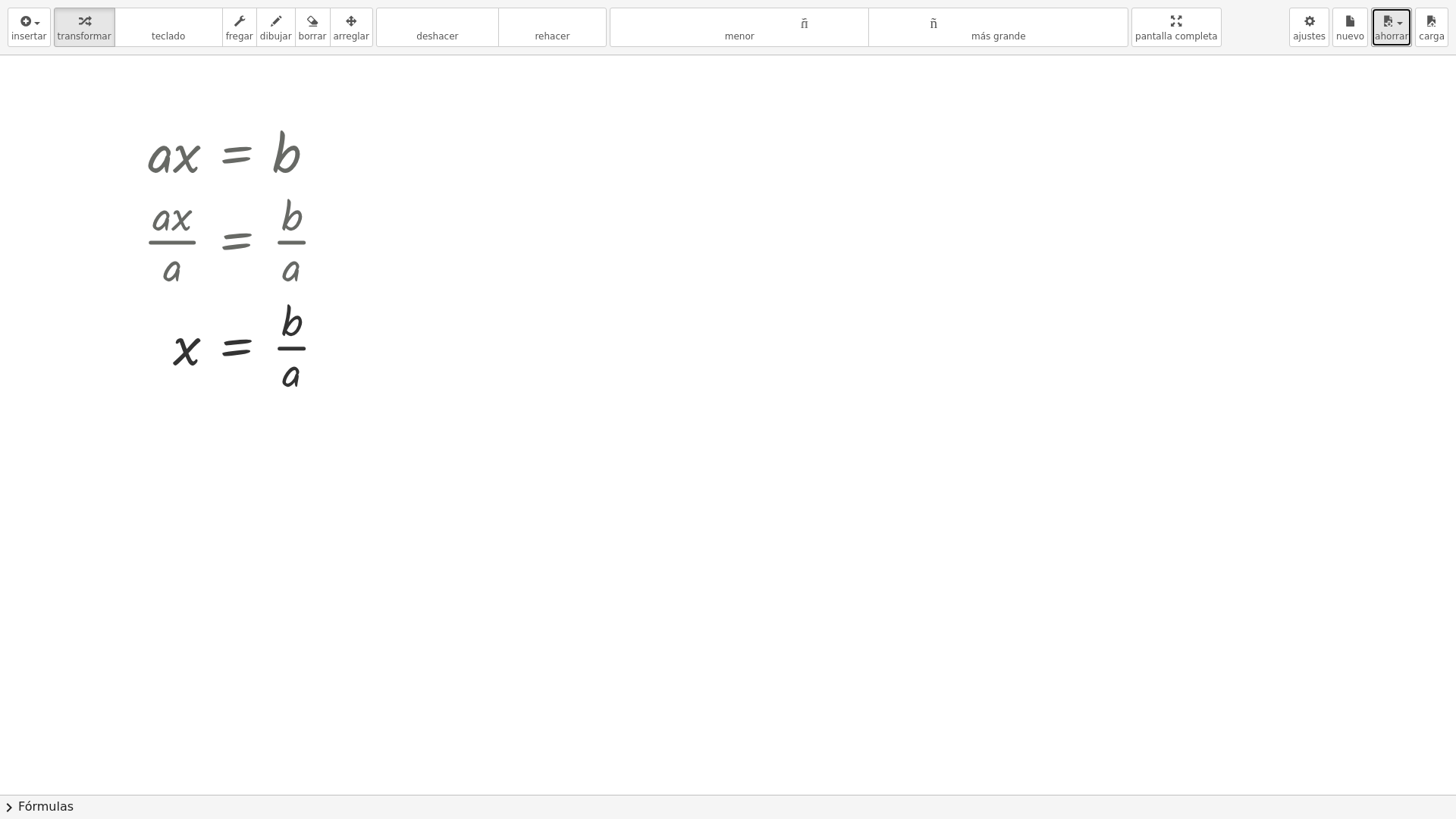
drag, startPoint x: 1165, startPoint y: 35, endPoint x: 1165, endPoint y: -57, distance: 92.0
click at [1165, 0] on html "**********" at bounding box center [728, 410] width 1456 height 819
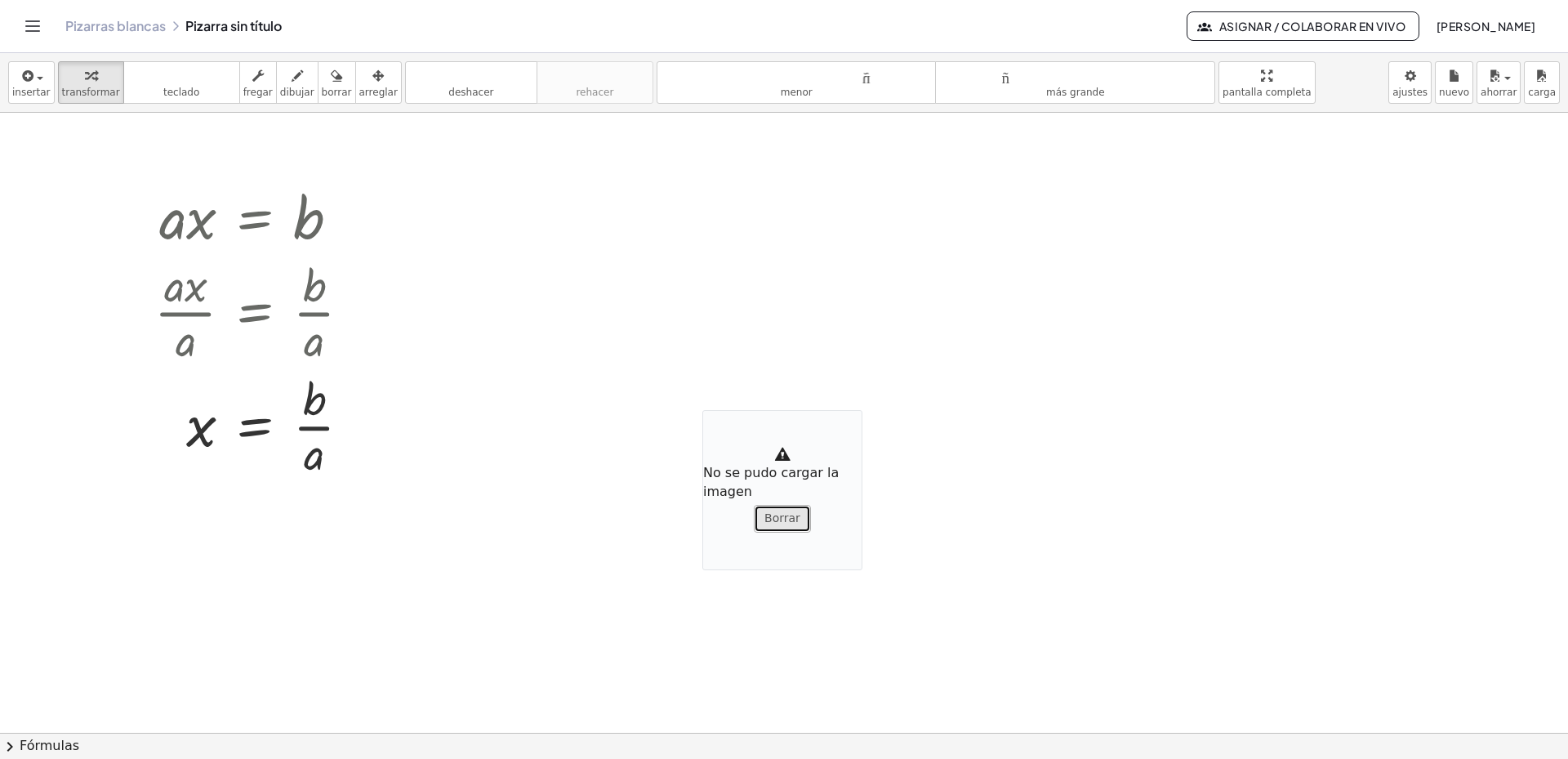
click at [793, 523] on font "Borrar" at bounding box center [783, 518] width 36 height 13
click at [26, 36] on button "Cambiar navegación" at bounding box center [32, 26] width 26 height 26
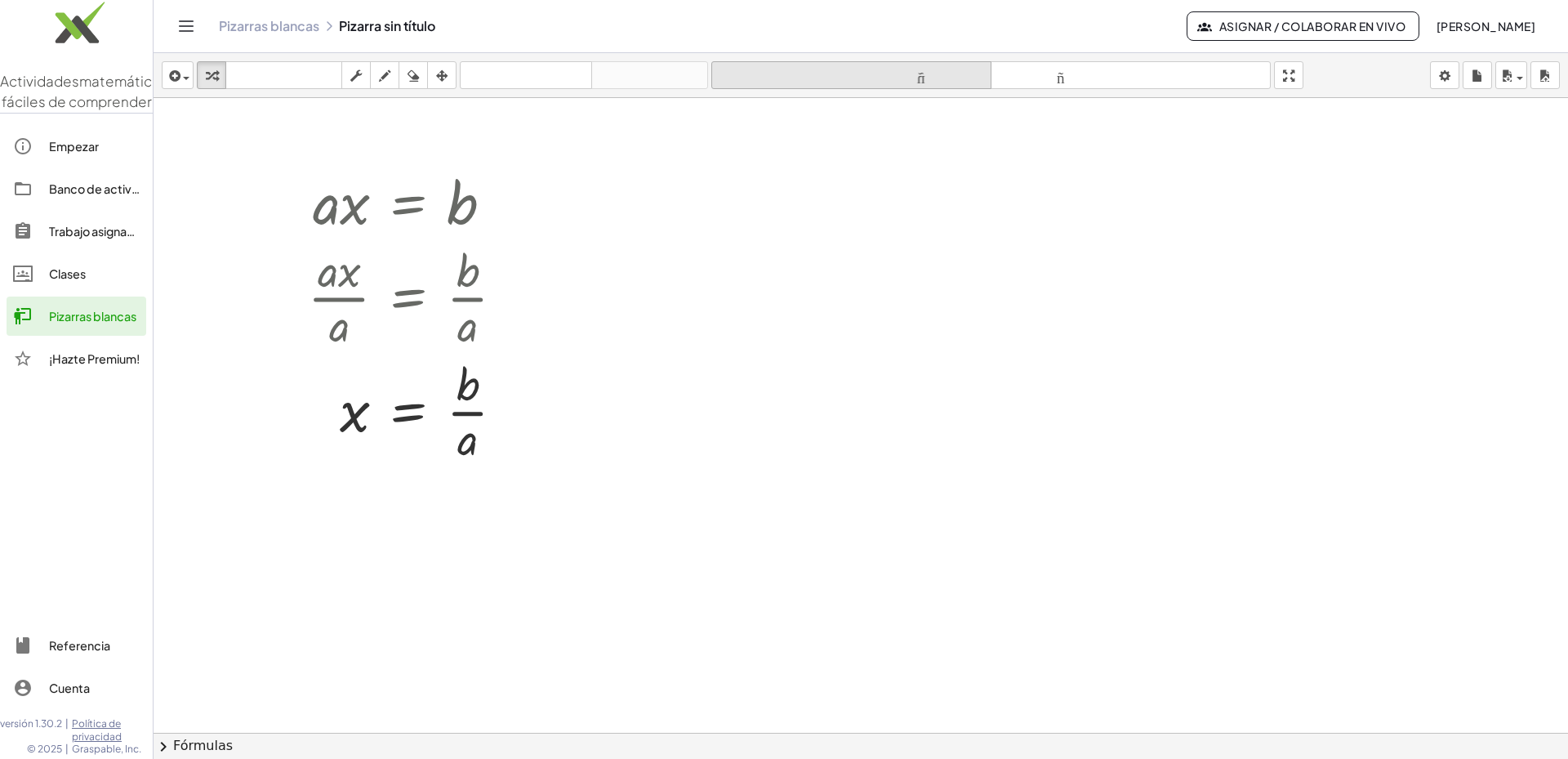
click at [84, 239] on font "Trabajo asignado" at bounding box center [95, 231] width 93 height 14
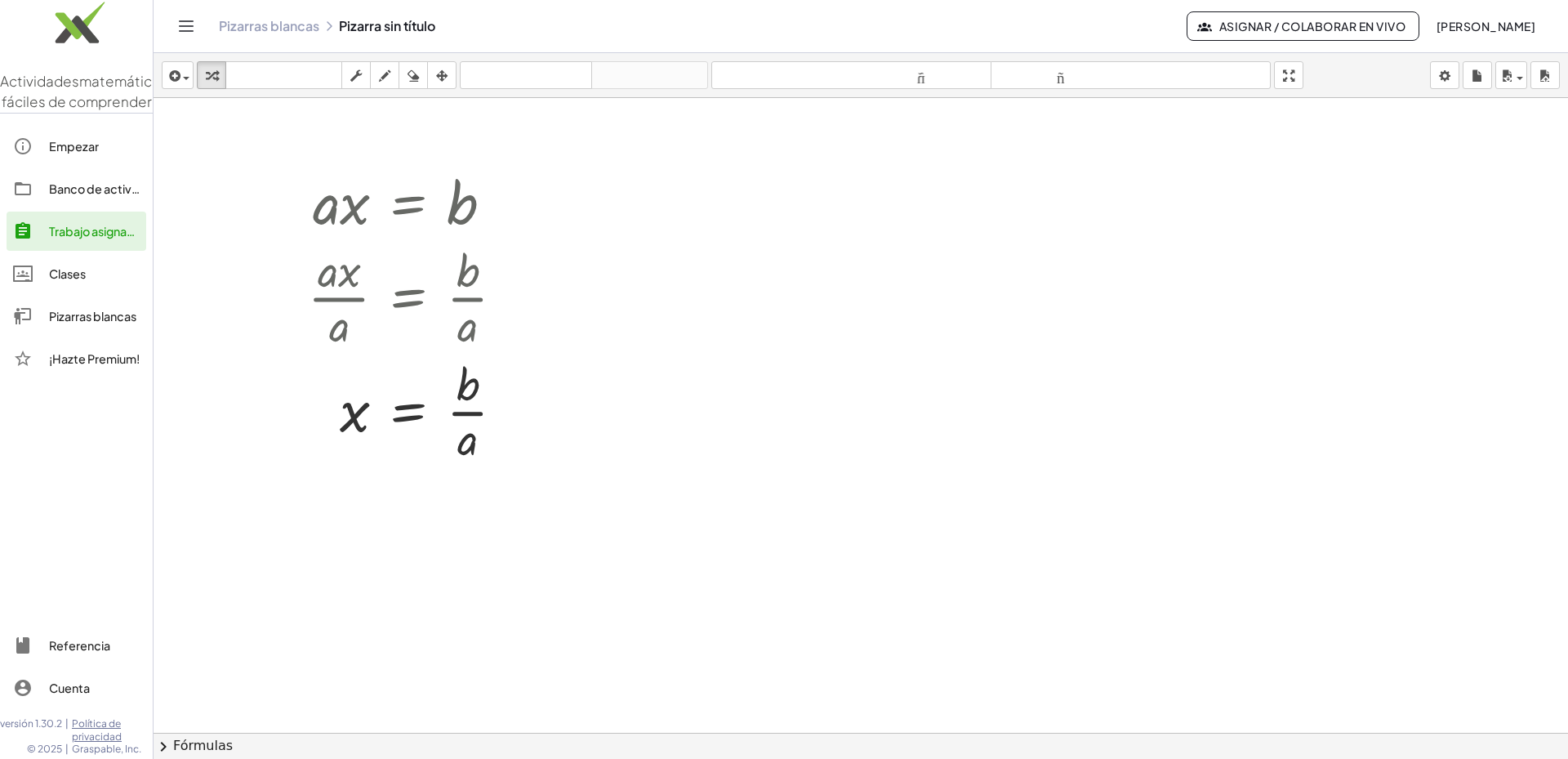
click at [90, 199] on div "Banco de actividades" at bounding box center [94, 189] width 91 height 20
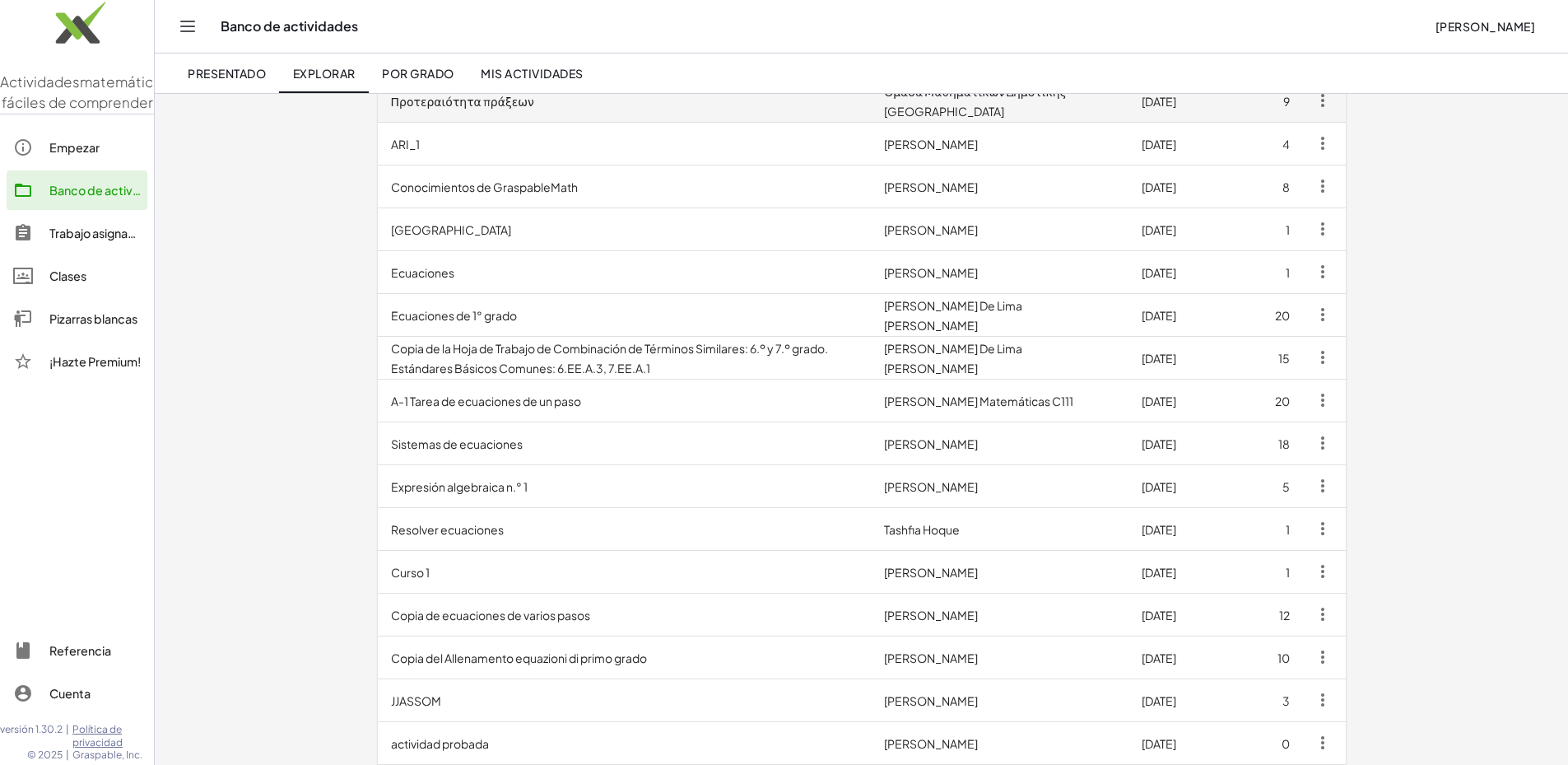
scroll to position [329, 0]
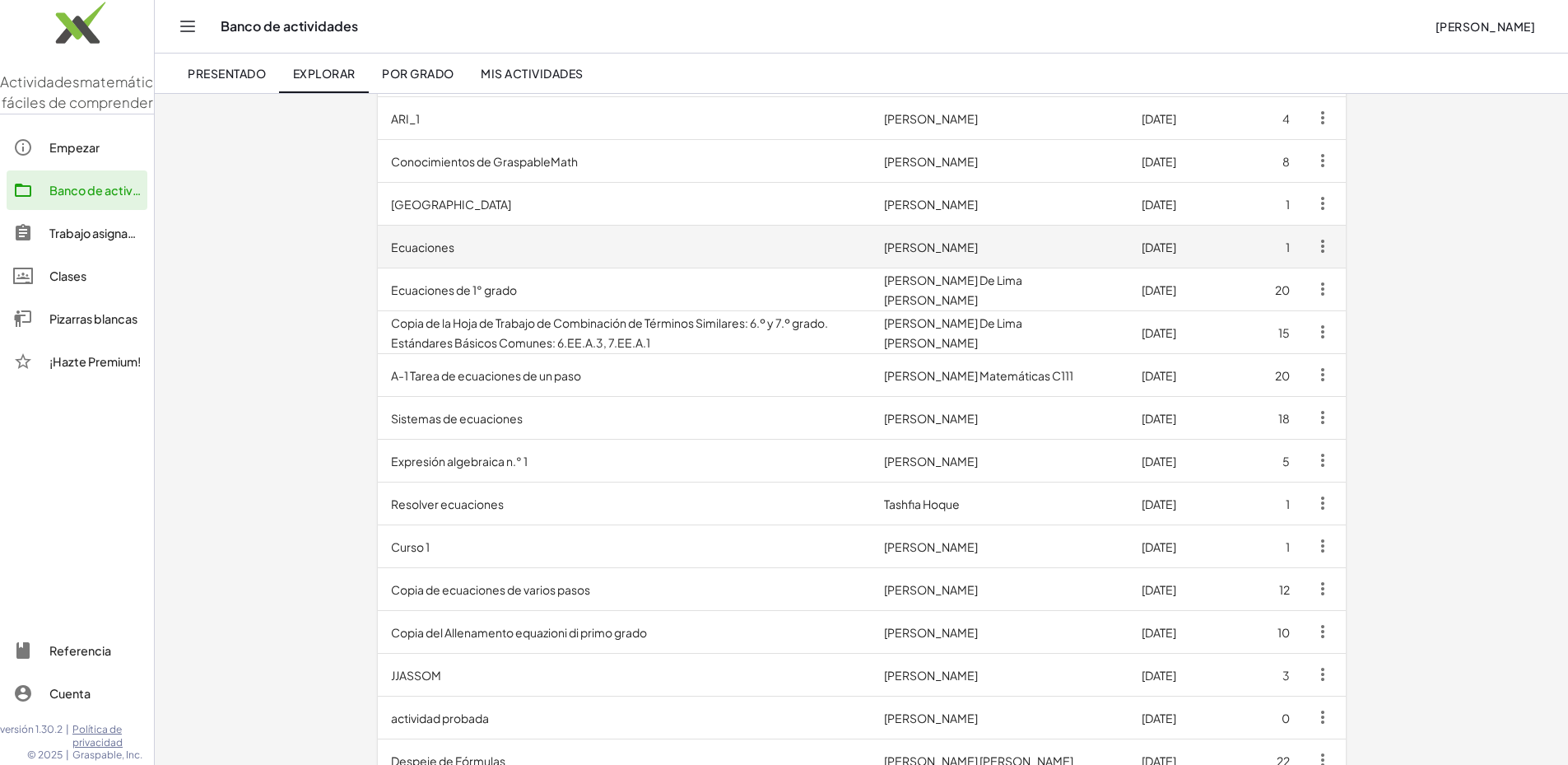
click at [378, 253] on td "Ecuaciones" at bounding box center [625, 246] width 494 height 43
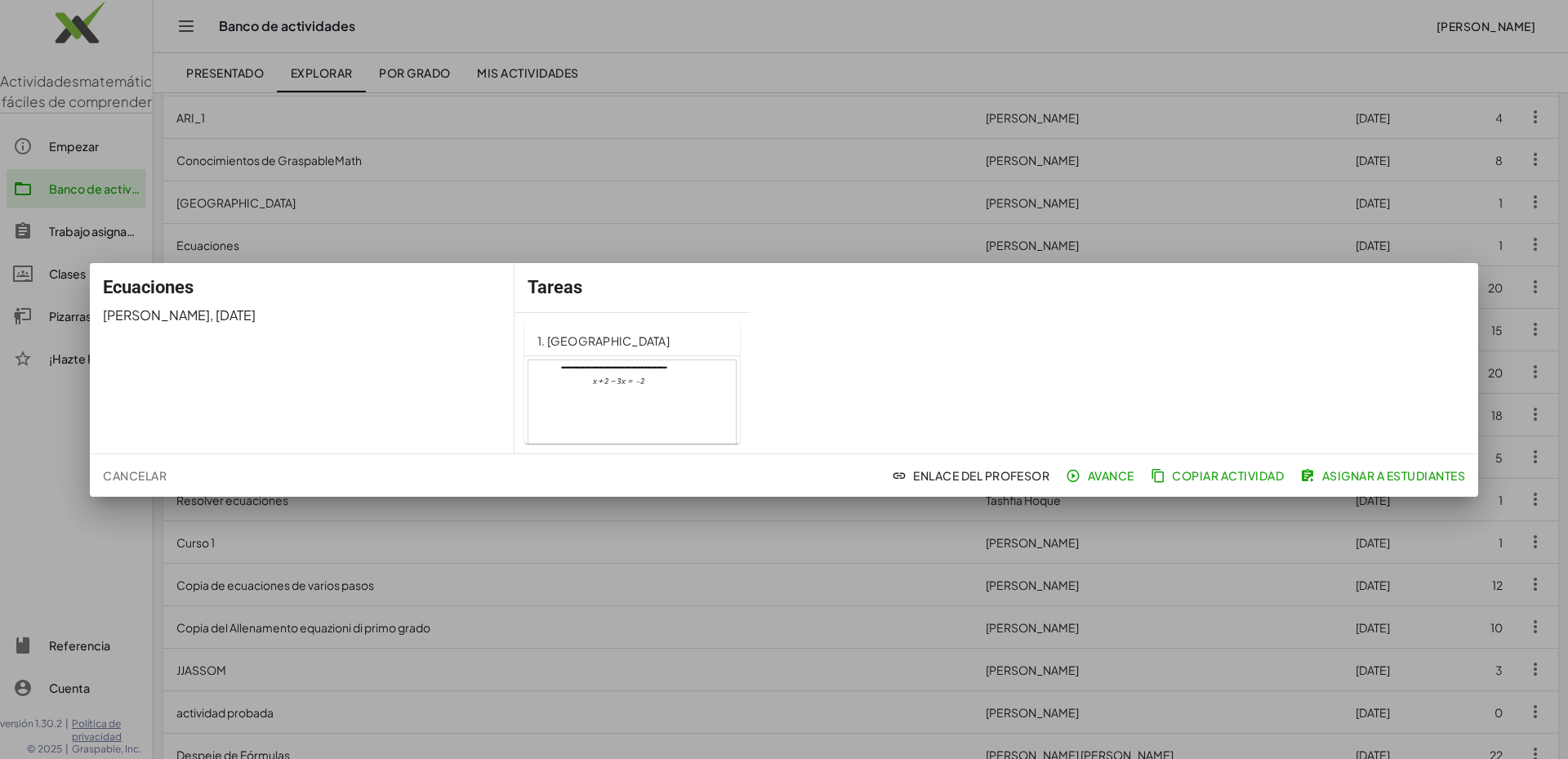
click at [135, 476] on font "Cancelar" at bounding box center [134, 475] width 63 height 14
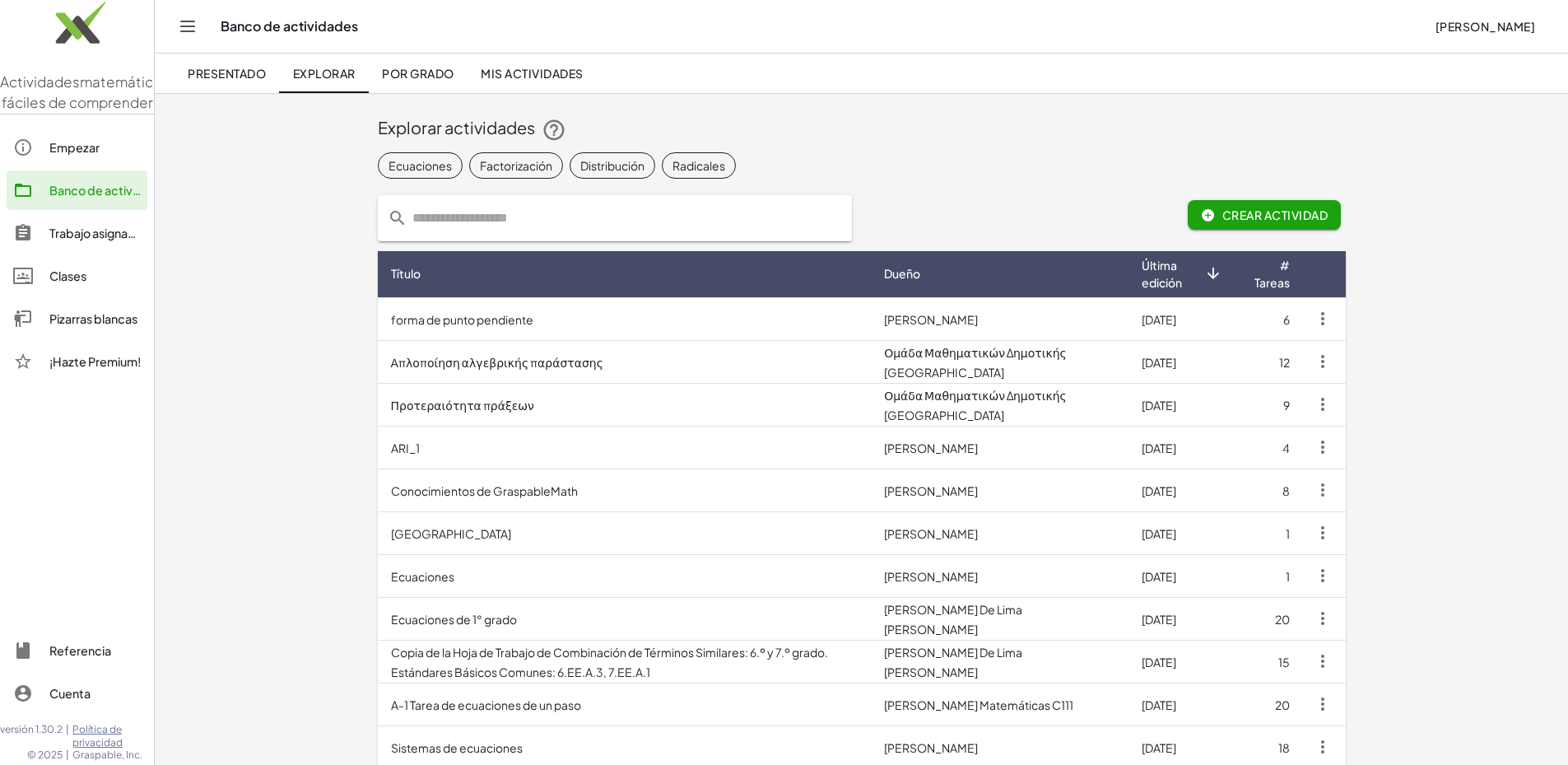
click at [96, 296] on link "Clases" at bounding box center [76, 276] width 141 height 40
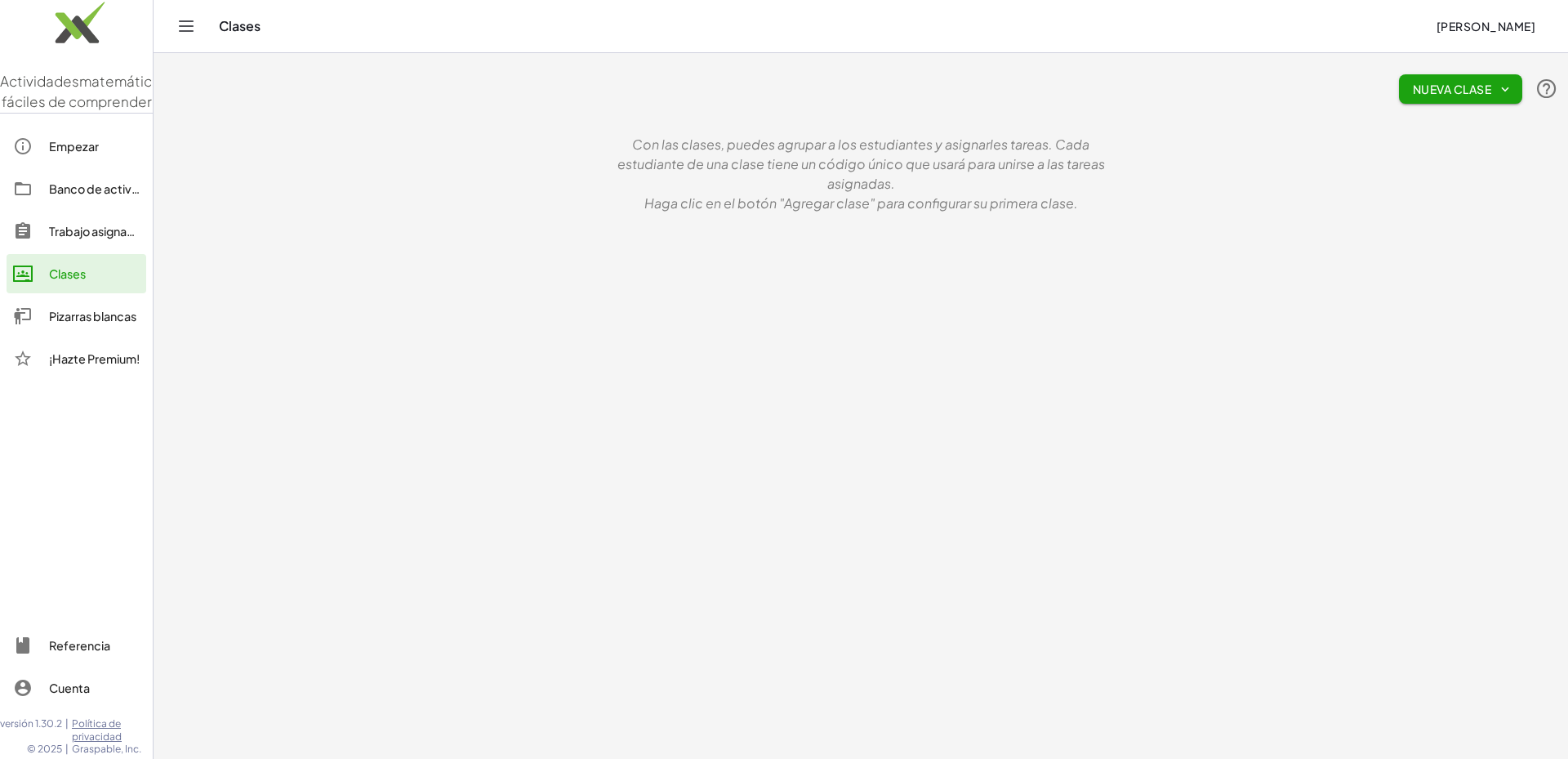
click at [1512, 97] on button "Nueva clase" at bounding box center [1460, 88] width 123 height 29
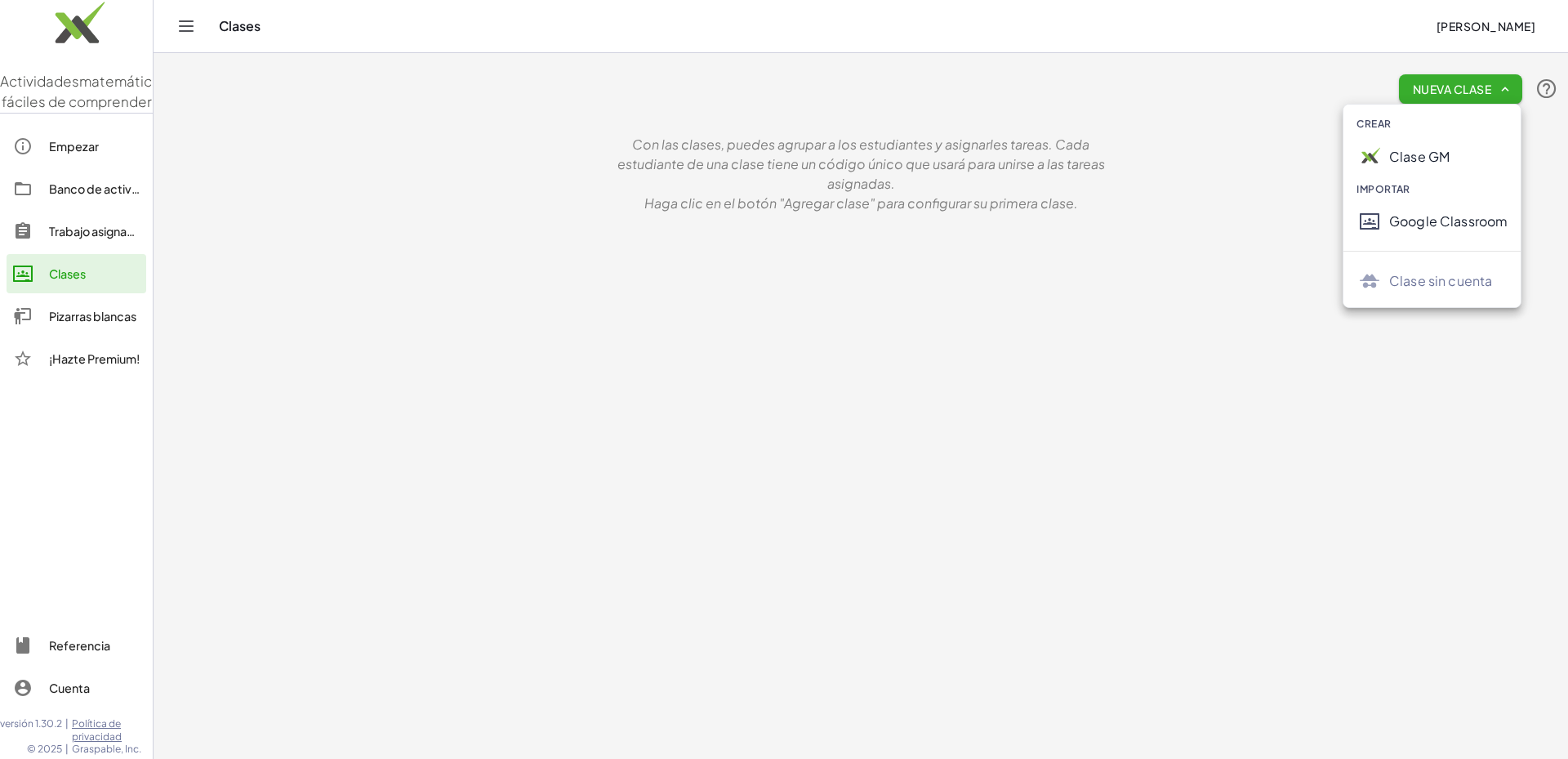
click at [1512, 97] on button "Nueva clase" at bounding box center [1460, 88] width 123 height 29
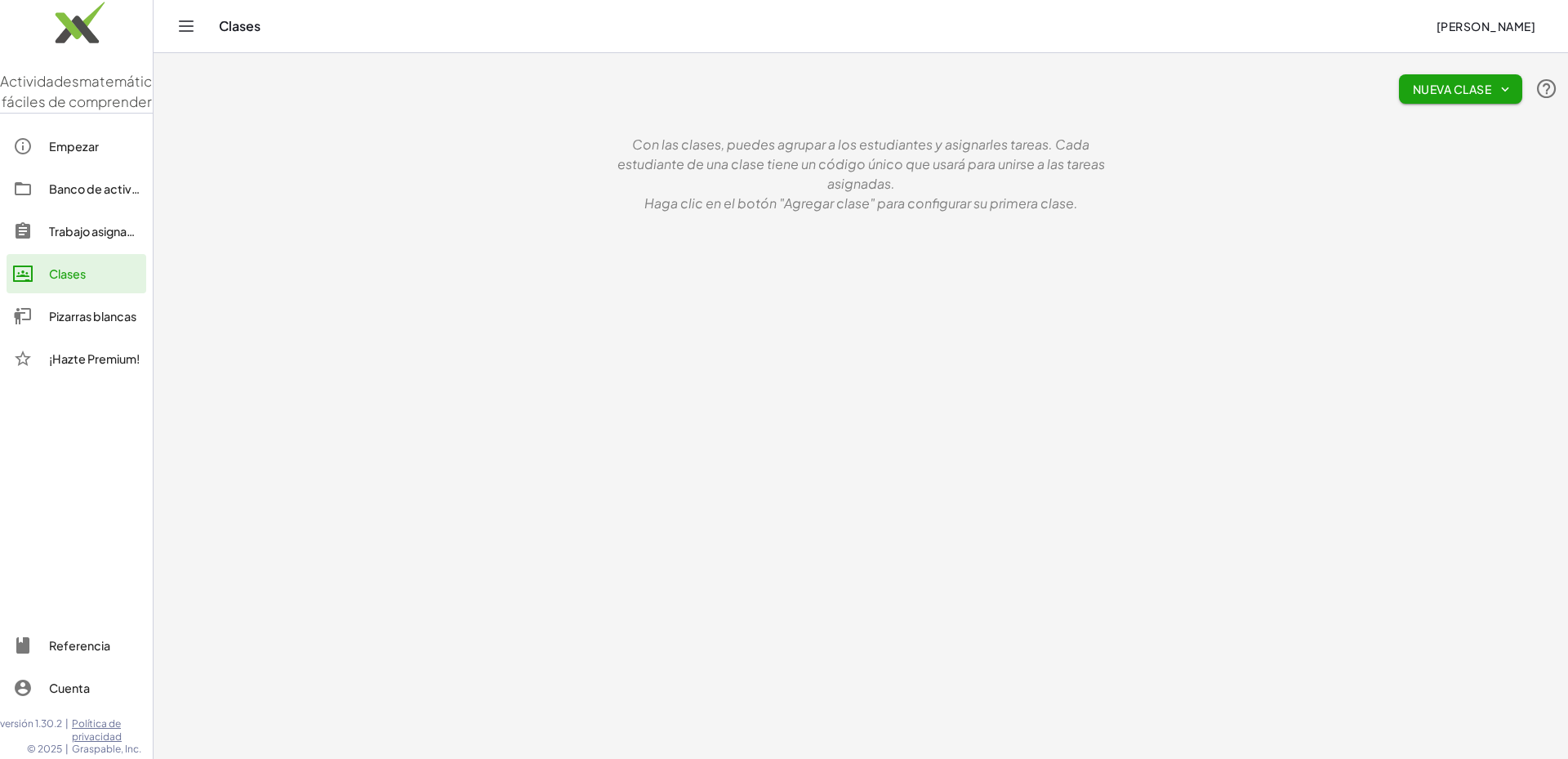
click at [185, 38] on button "Cambiar navegación" at bounding box center [185, 26] width 26 height 26
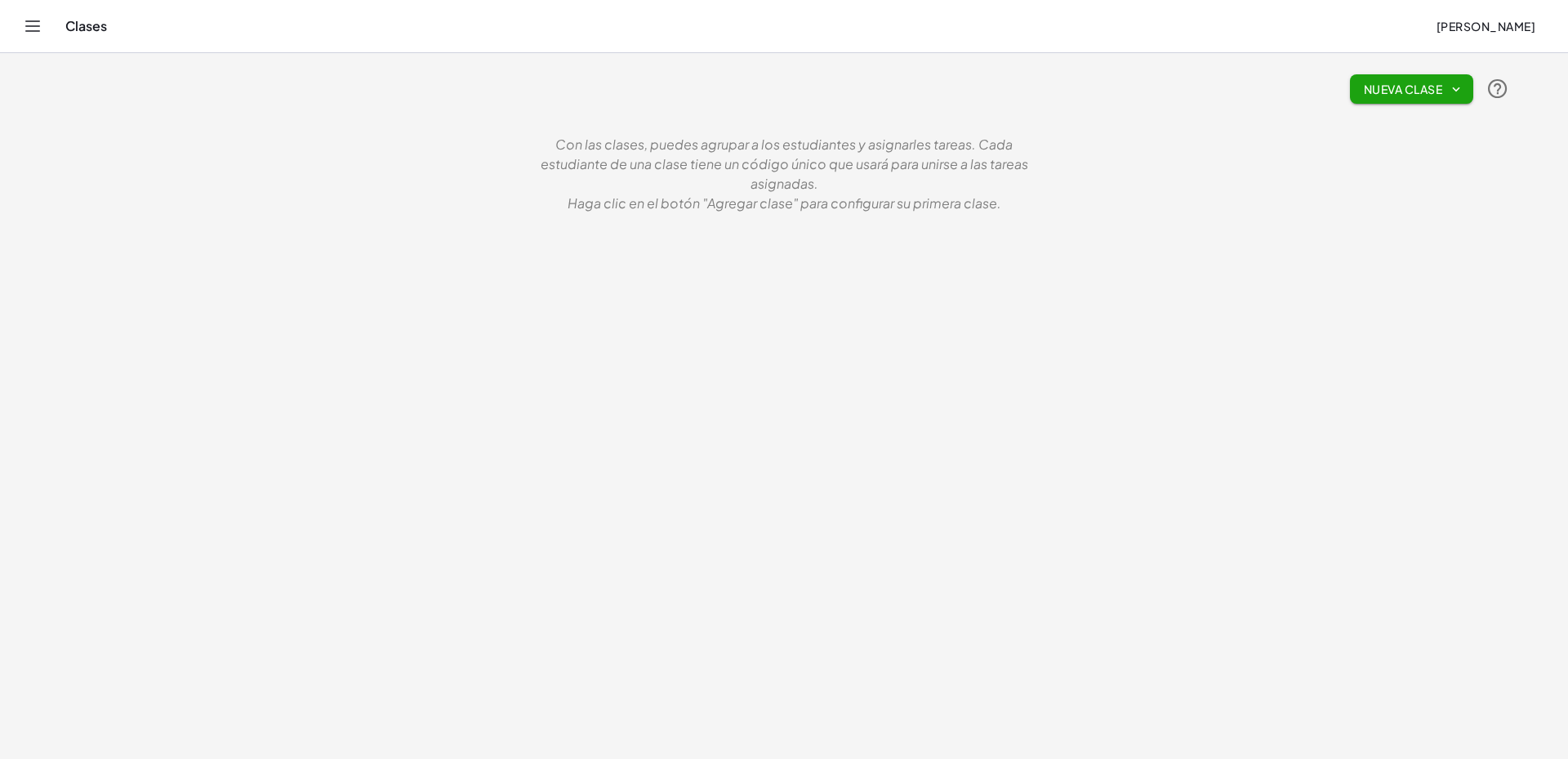
drag, startPoint x: 59, startPoint y: 37, endPoint x: 44, endPoint y: 34, distance: 15.3
click at [57, 37] on div "Clases [PERSON_NAME]" at bounding box center [784, 26] width 1529 height 53
click at [44, 34] on div "Clases [PERSON_NAME]" at bounding box center [784, 26] width 1529 height 53
click at [34, 29] on icon "Cambiar navegación" at bounding box center [33, 26] width 20 height 20
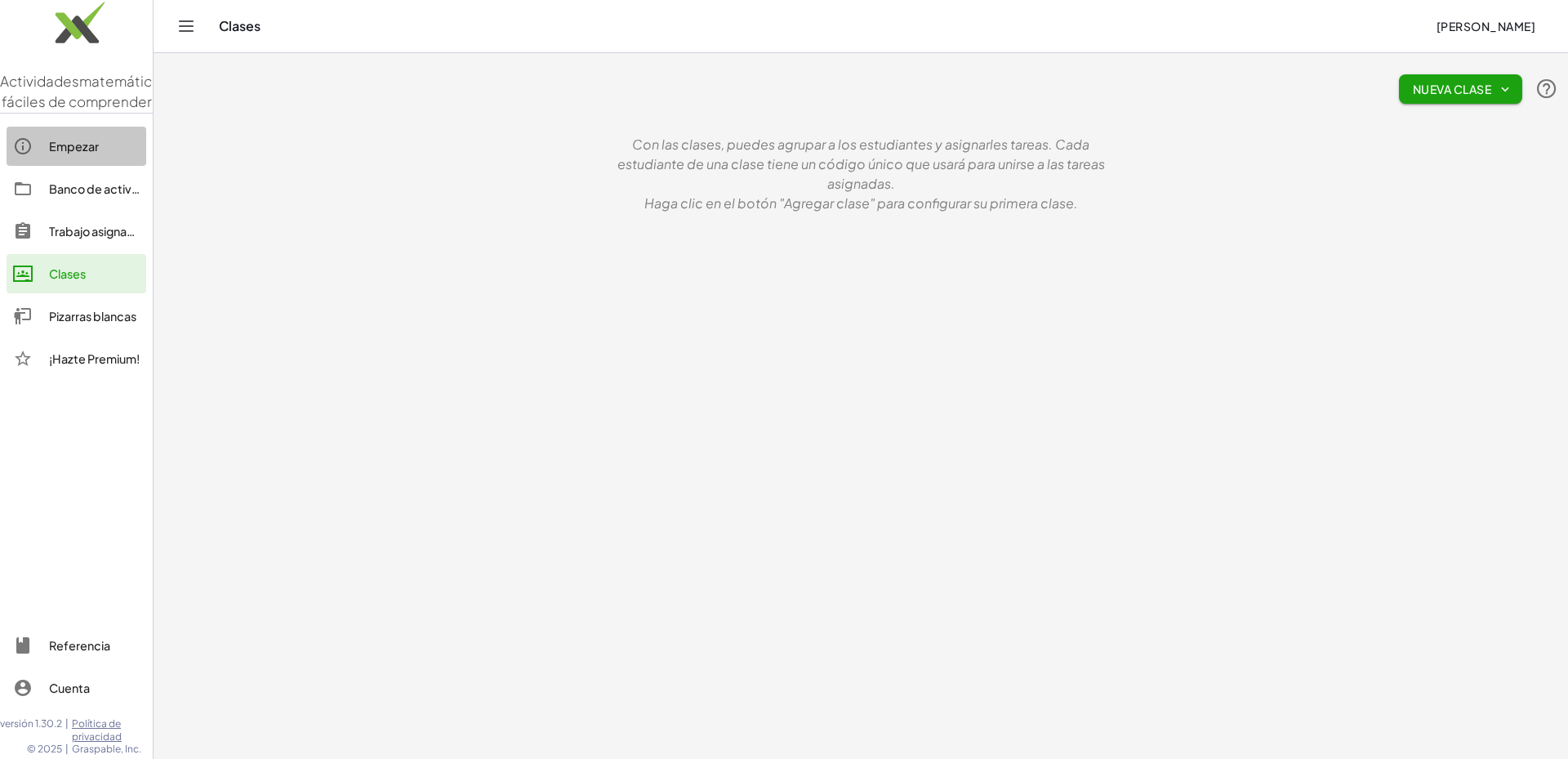
click at [81, 153] on font "Empezar" at bounding box center [74, 146] width 50 height 14
